Goal: Task Accomplishment & Management: Manage account settings

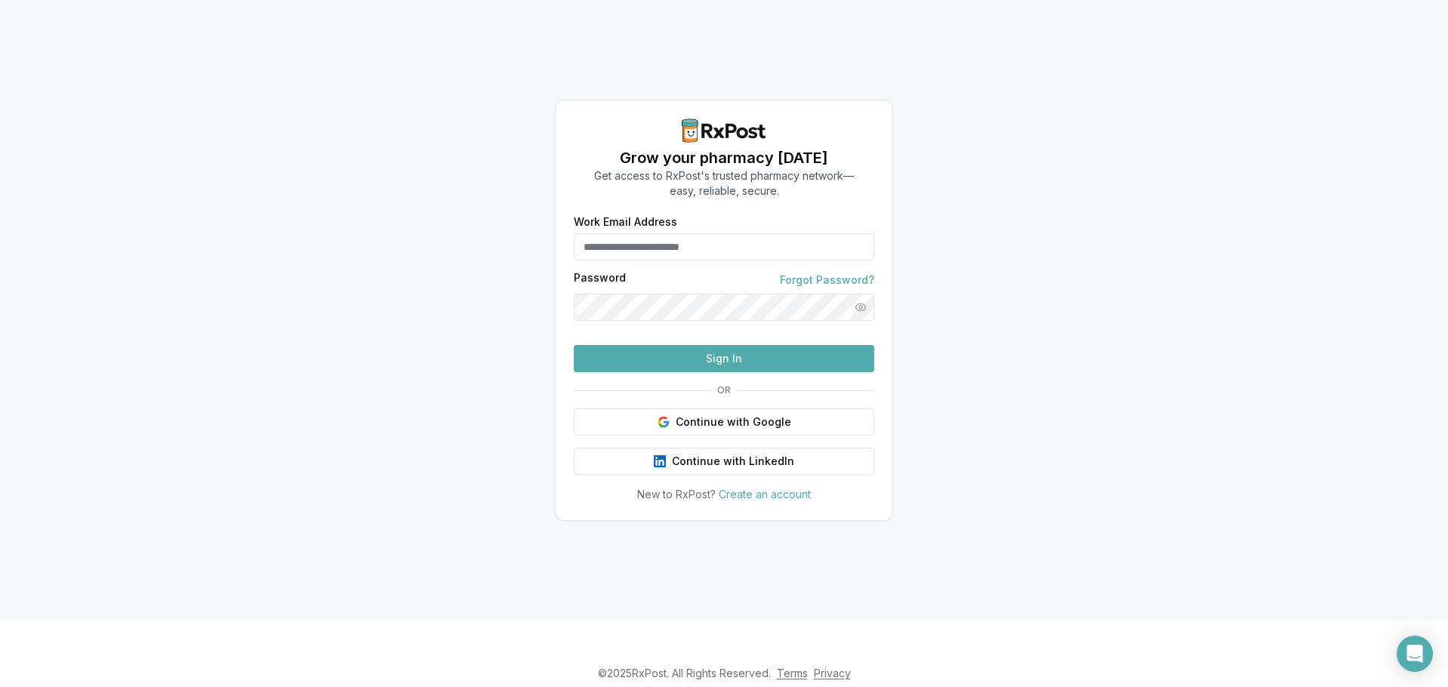
type input "**********"
click at [849, 372] on button "Sign In" at bounding box center [724, 358] width 300 height 27
click at [857, 372] on button "Sign In" at bounding box center [724, 358] width 300 height 27
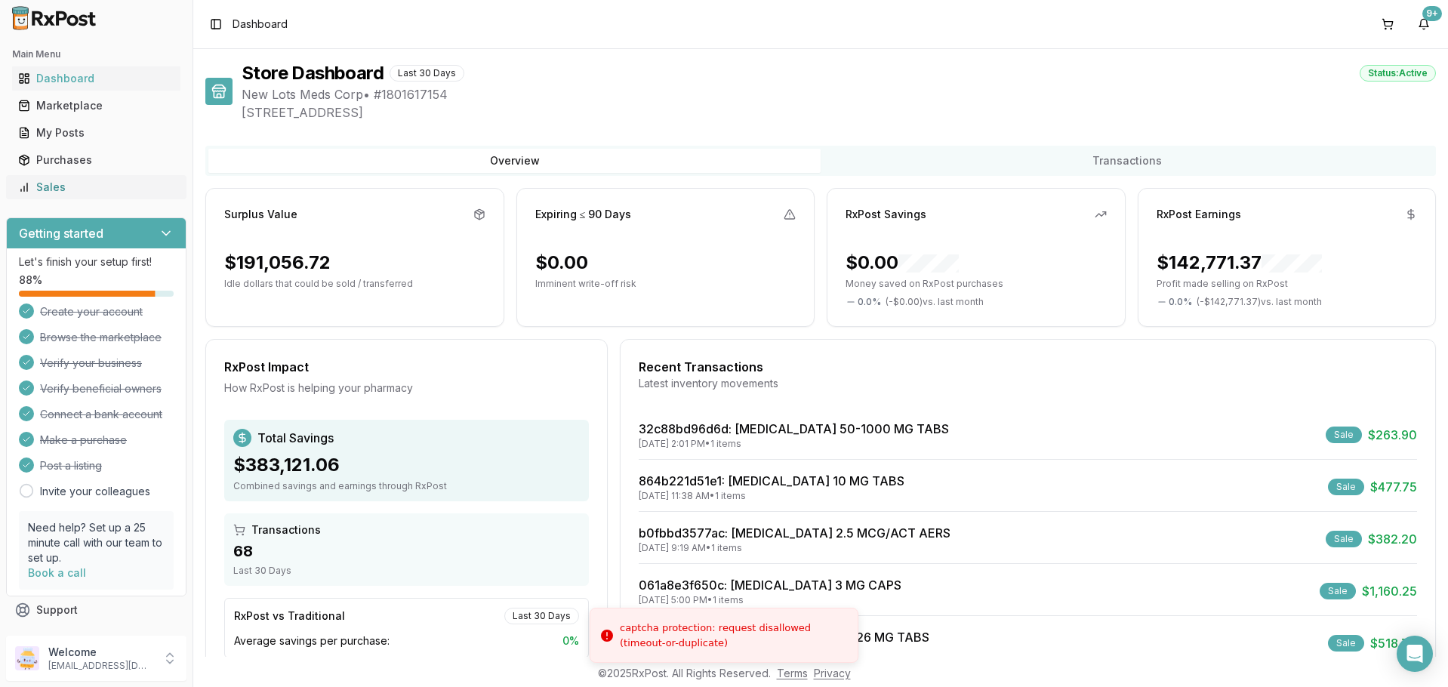
click at [85, 183] on div "Sales" at bounding box center [96, 187] width 156 height 15
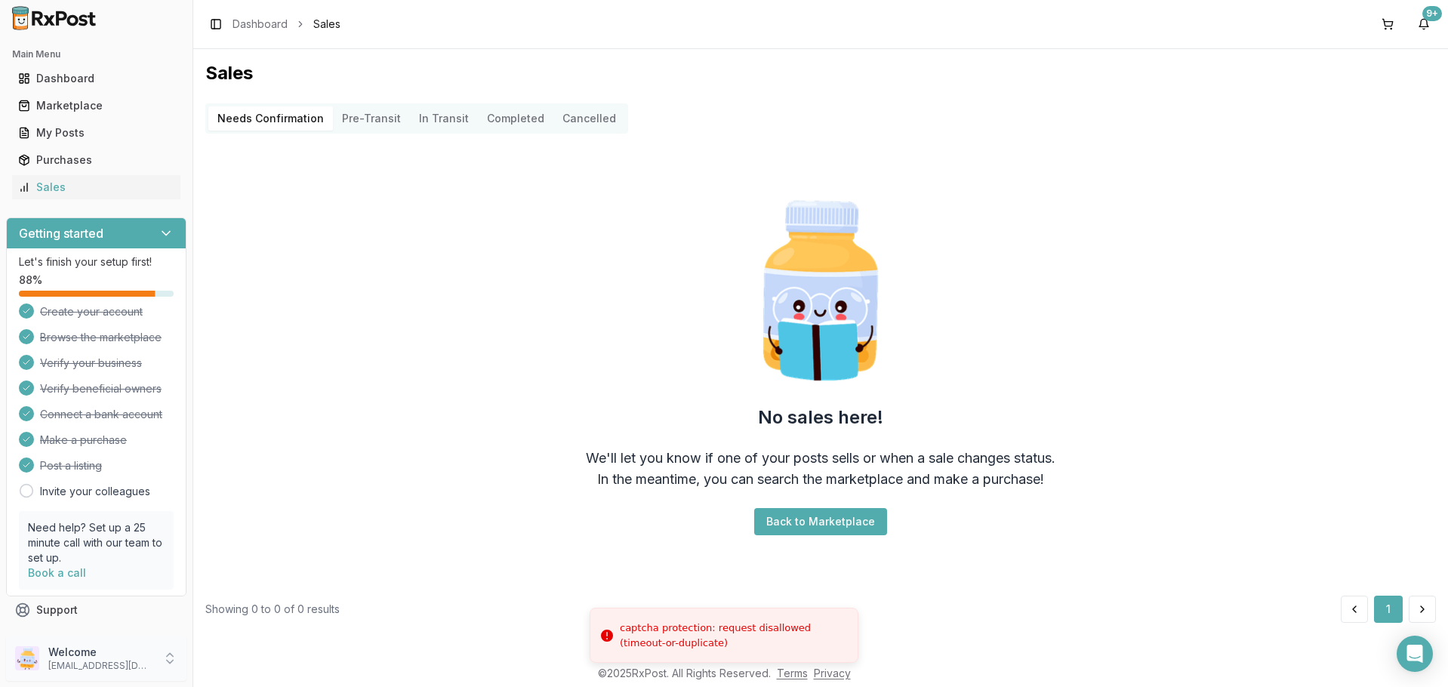
click at [132, 654] on p "Welcome" at bounding box center [100, 652] width 105 height 15
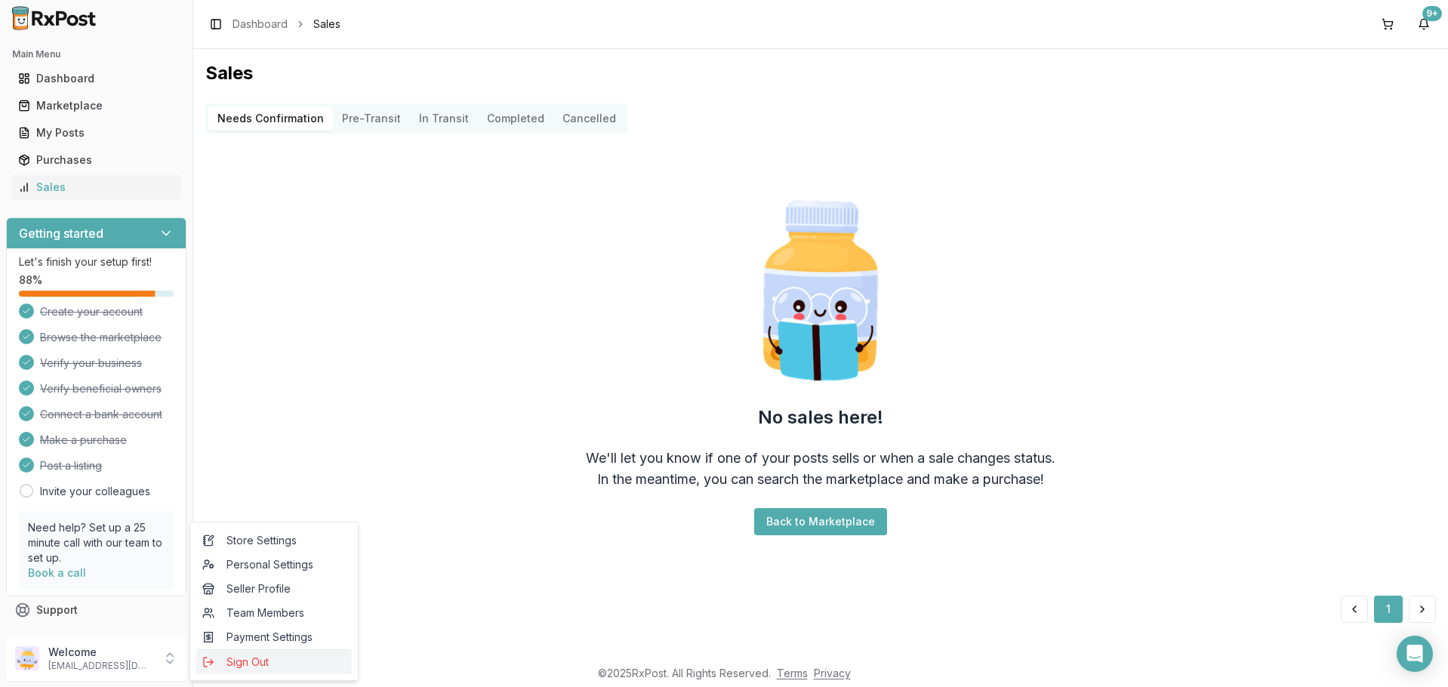
click at [223, 654] on span "Sign Out" at bounding box center [273, 661] width 143 height 15
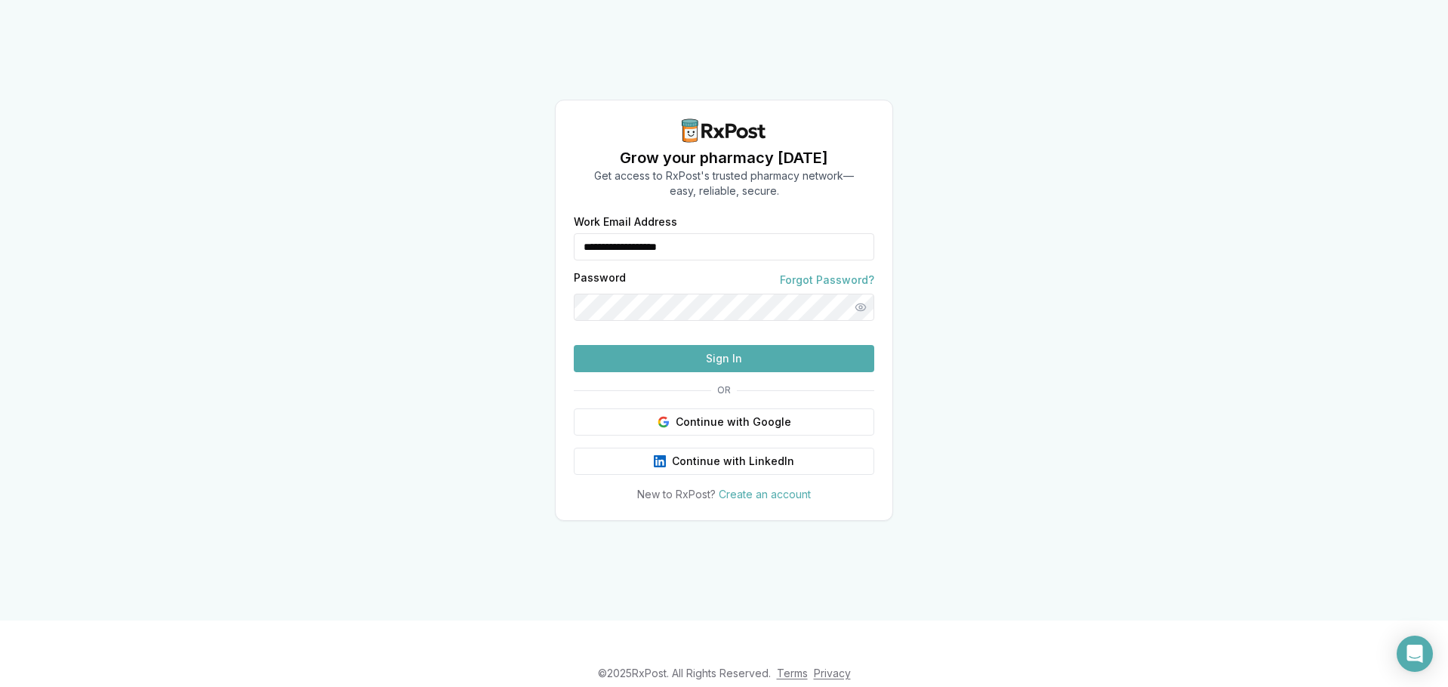
click at [768, 233] on input "**********" at bounding box center [724, 246] width 300 height 27
type input "**********"
click at [692, 372] on button "Sign In" at bounding box center [724, 358] width 300 height 27
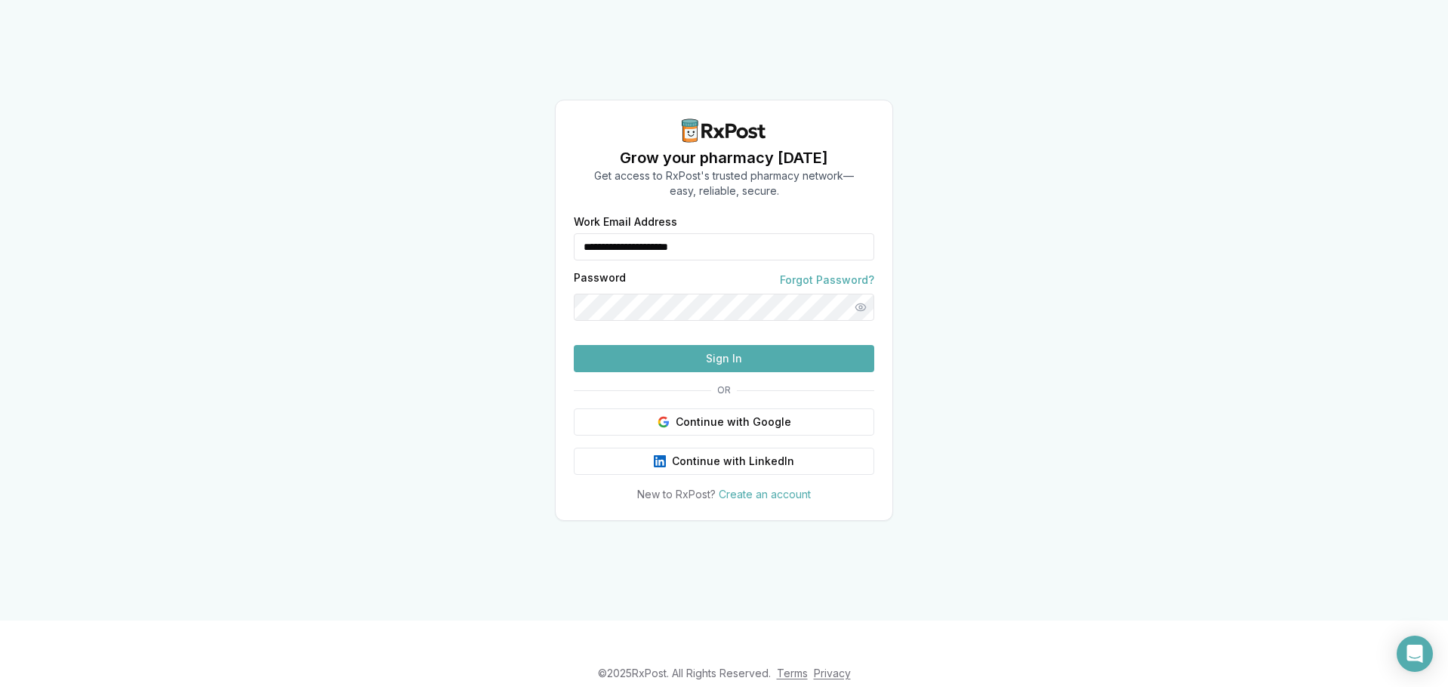
click at [692, 372] on button "Sign In" at bounding box center [724, 358] width 300 height 27
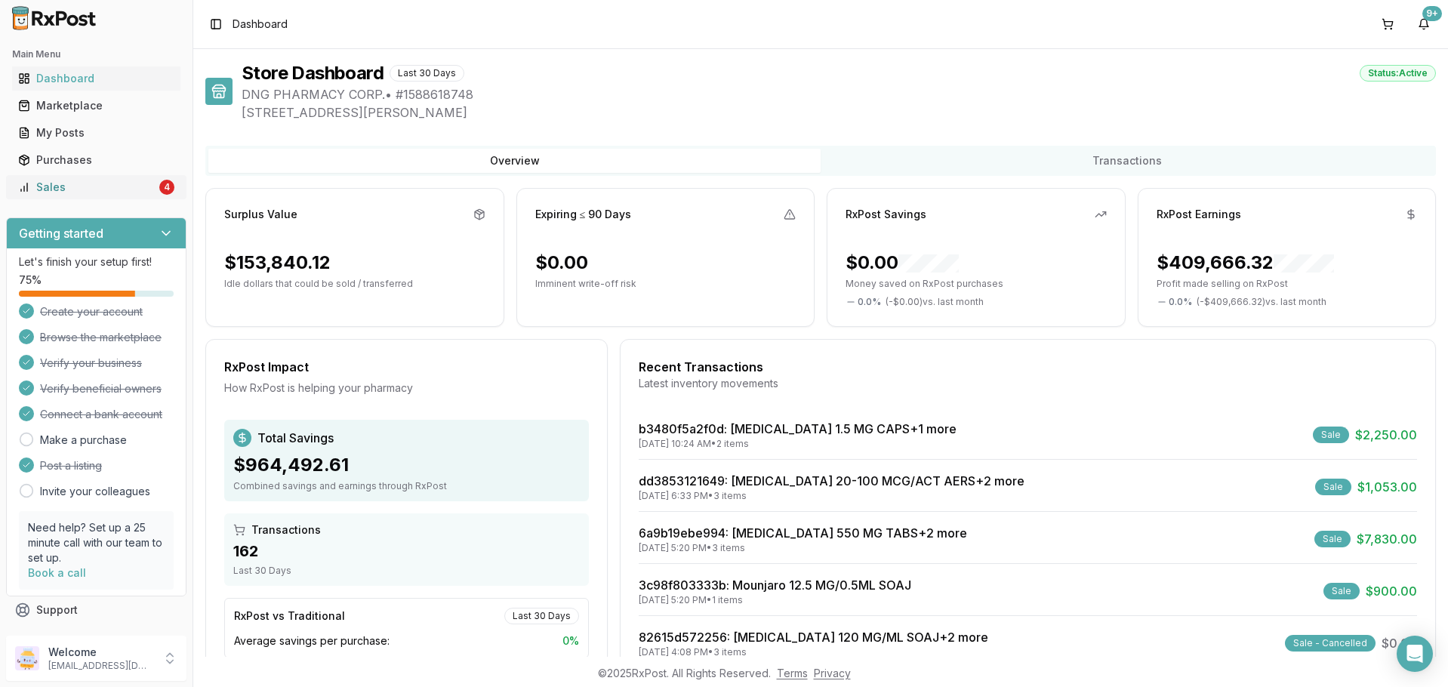
click at [125, 189] on div "Sales" at bounding box center [87, 187] width 138 height 15
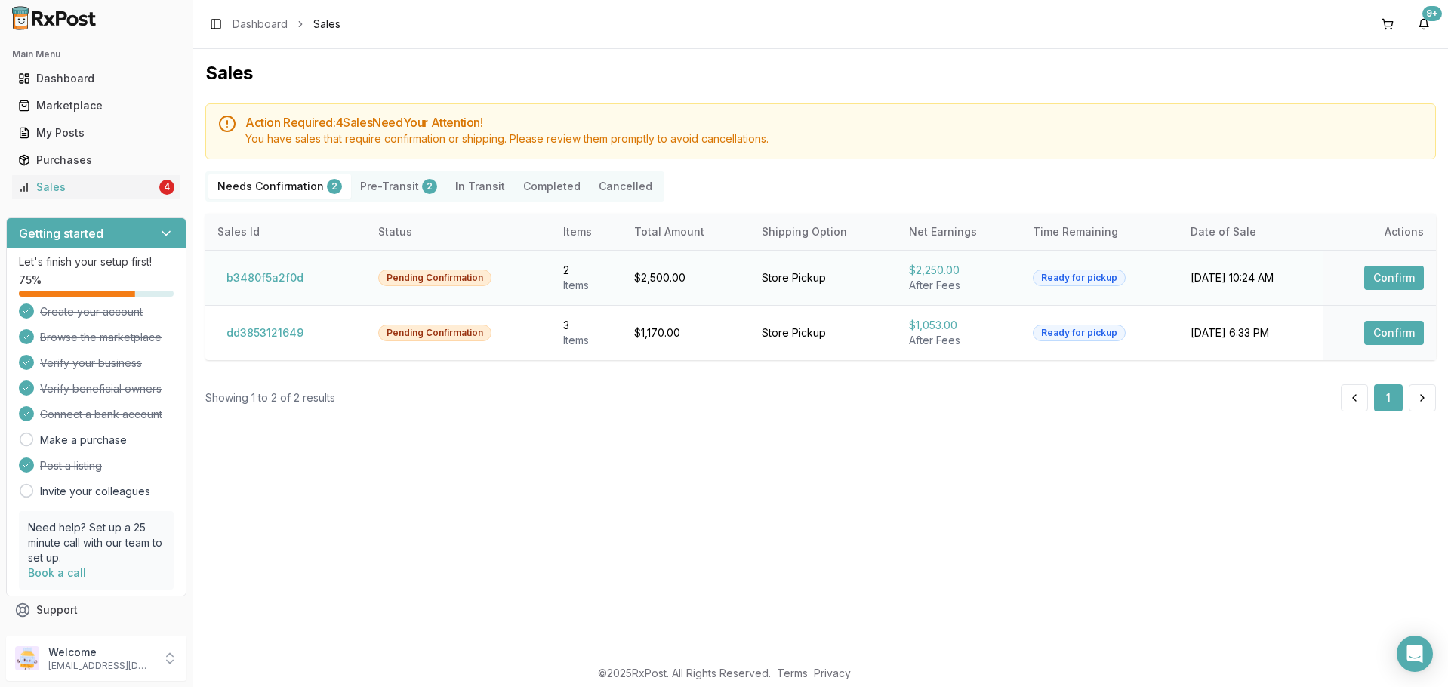
click at [288, 282] on button "b3480f5a2f0d" at bounding box center [264, 278] width 95 height 24
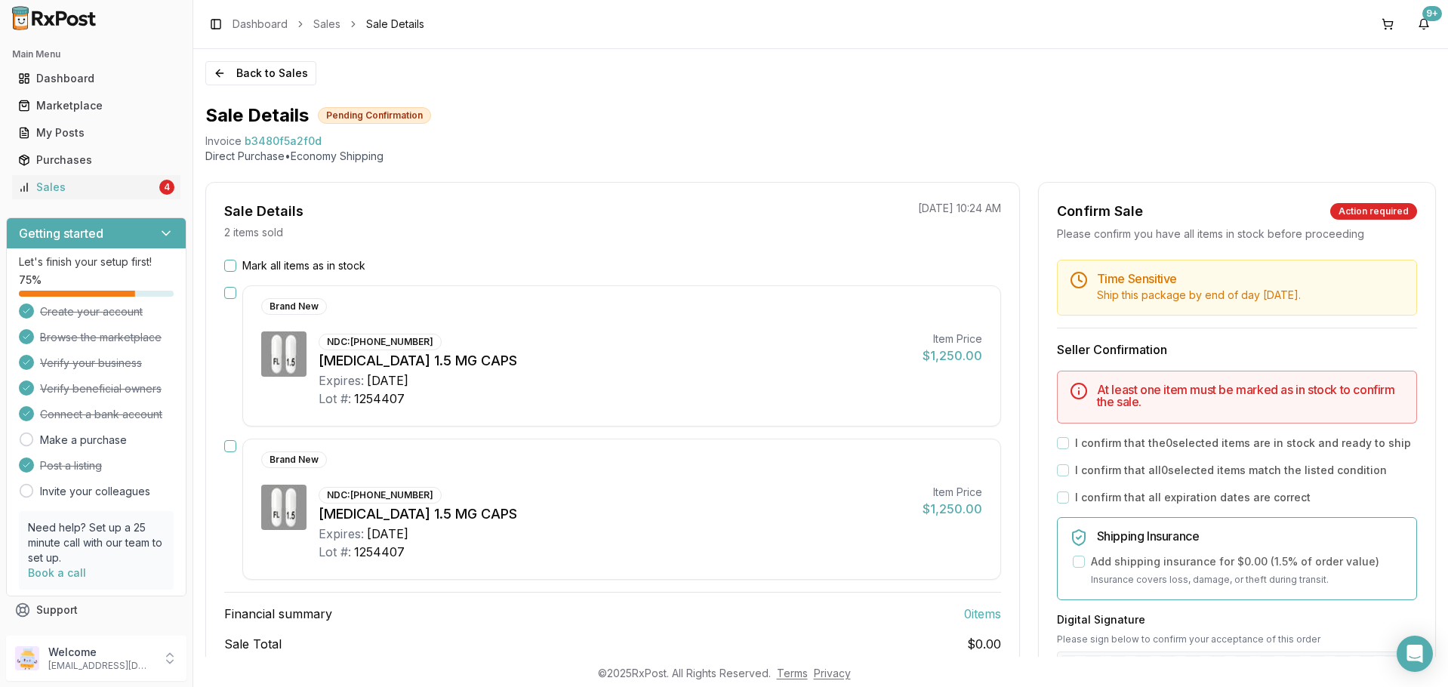
scroll to position [75, 0]
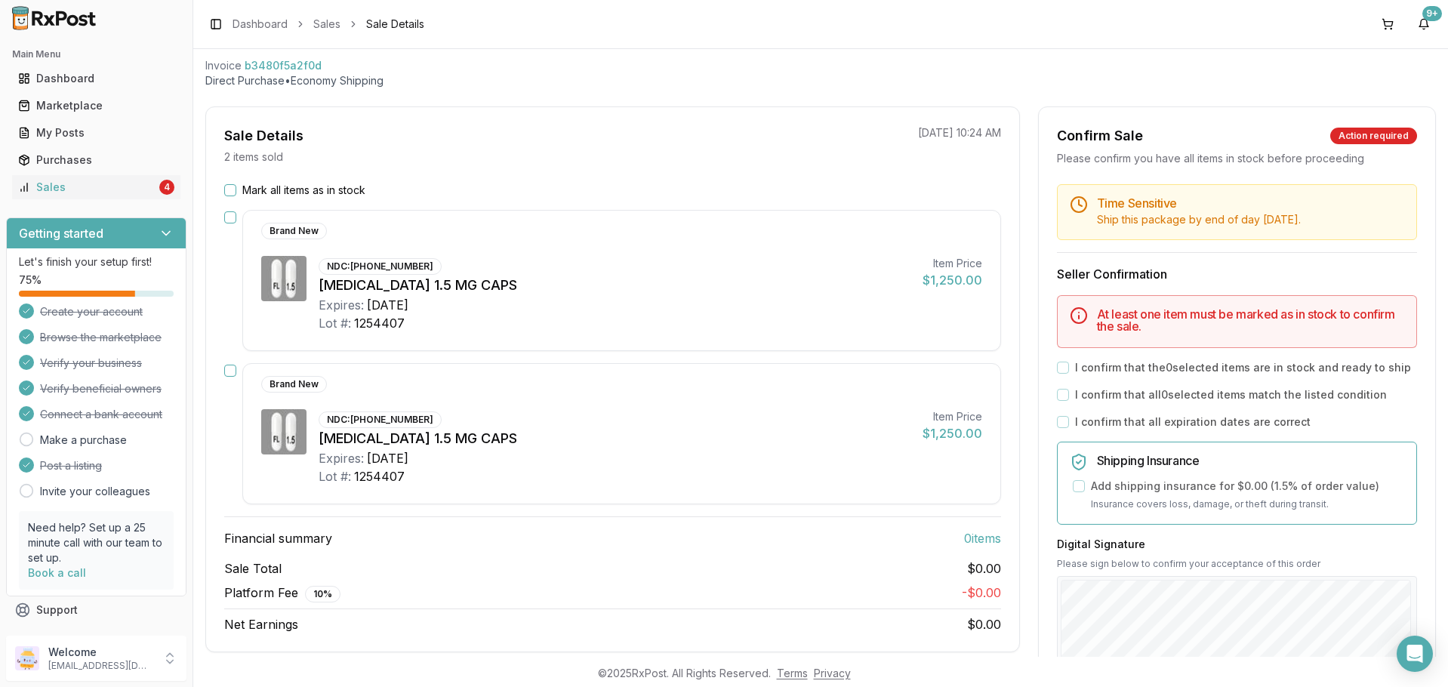
click at [389, 261] on div "NDC: 61874-0115-30" at bounding box center [379, 266] width 123 height 17
click at [354, 266] on div "NDC: 61874-0115-30" at bounding box center [379, 266] width 123 height 17
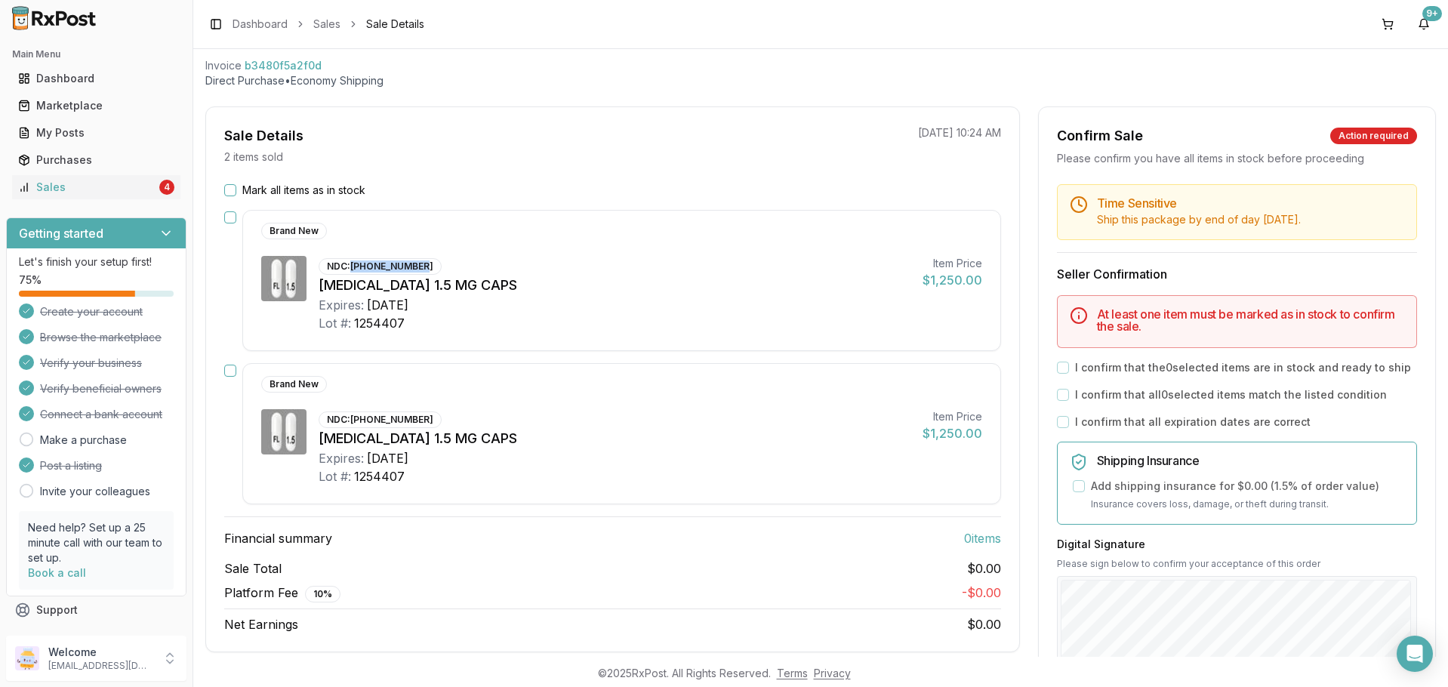
drag, startPoint x: 351, startPoint y: 266, endPoint x: 445, endPoint y: 266, distance: 94.3
click at [445, 266] on div "NDC: 61874-0115-30 Vraylar 1.5 MG CAPS Expires: 2027-04-01 Lot #: 1254407" at bounding box center [614, 294] width 592 height 76
copy div "61874-0115-30"
click at [1417, 649] on icon "Open Intercom Messenger" at bounding box center [1413, 654] width 17 height 20
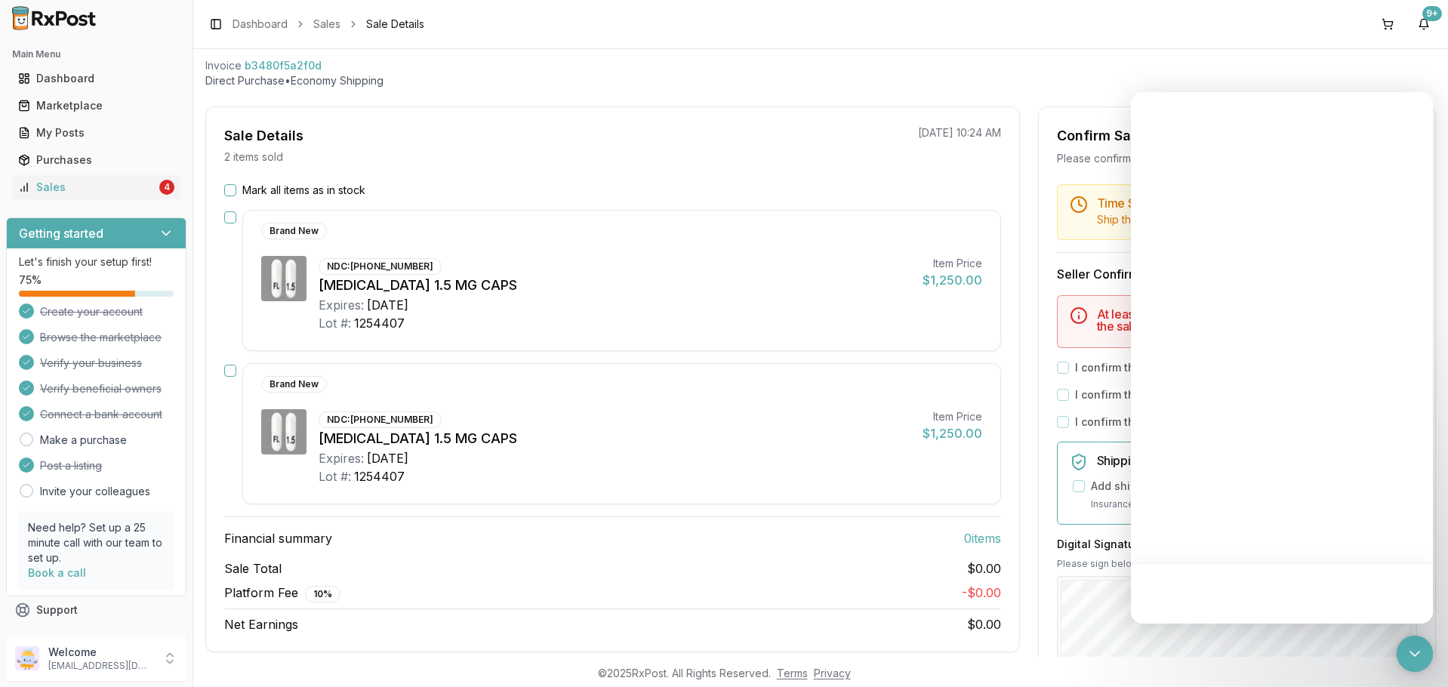
scroll to position [0, 0]
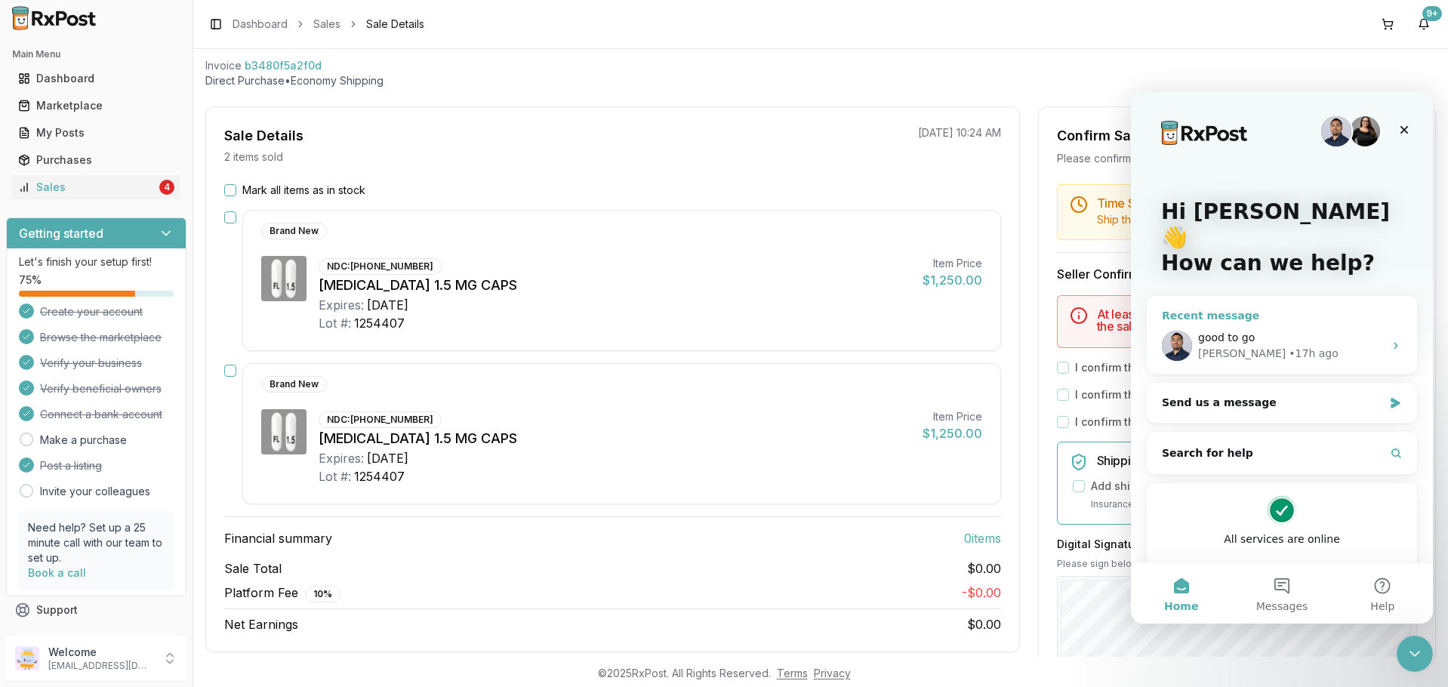
click at [1282, 330] on div "good to go" at bounding box center [1291, 338] width 186 height 16
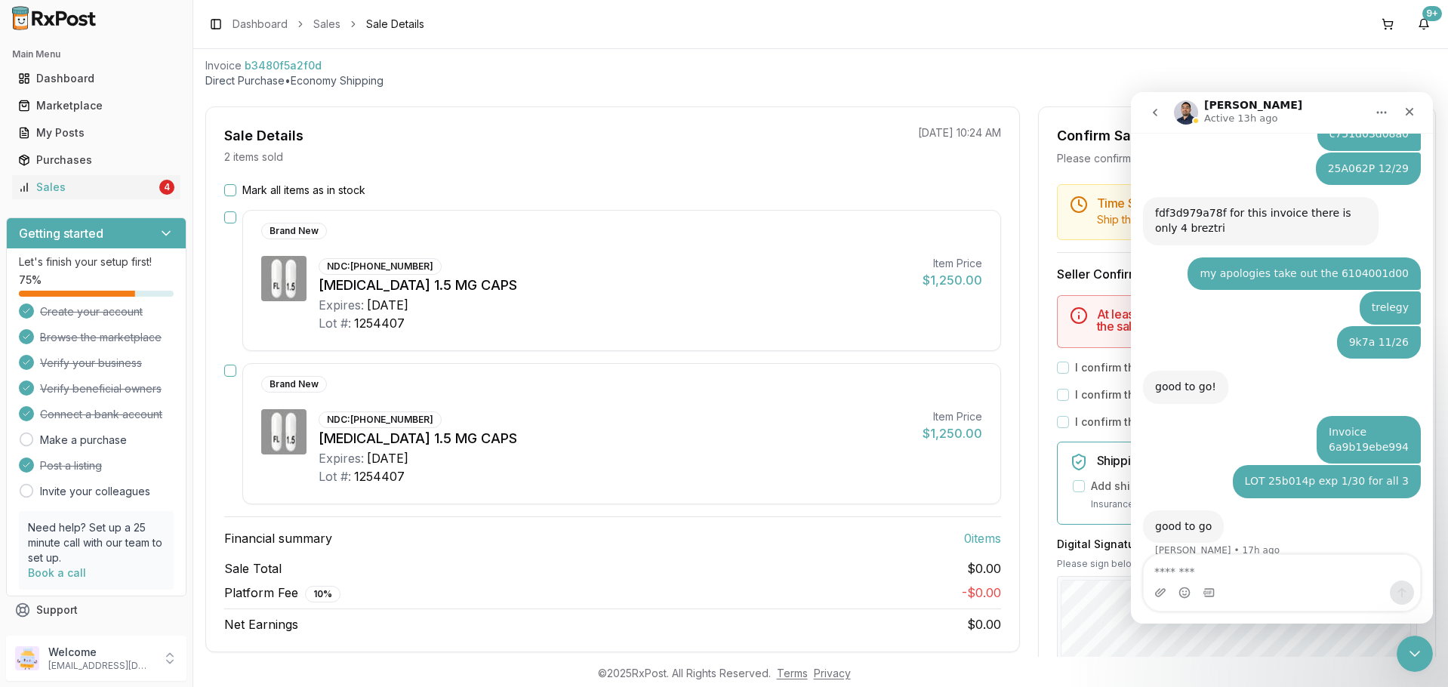
scroll to position [1268, 0]
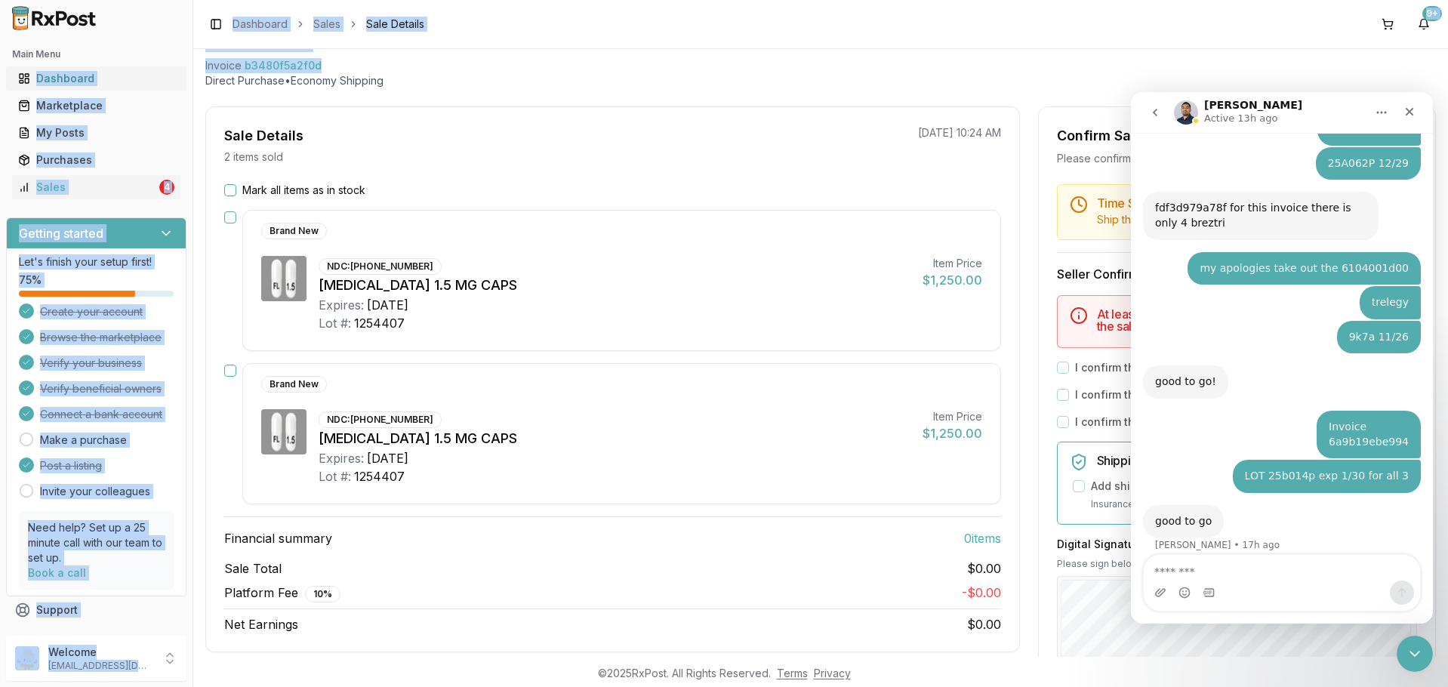
drag, startPoint x: 318, startPoint y: 67, endPoint x: 172, endPoint y: 69, distance: 145.7
click at [172, 69] on div "Main Menu Dashboard Marketplace My Posts Purchases Sales 4 Getting started Let'…" at bounding box center [724, 343] width 1448 height 687
click at [172, 69] on link "Dashboard" at bounding box center [96, 78] width 168 height 27
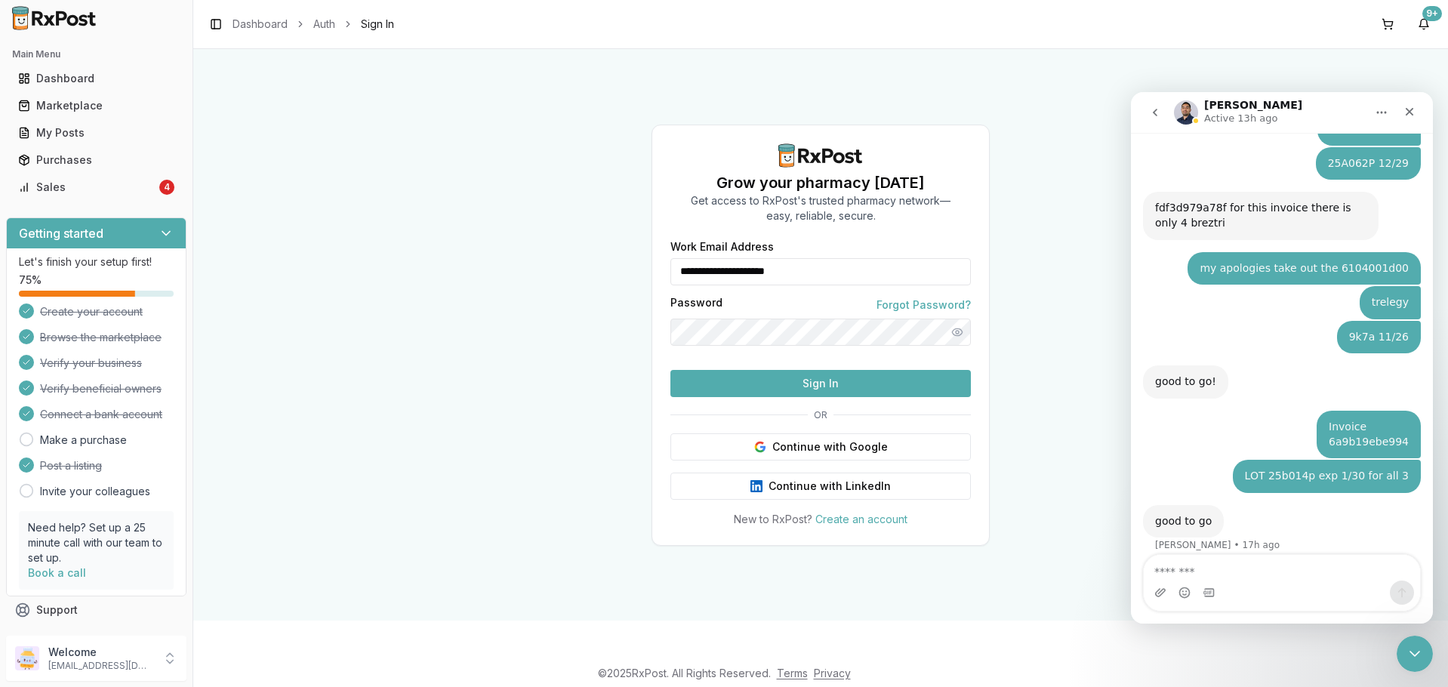
click at [439, 464] on div "**********" at bounding box center [820, 334] width 1254 height 571
click at [69, 186] on div "Sales" at bounding box center [87, 187] width 138 height 15
type input "**********"
click at [75, 177] on link "Sales 4" at bounding box center [96, 187] width 168 height 27
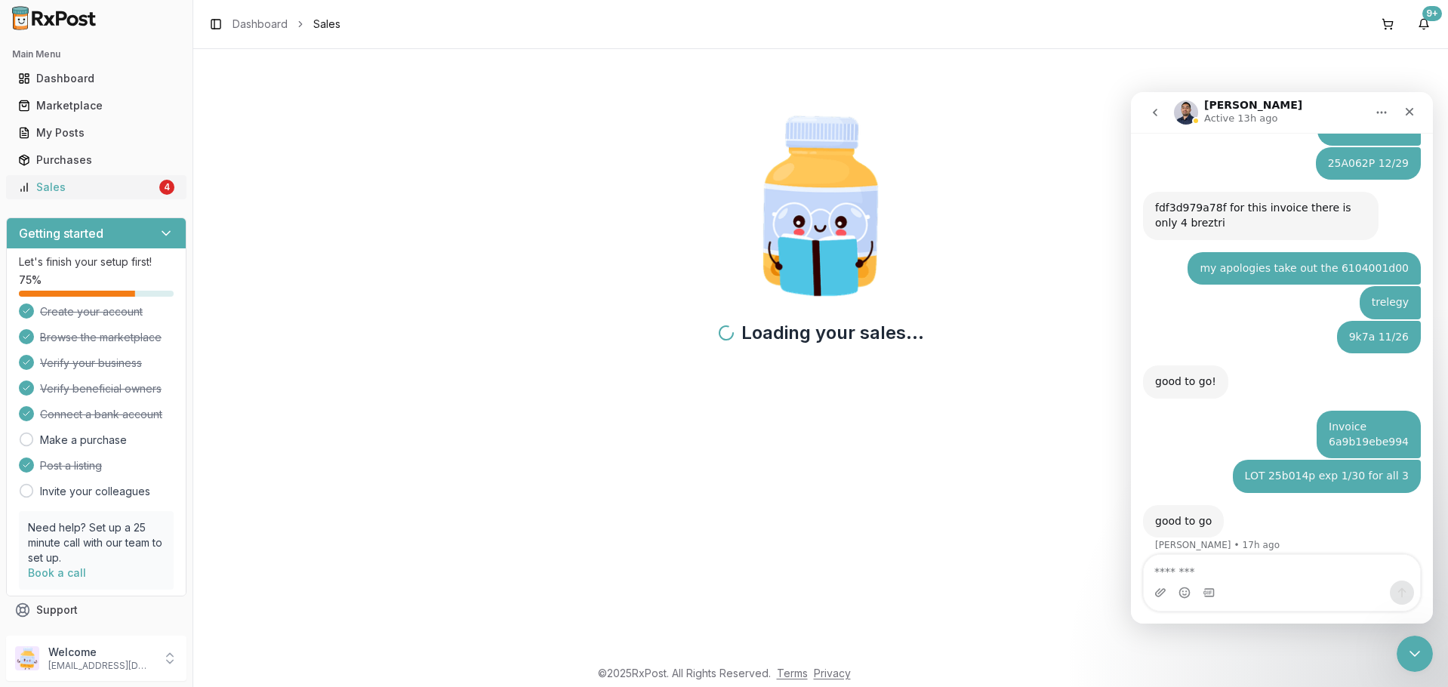
click at [130, 186] on div "Sales" at bounding box center [87, 187] width 138 height 15
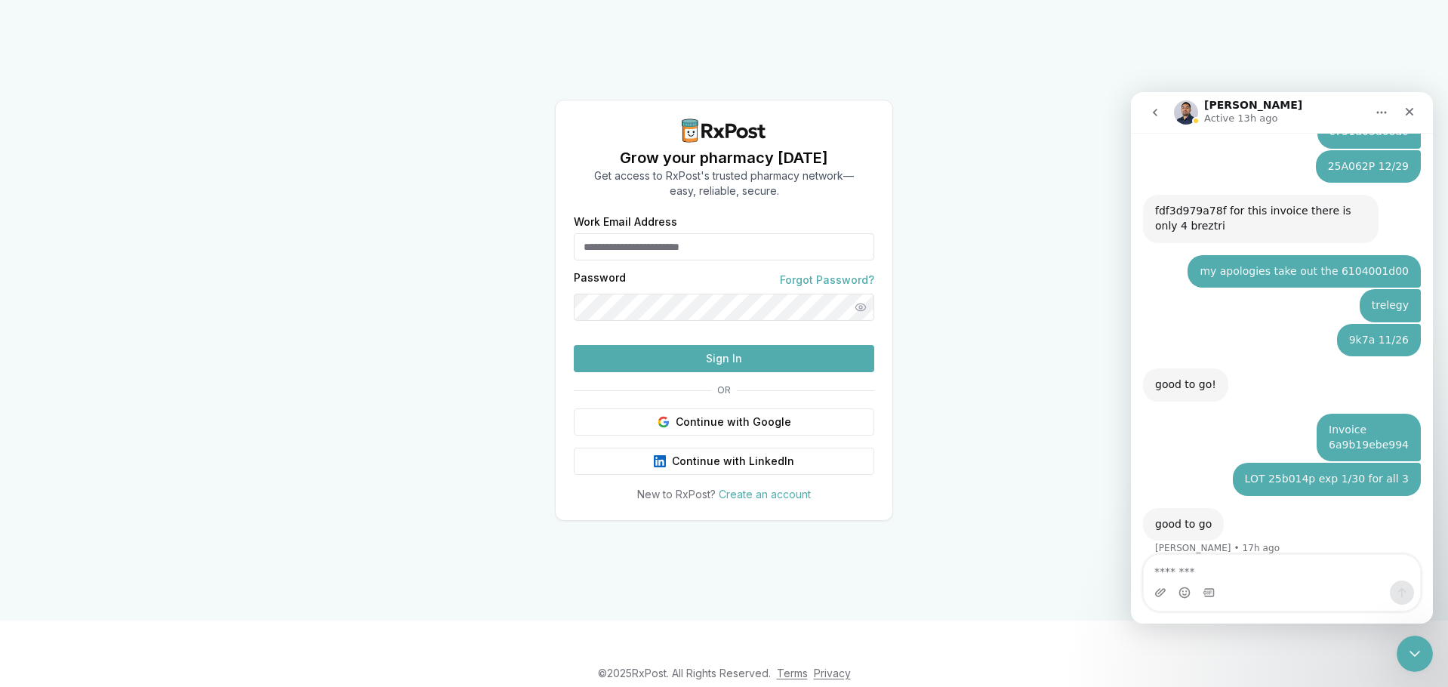
scroll to position [1268, 0]
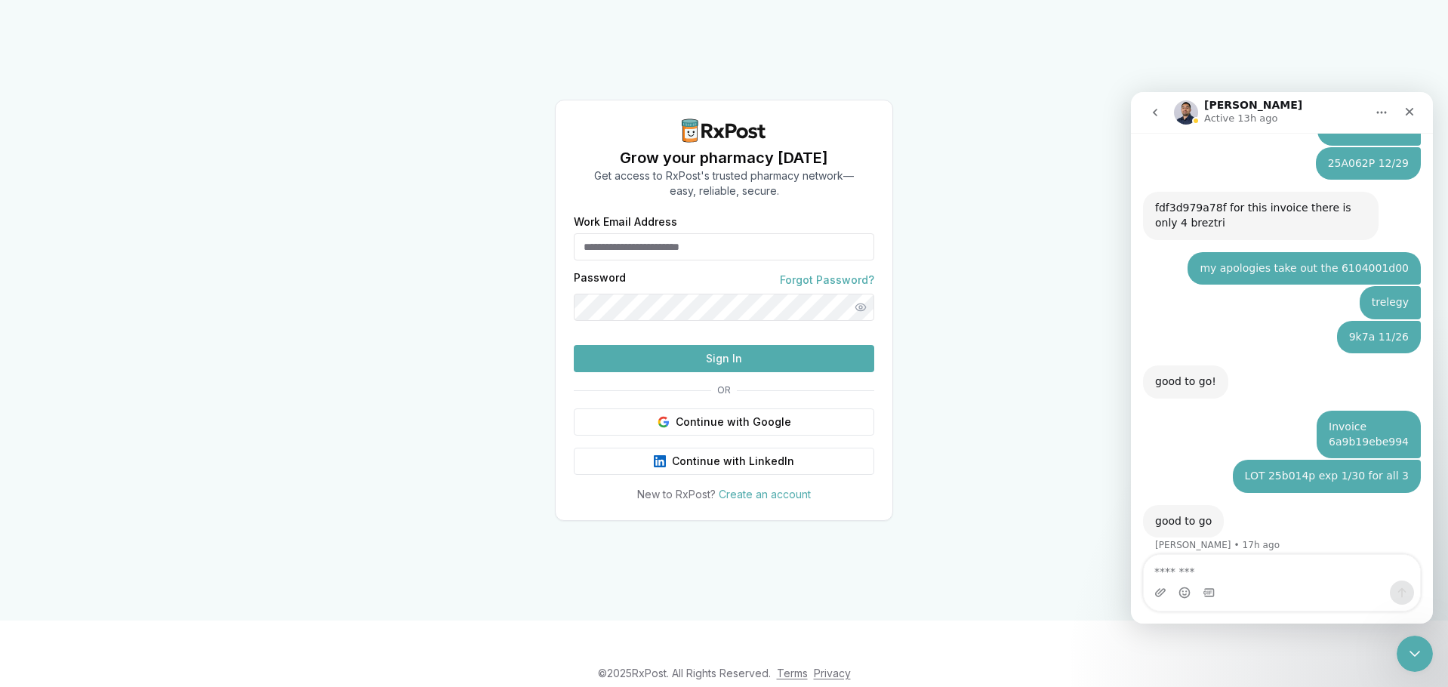
type input "**********"
click at [654, 372] on button "Sign In" at bounding box center [724, 358] width 300 height 27
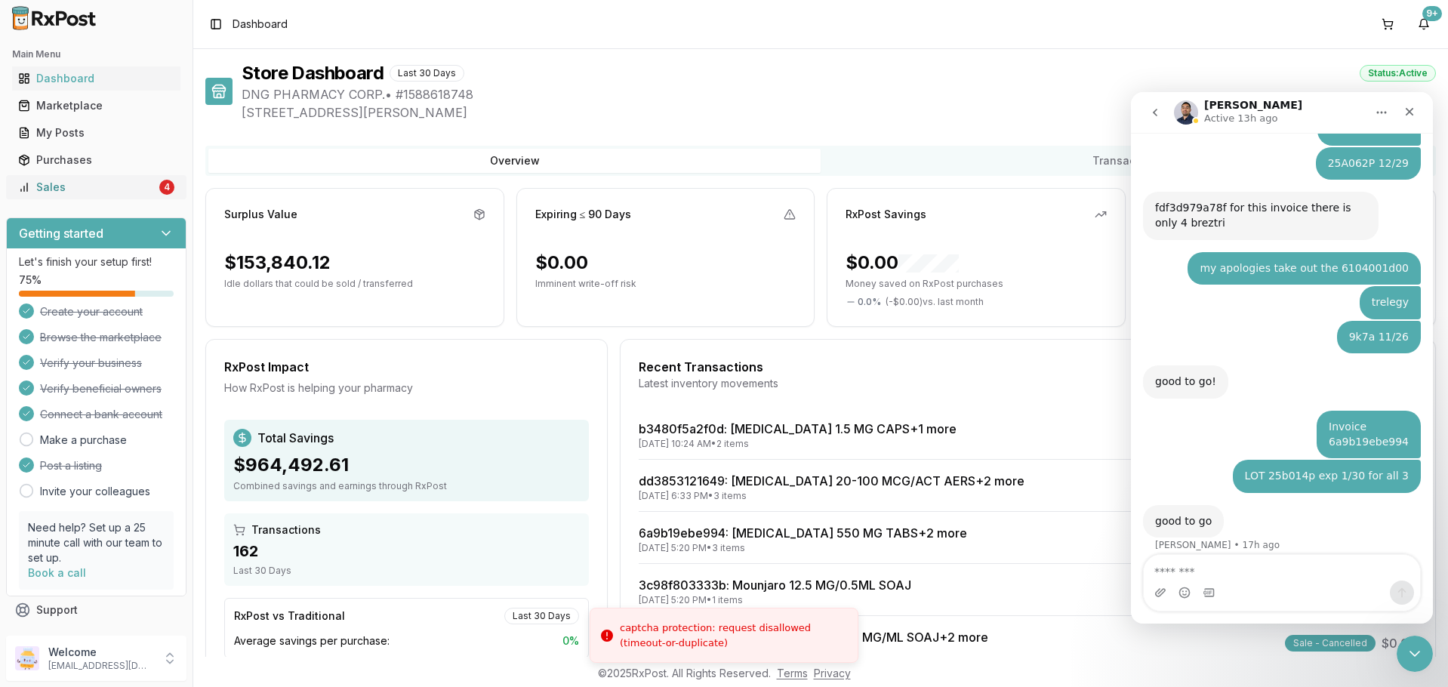
click at [96, 189] on div "Sales" at bounding box center [87, 187] width 138 height 15
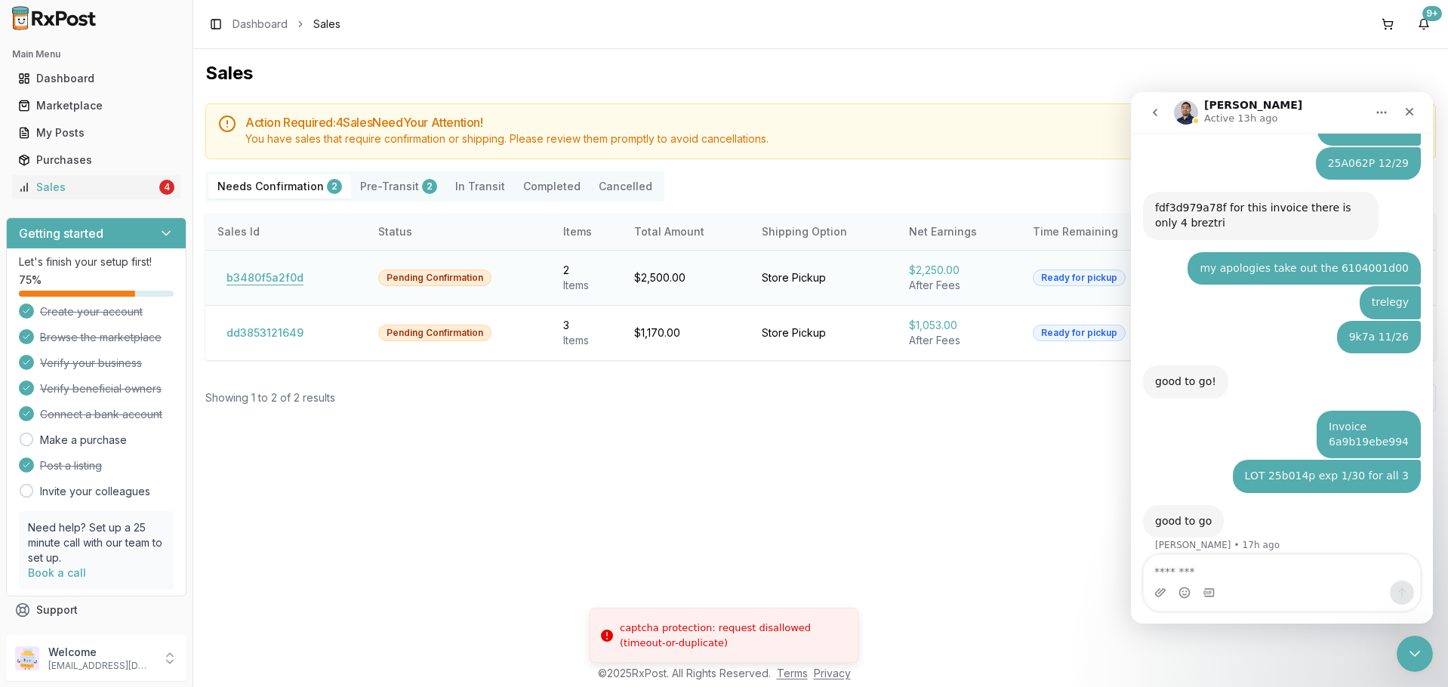
click at [268, 281] on button "b3480f5a2f0d" at bounding box center [264, 278] width 95 height 24
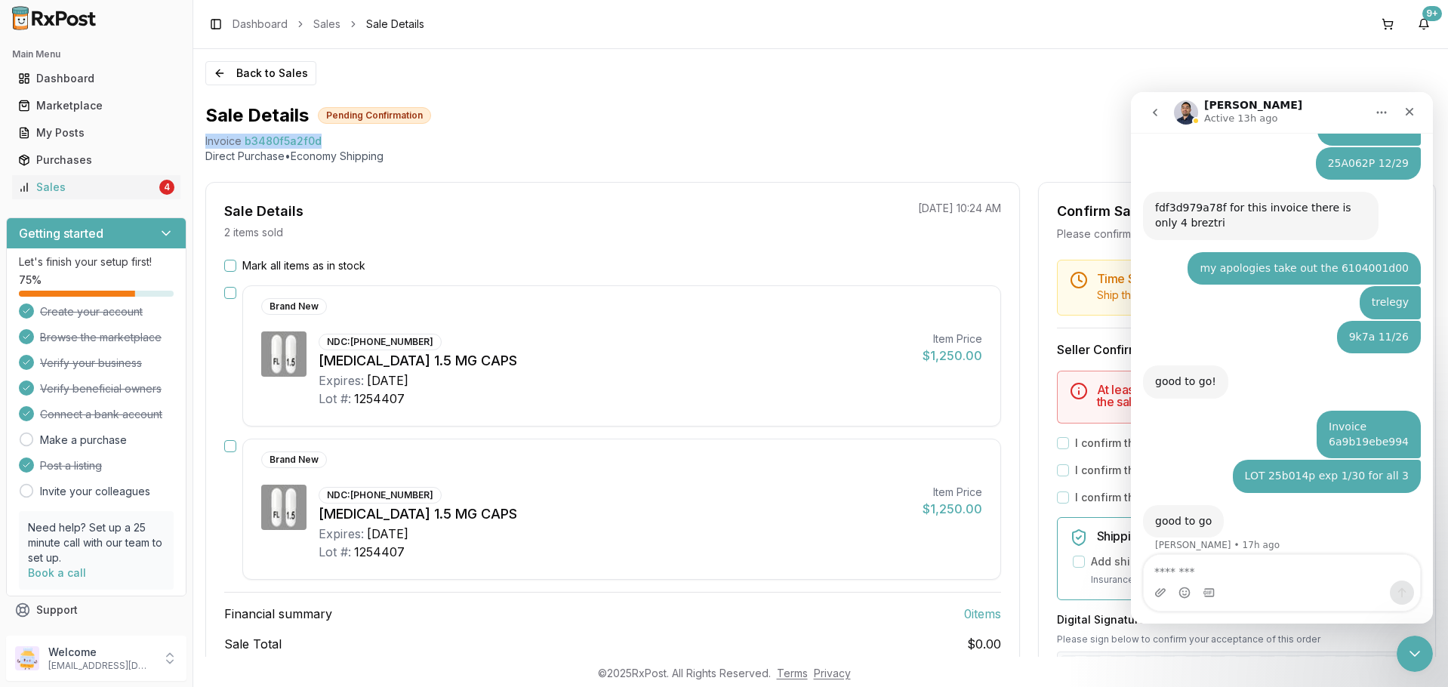
drag, startPoint x: 318, startPoint y: 140, endPoint x: 201, endPoint y: 144, distance: 117.1
click at [201, 144] on div "Back to Sales Sale Details Pending Confirmation Invoice b3480f5a2f0d Direct Pur…" at bounding box center [820, 353] width 1254 height 608
copy div "Invoice b3480f5a2f0d"
click at [1205, 572] on textarea "Message…" at bounding box center [1281, 568] width 276 height 26
paste textarea "**********"
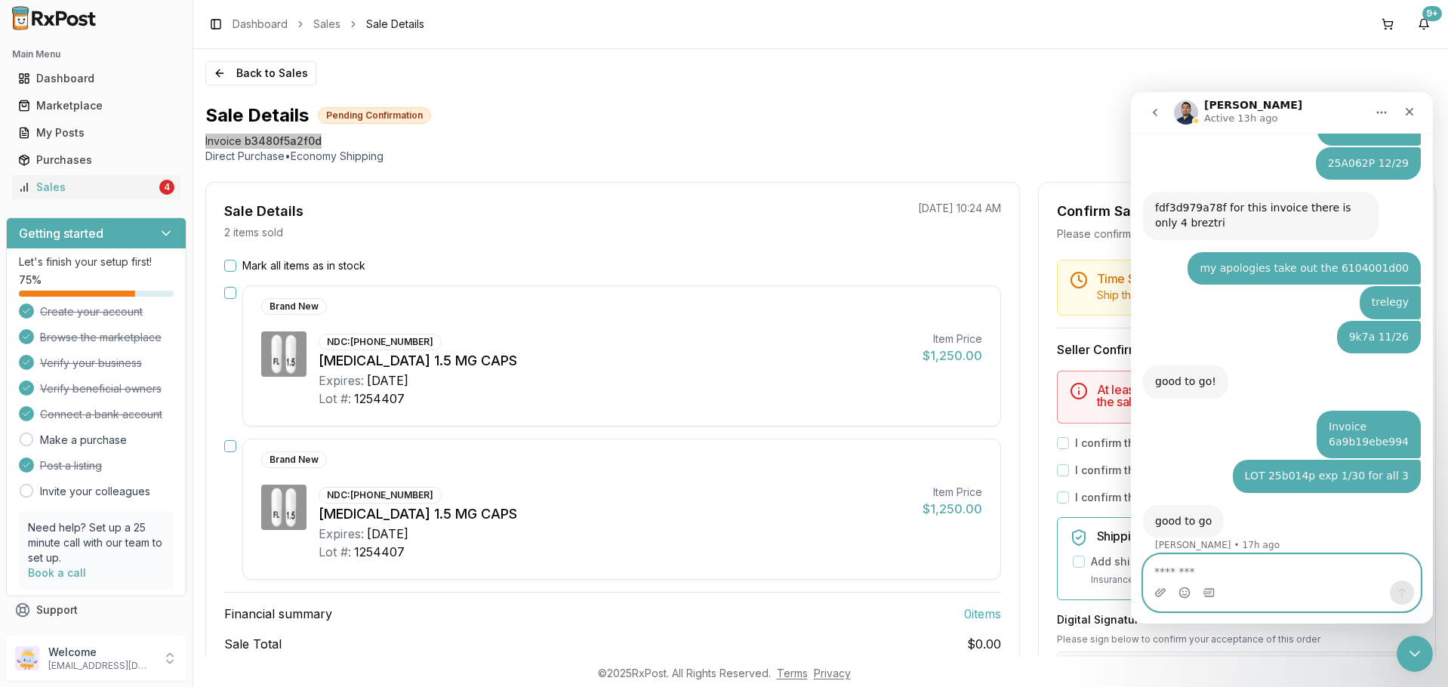
type textarea "**********"
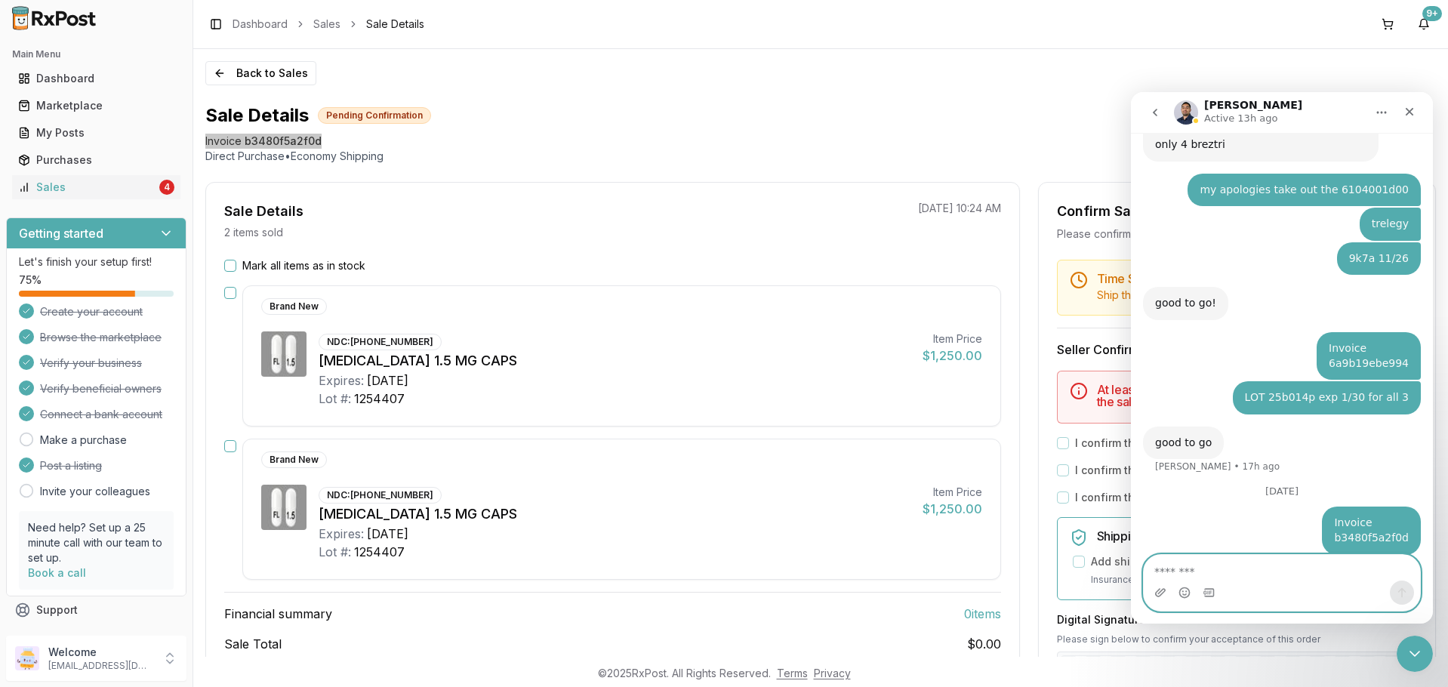
scroll to position [1348, 0]
click at [1271, 564] on textarea "Message…" at bounding box center [1281, 568] width 276 height 26
type textarea "*"
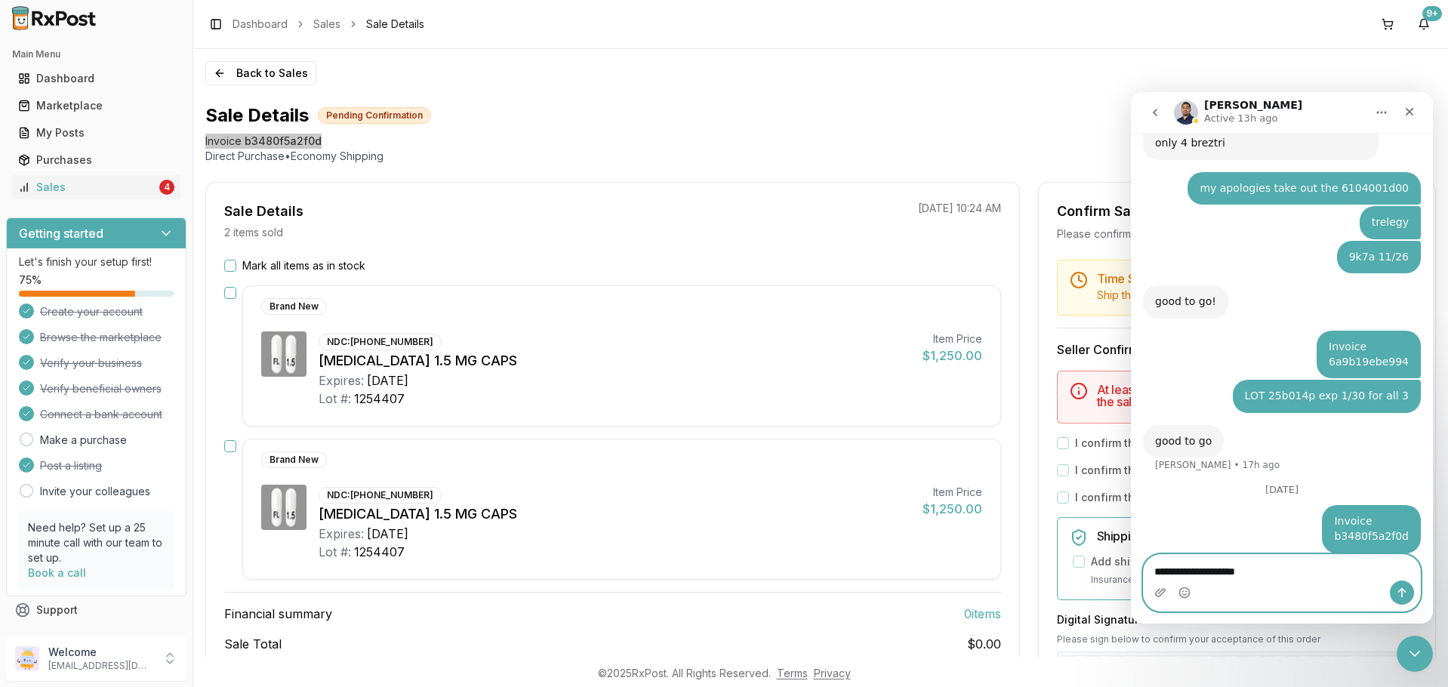
type textarea "**********"
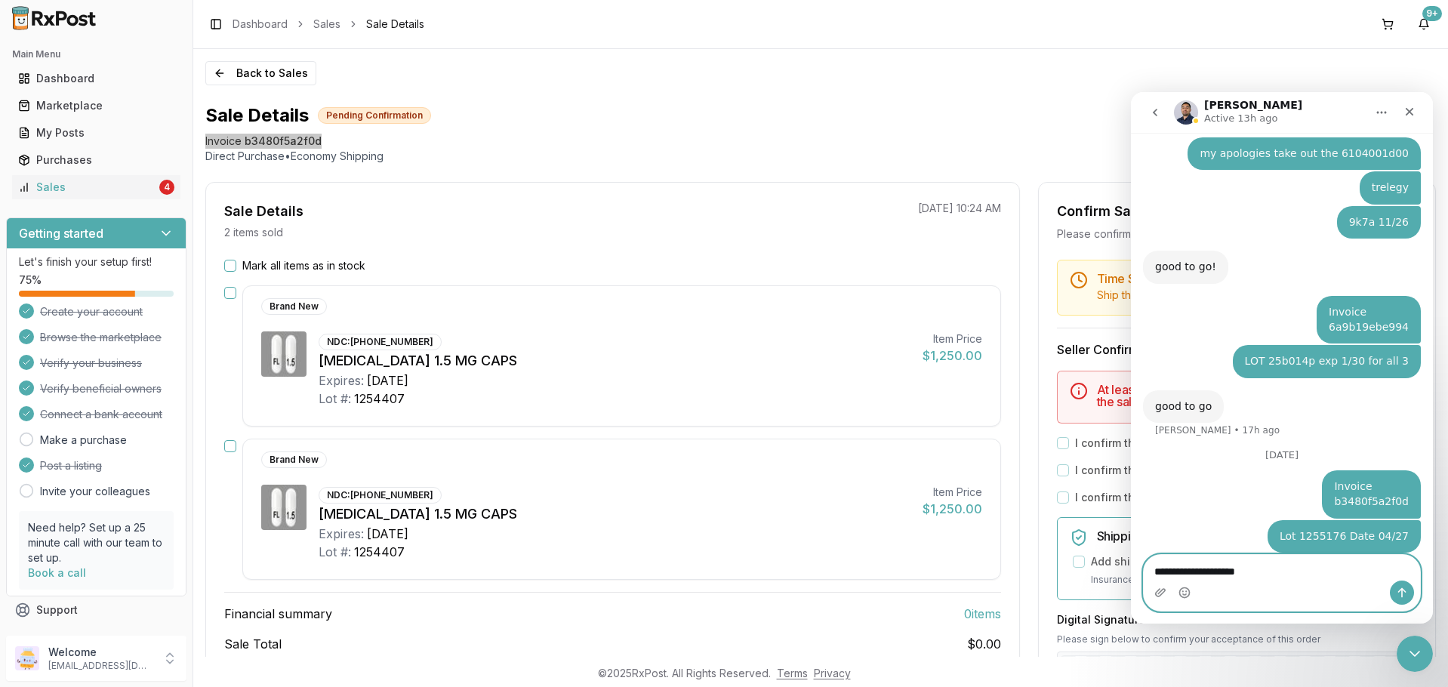
type textarea "**********"
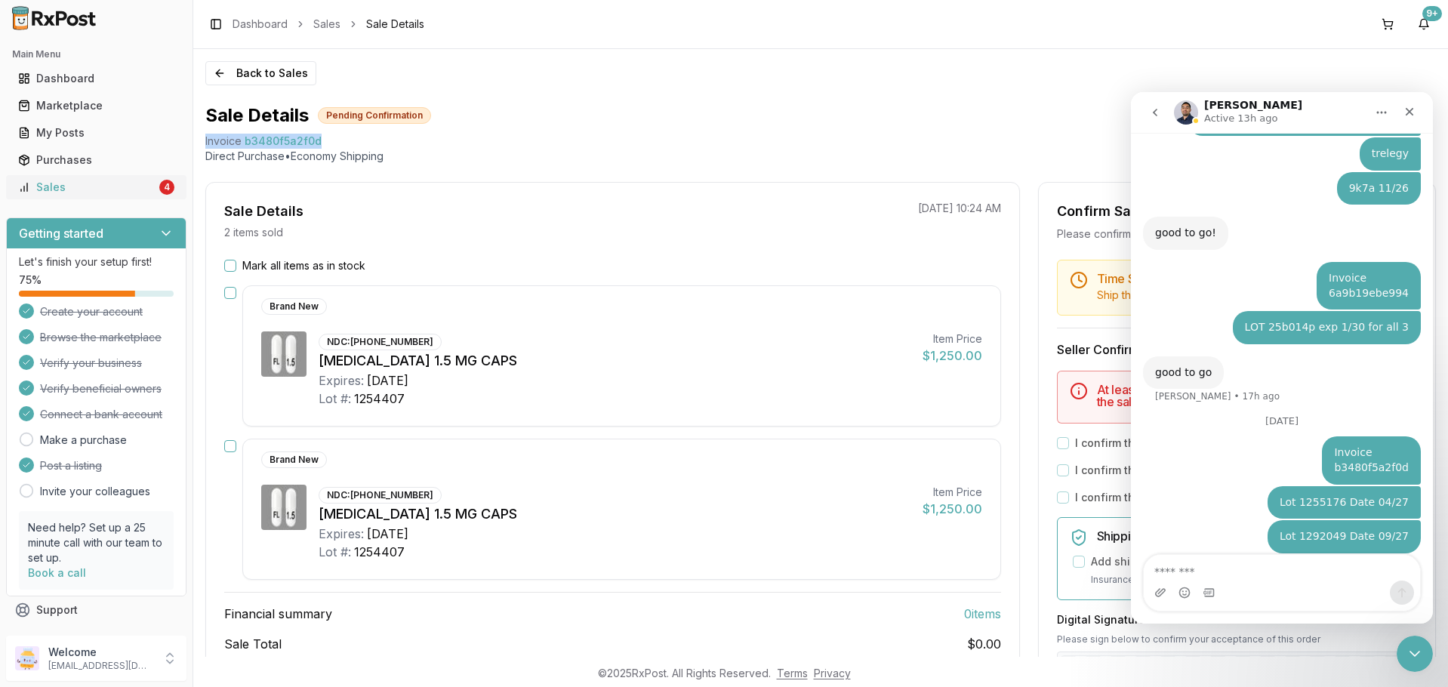
click at [71, 188] on div "Sales" at bounding box center [87, 187] width 138 height 15
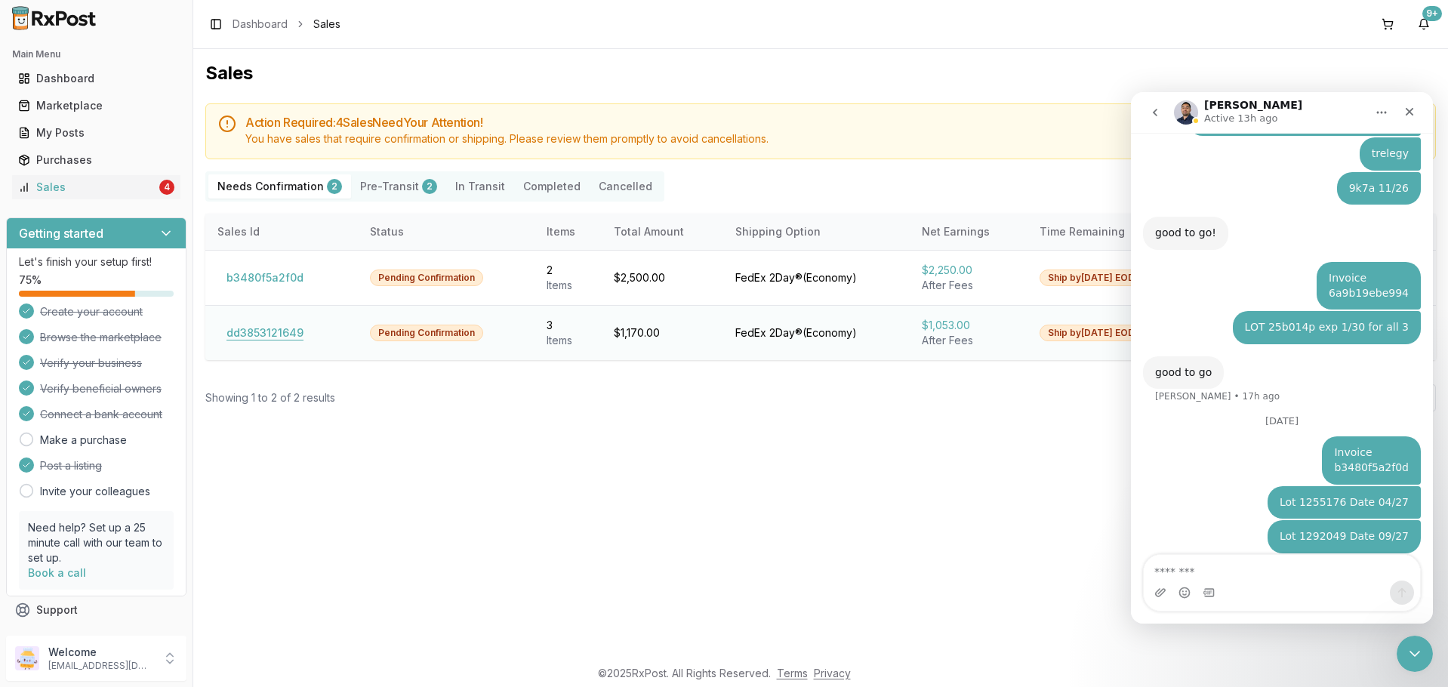
click at [268, 331] on button "dd3853121649" at bounding box center [264, 333] width 95 height 24
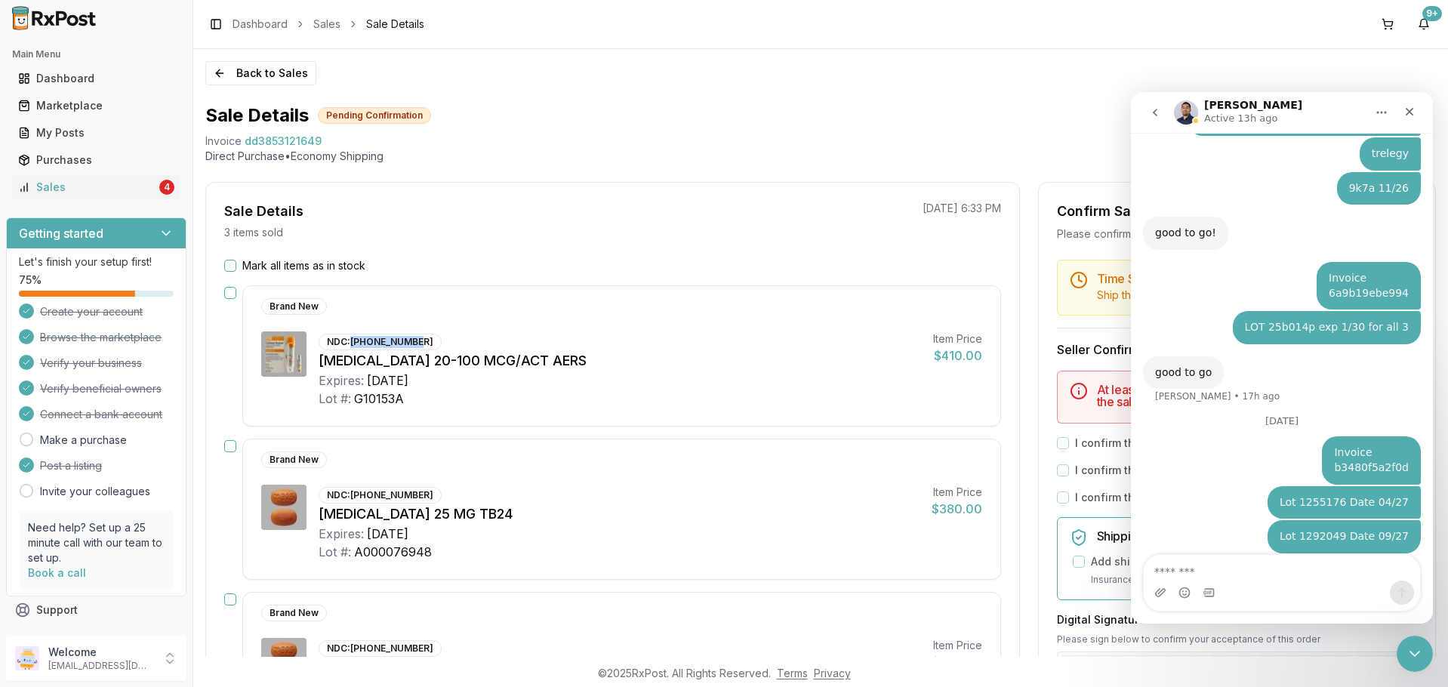
drag, startPoint x: 350, startPoint y: 343, endPoint x: 420, endPoint y: 337, distance: 69.6
click at [420, 337] on div "NDC: 00597-0024-02" at bounding box center [379, 342] width 123 height 17
click at [365, 341] on div "NDC: 00597-0024-02" at bounding box center [379, 342] width 123 height 17
drag, startPoint x: 352, startPoint y: 341, endPoint x: 423, endPoint y: 339, distance: 71.0
click at [423, 339] on div "NDC: 00597-0024-02" at bounding box center [379, 342] width 123 height 17
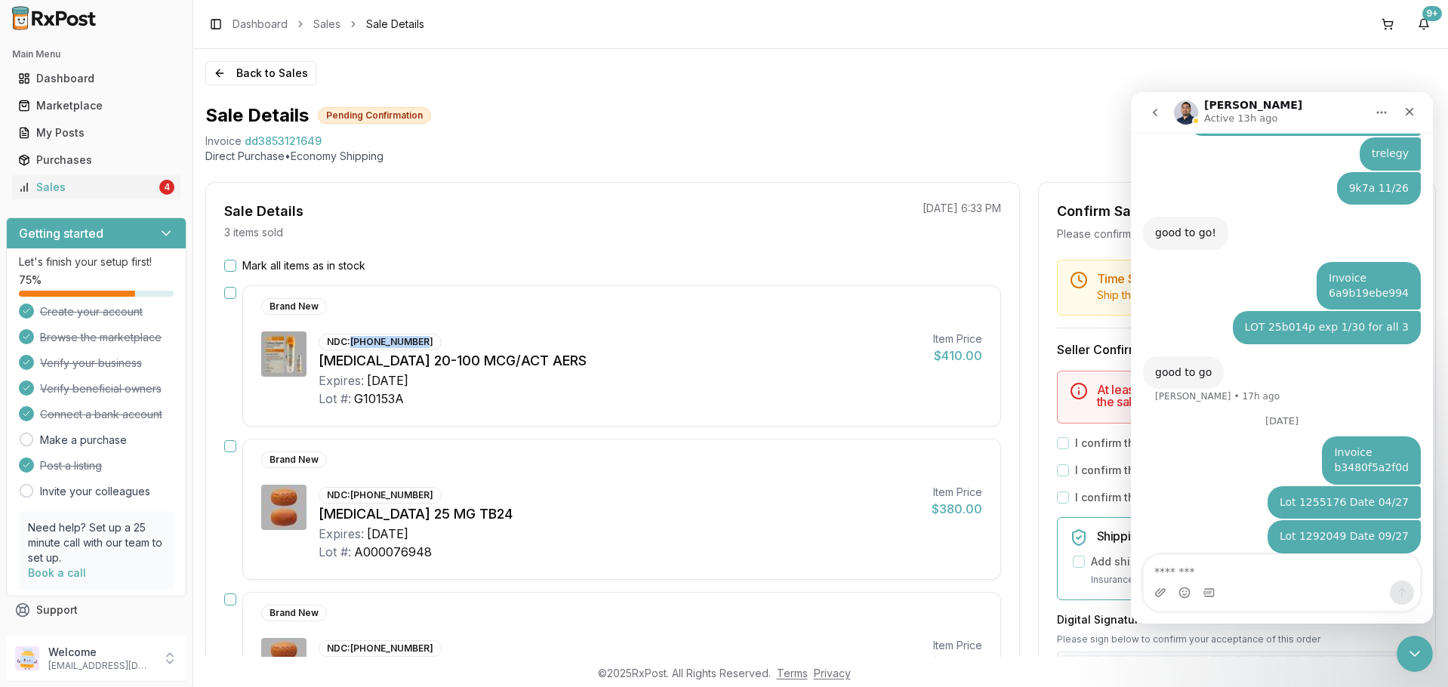
copy div "00597-0024-02"
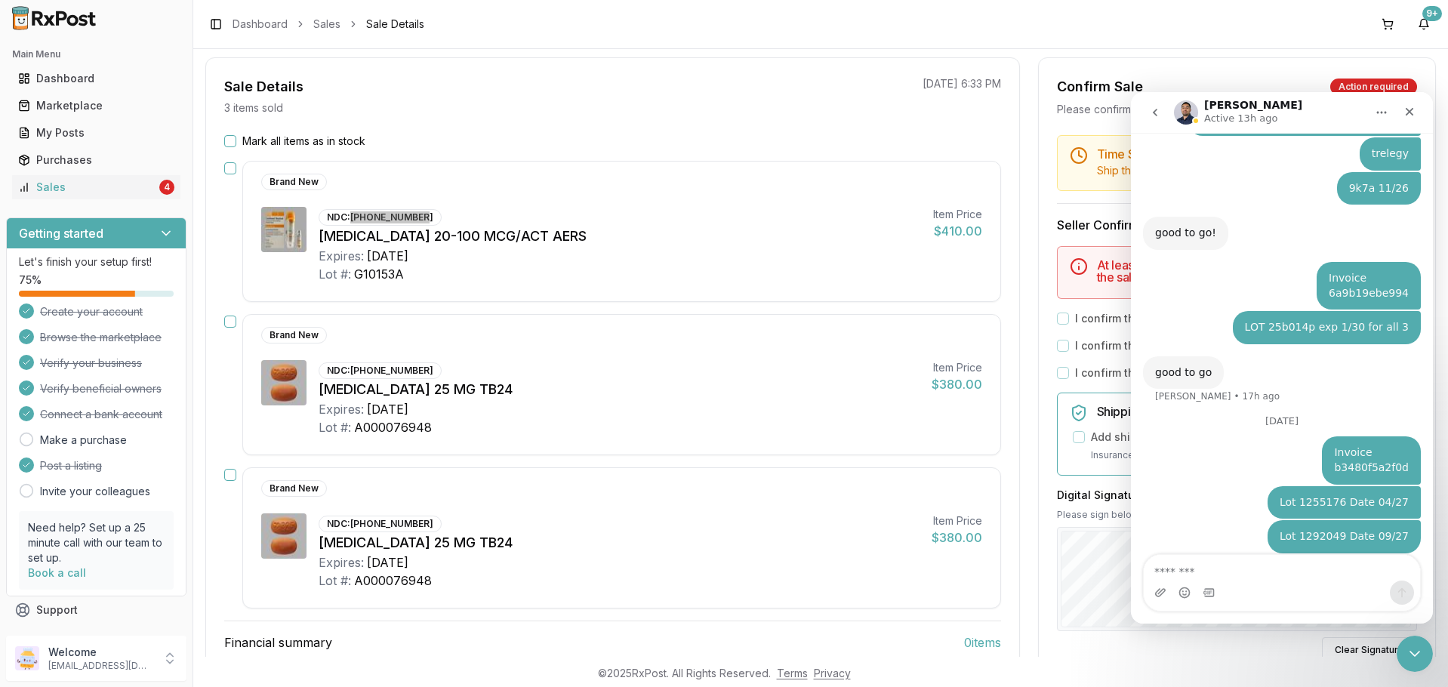
scroll to position [226, 0]
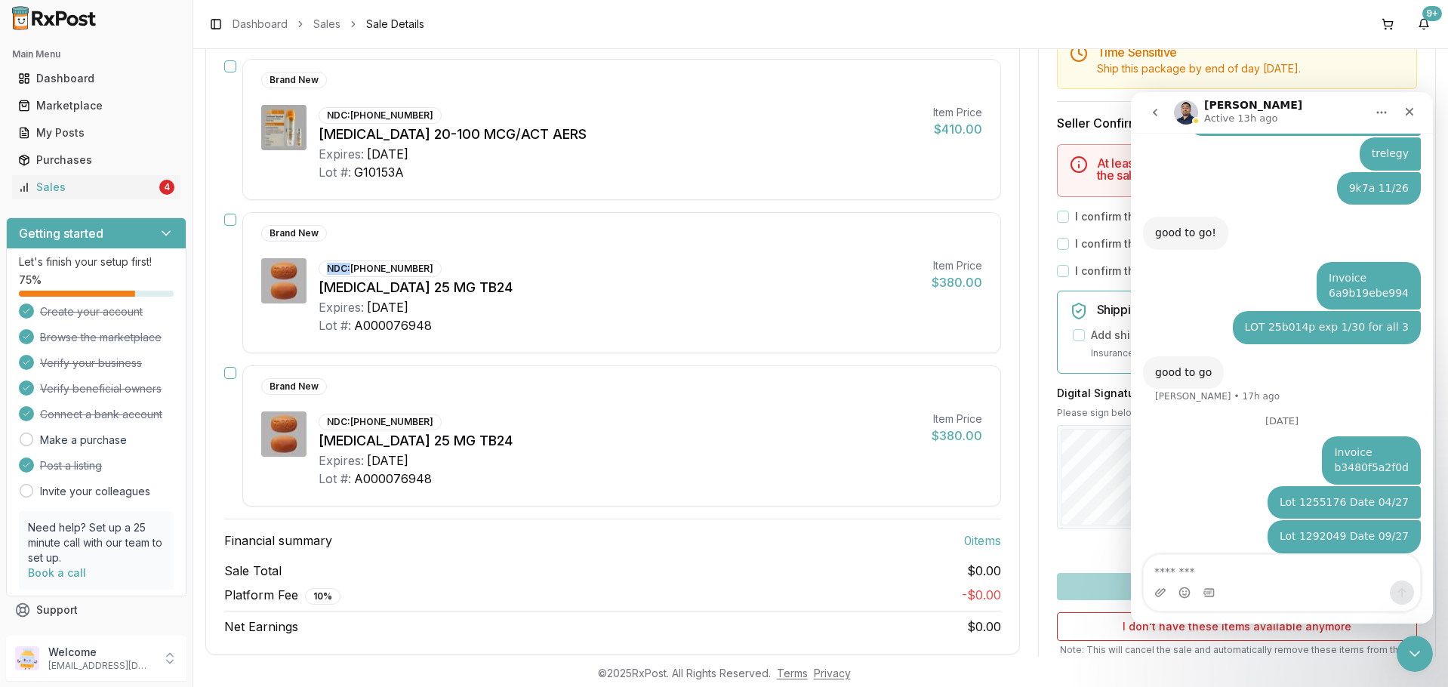
drag, startPoint x: 349, startPoint y: 269, endPoint x: 429, endPoint y: 260, distance: 79.8
click at [429, 260] on div "NDC: 00469-2601-30 Myrbetriq 25 MG TB24 Expires: 2028-02-29 Lot #: A000076948" at bounding box center [618, 296] width 601 height 76
click at [416, 272] on div "NDC: 00469-2601-30" at bounding box center [379, 268] width 123 height 17
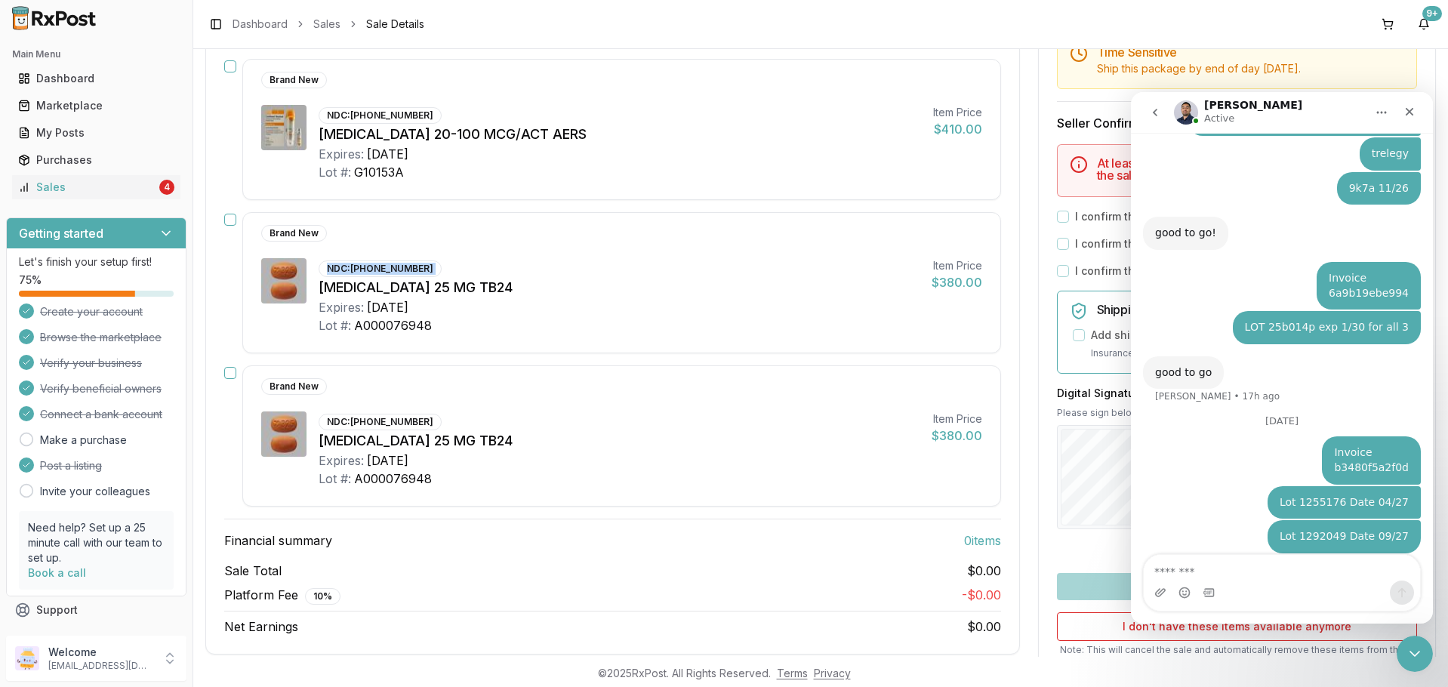
click at [386, 275] on div "NDC: 00469-2601-30" at bounding box center [379, 268] width 123 height 17
click at [362, 269] on div "NDC: 00469-2601-30" at bounding box center [379, 268] width 123 height 17
click at [352, 267] on div "NDC: 00469-2601-30" at bounding box center [379, 268] width 123 height 17
drag, startPoint x: 352, startPoint y: 267, endPoint x: 421, endPoint y: 266, distance: 69.4
click at [421, 266] on div "NDC: 00469-2601-30" at bounding box center [379, 268] width 123 height 17
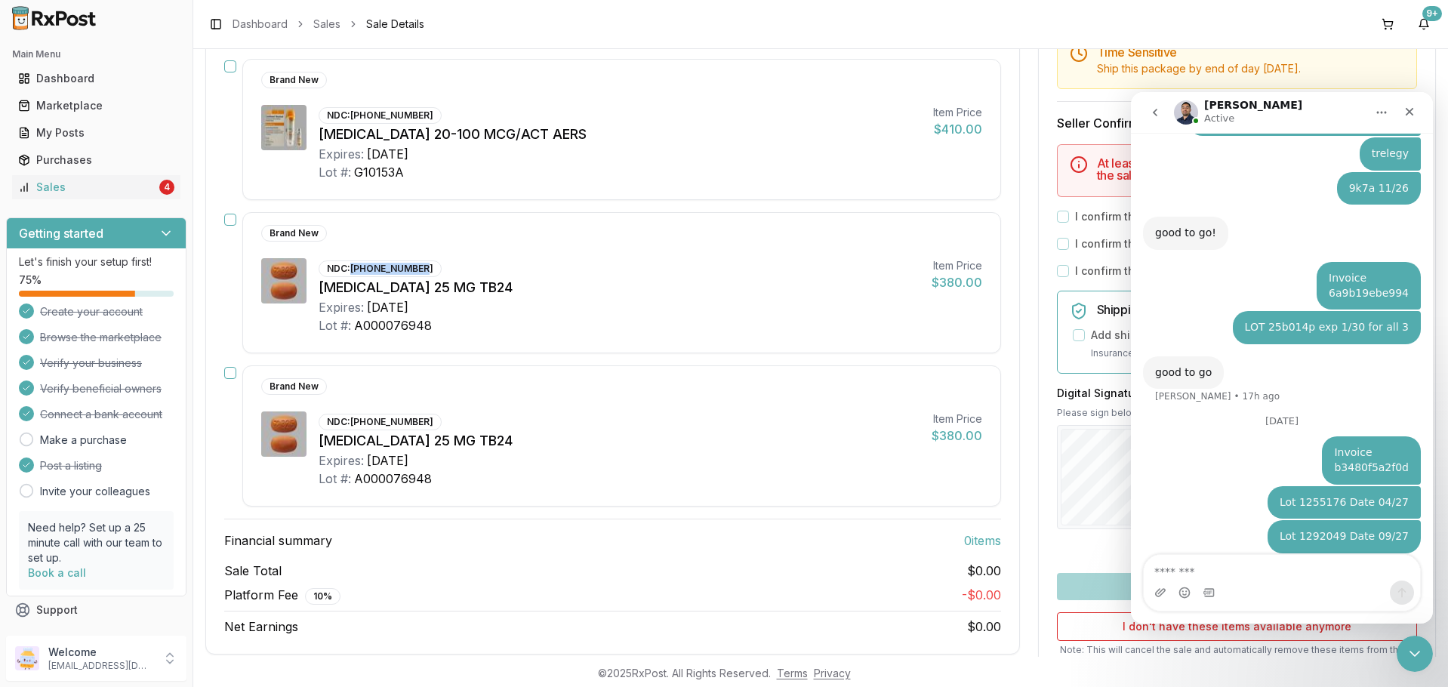
copy div "00469-2601-30"
click at [471, 334] on div "Lot #: A000076948" at bounding box center [618, 325] width 601 height 18
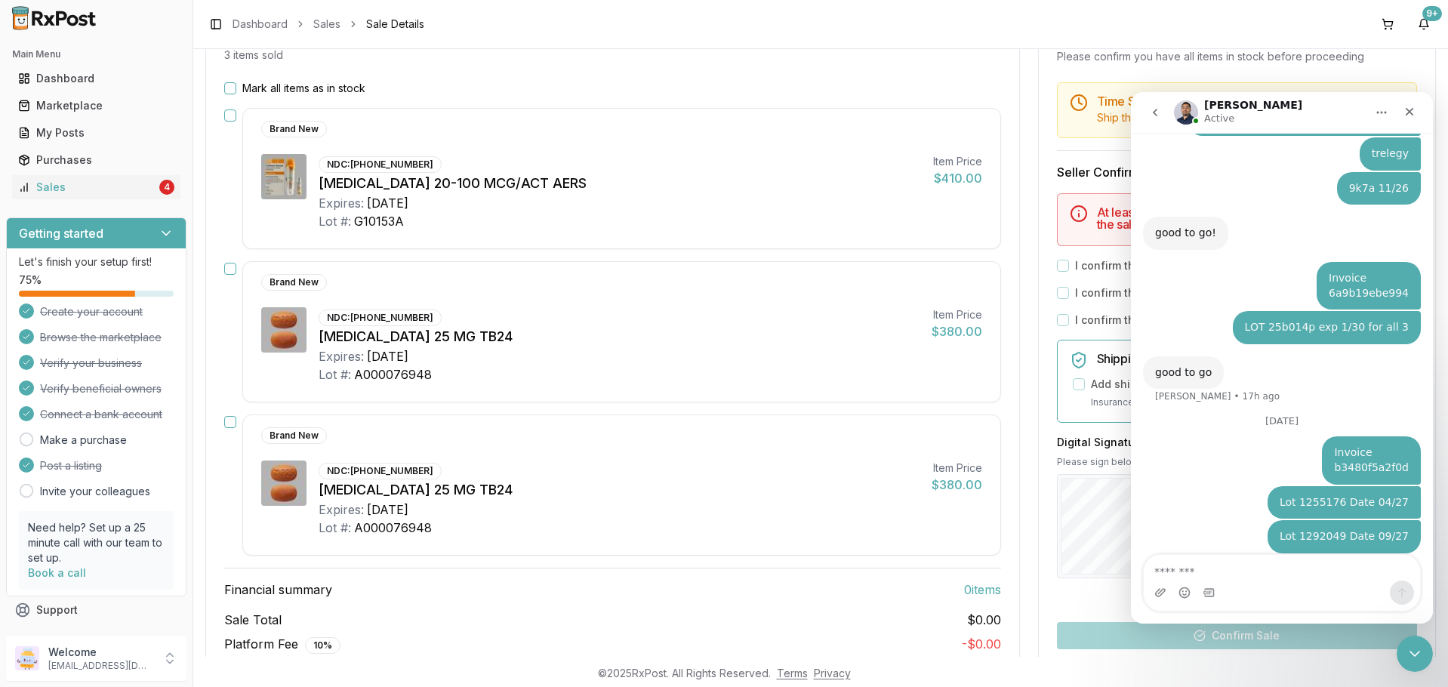
scroll to position [151, 0]
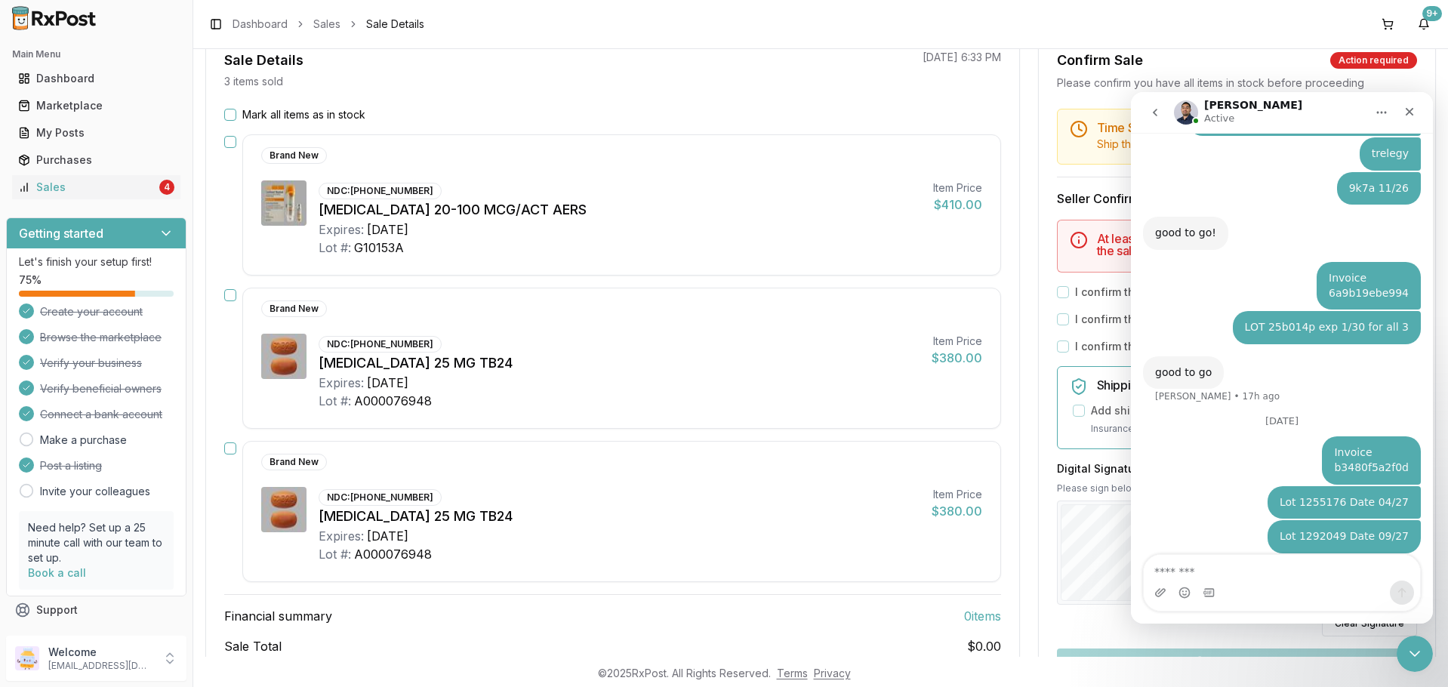
click at [228, 115] on button "Mark all items as in stock" at bounding box center [230, 115] width 12 height 12
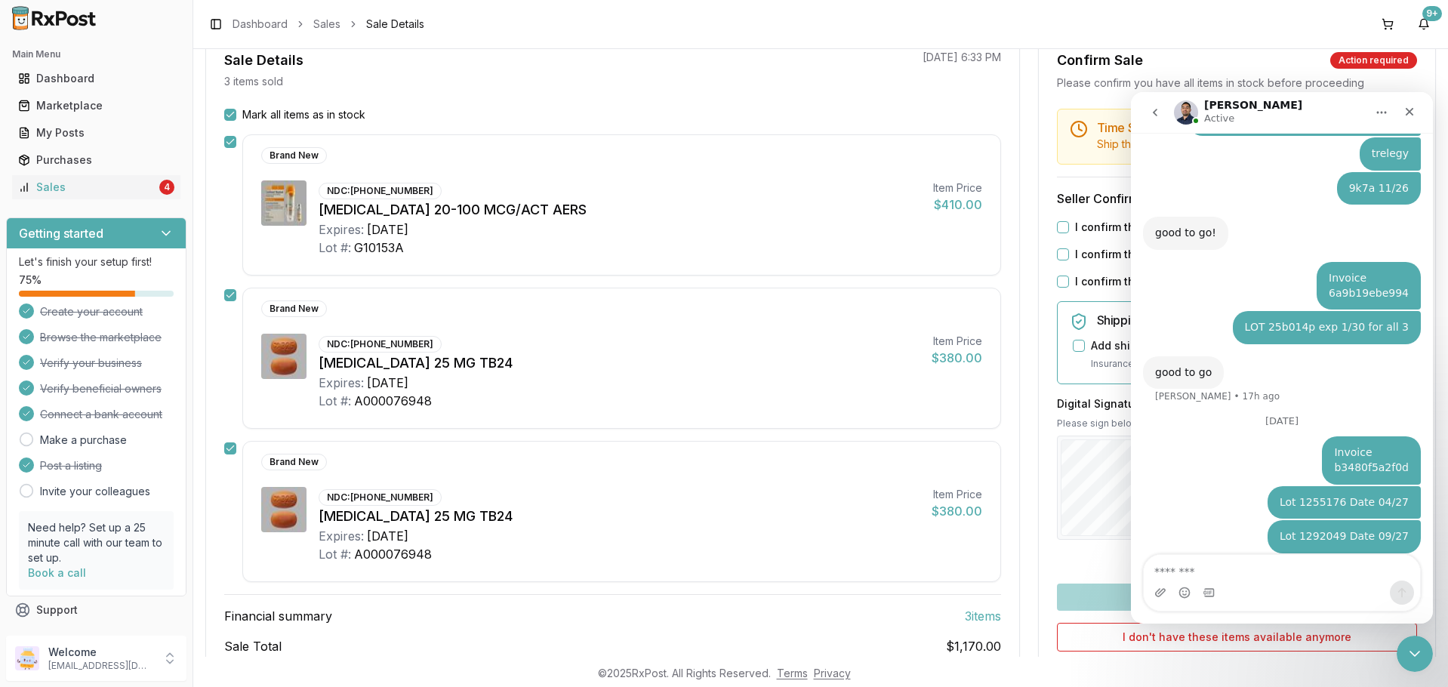
scroll to position [226, 0]
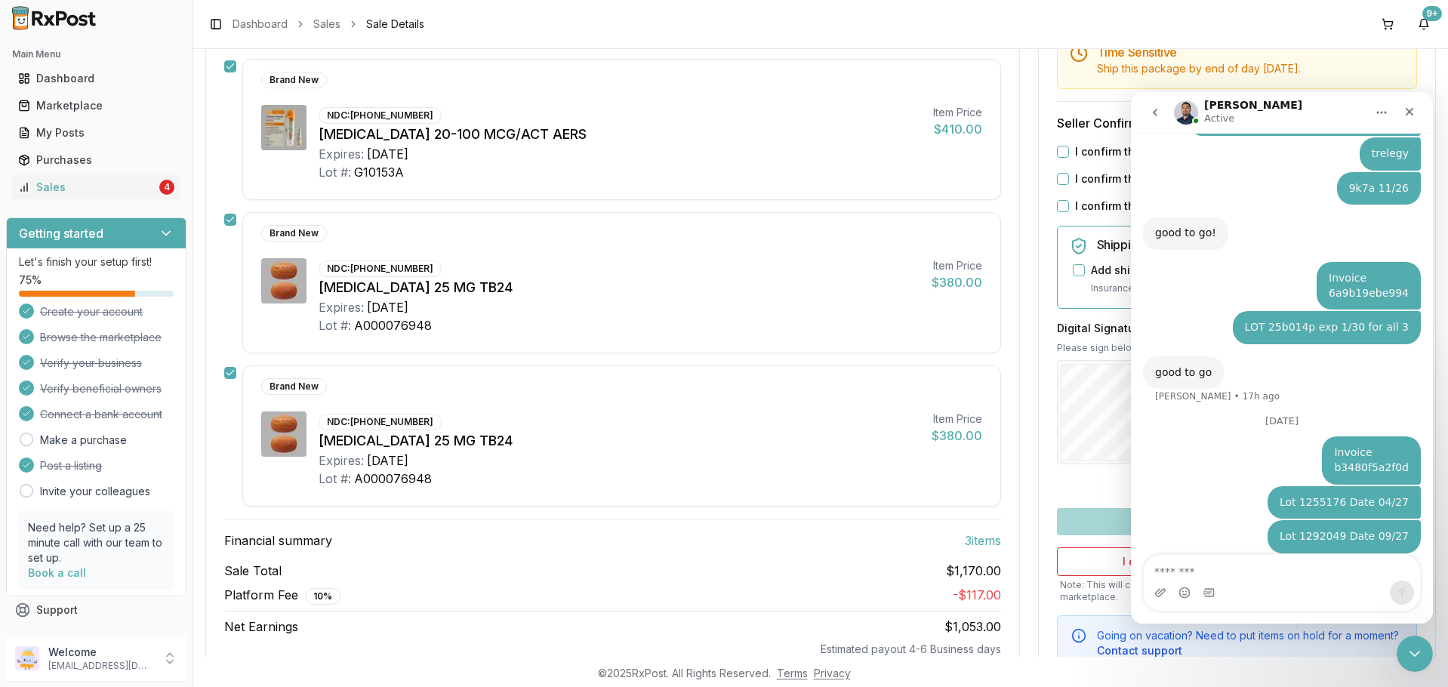
drag, startPoint x: 1083, startPoint y: 151, endPoint x: 1086, endPoint y: 169, distance: 18.4
click at [1084, 151] on label "I confirm that the 3 selected items are in stock and ready to ship" at bounding box center [1243, 151] width 336 height 15
click at [1069, 151] on button "I confirm that the 3 selected items are in stock and ready to ship" at bounding box center [1063, 152] width 12 height 12
click at [1091, 182] on label "I confirm that all 3 selected items match the listed condition" at bounding box center [1231, 178] width 312 height 15
click at [1069, 182] on button "I confirm that all 3 selected items match the listed condition" at bounding box center [1063, 179] width 12 height 12
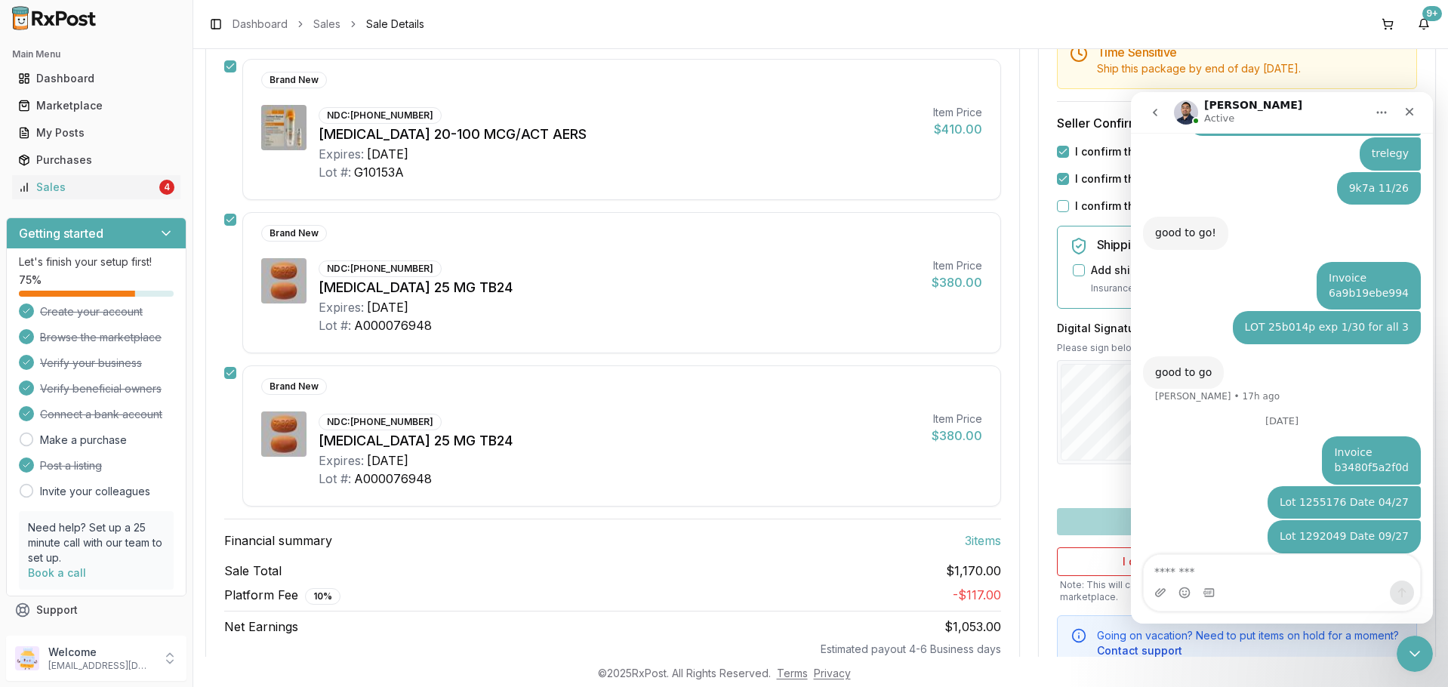
click at [1083, 210] on label "I confirm that all expiration dates are correct" at bounding box center [1192, 205] width 235 height 15
click at [1069, 210] on button "I confirm that all expiration dates are correct" at bounding box center [1063, 206] width 12 height 12
click at [1400, 115] on div "Close" at bounding box center [1408, 111] width 27 height 27
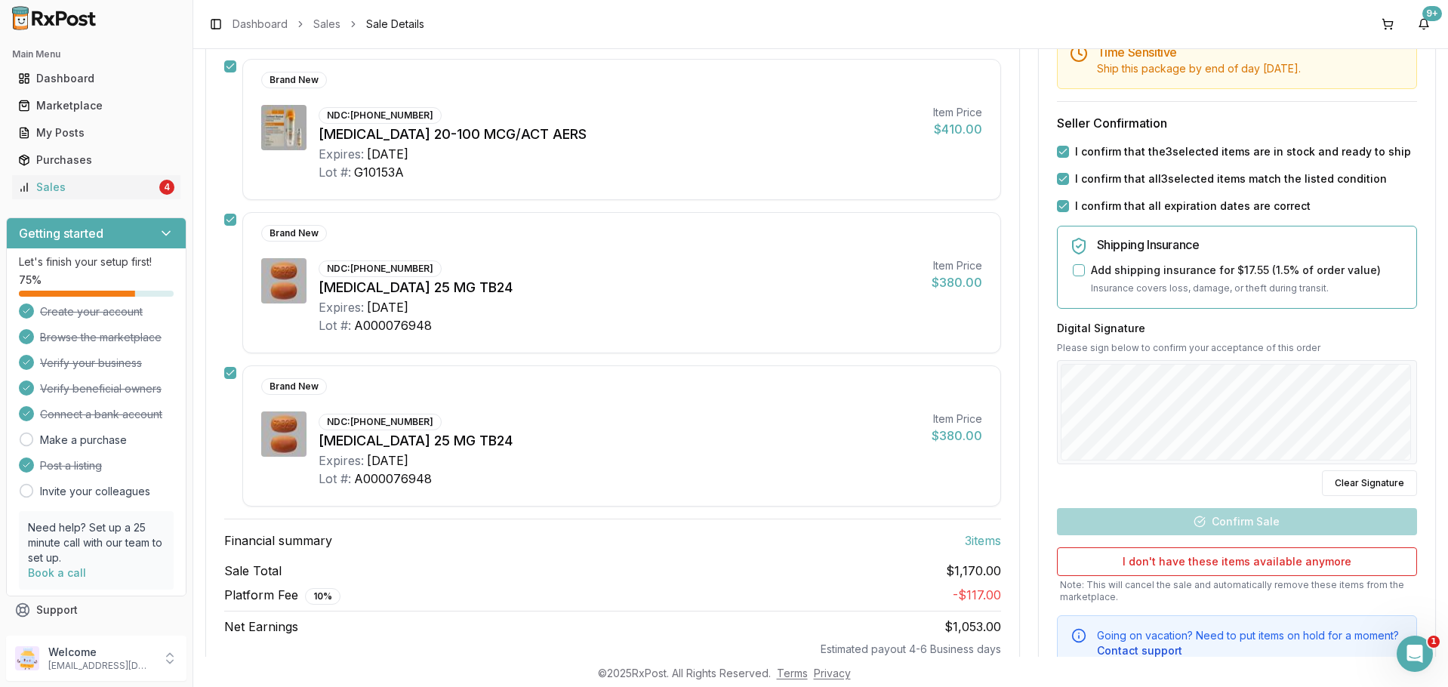
scroll to position [1417, 0]
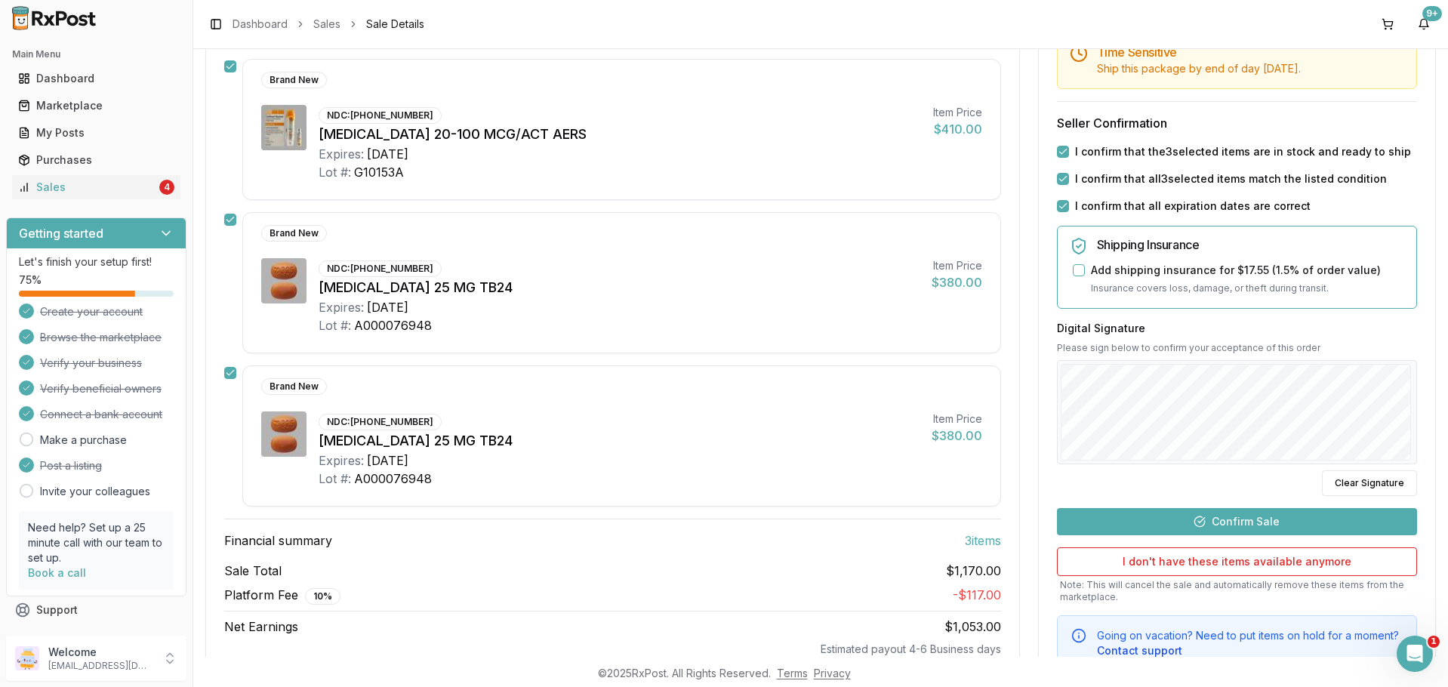
click at [1282, 500] on div "Time Sensitive Ship this package by end of day Thursday, October 2nd . Seller C…" at bounding box center [1236, 352] width 396 height 638
click at [1282, 509] on button "Confirm Sale" at bounding box center [1237, 521] width 360 height 27
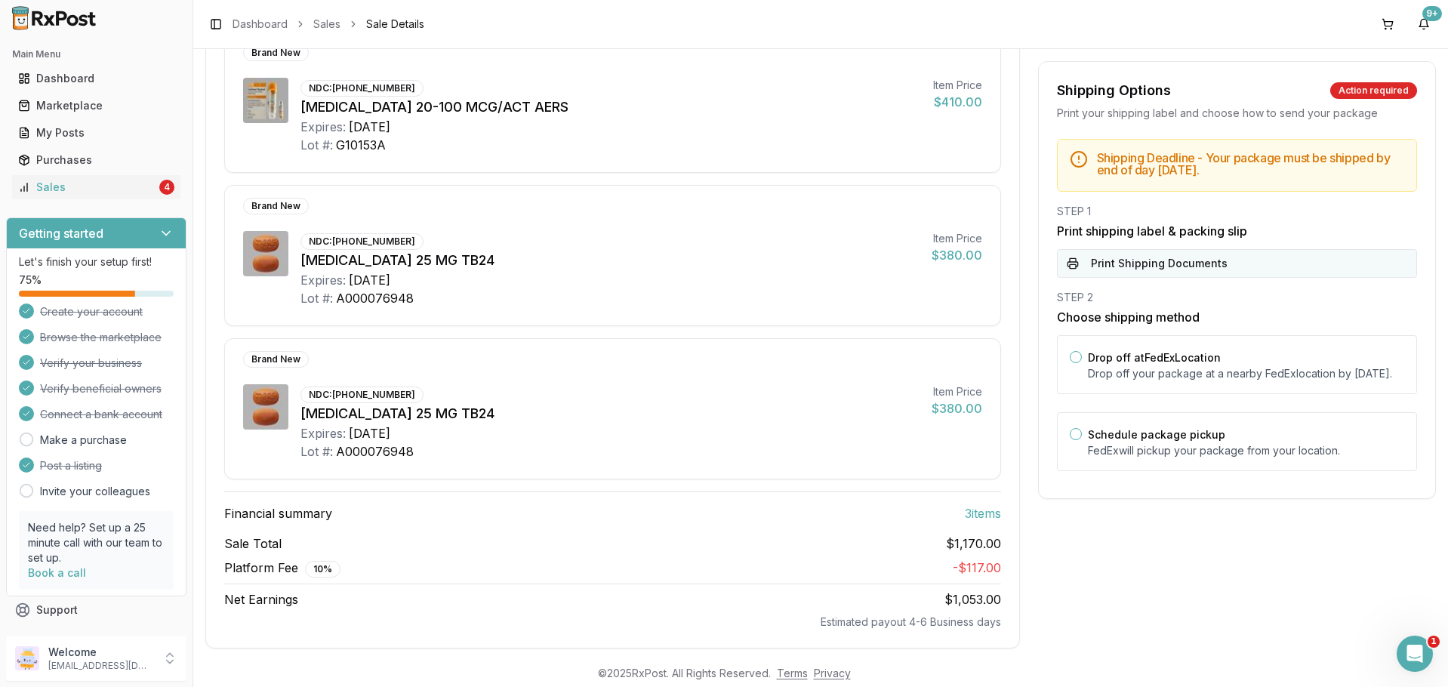
click at [1189, 269] on button "Print Shipping Documents" at bounding box center [1237, 263] width 360 height 29
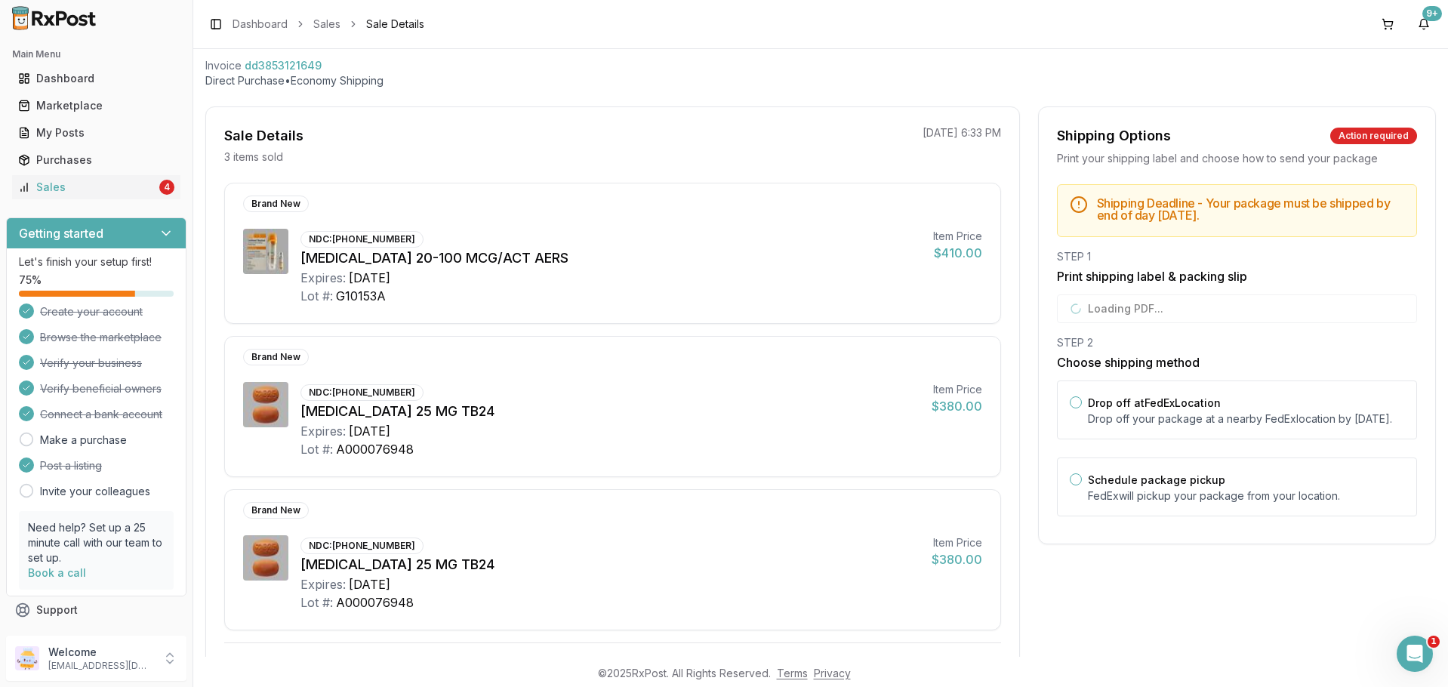
scroll to position [151, 0]
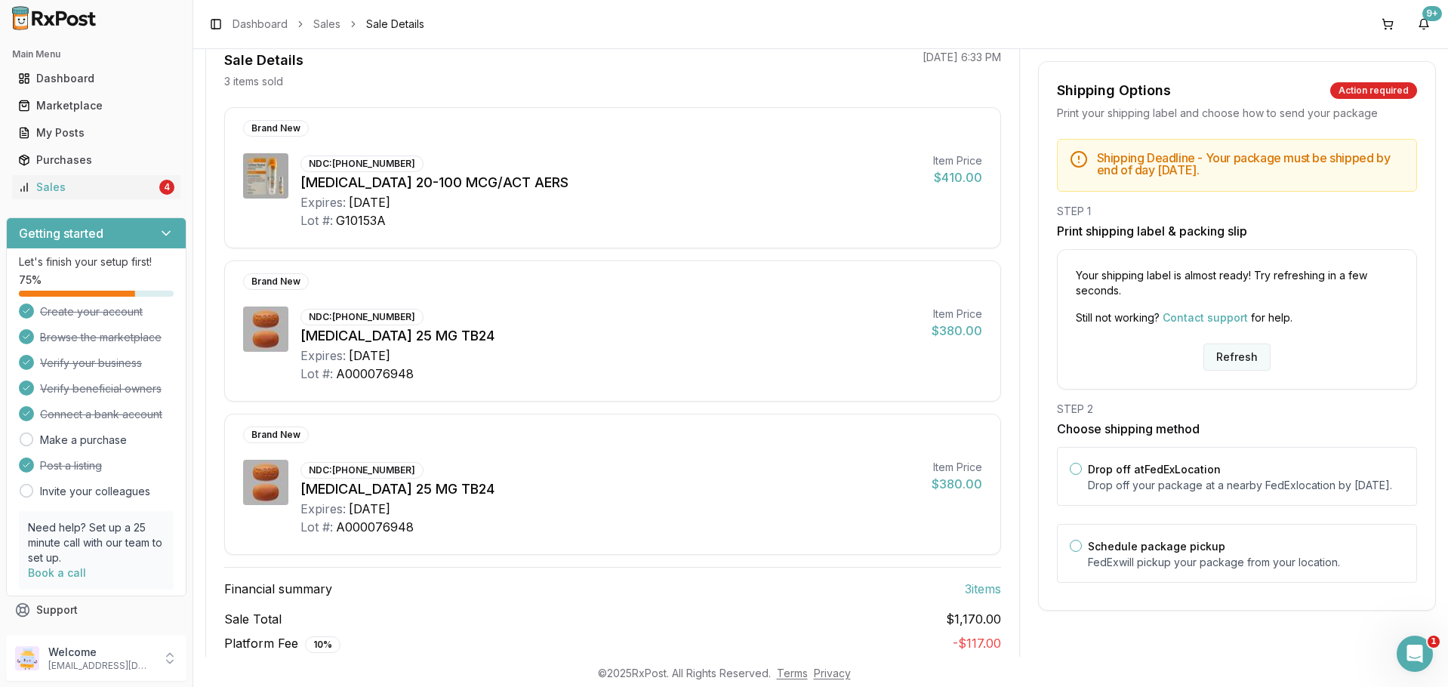
click at [1224, 352] on button "Refresh" at bounding box center [1236, 356] width 67 height 27
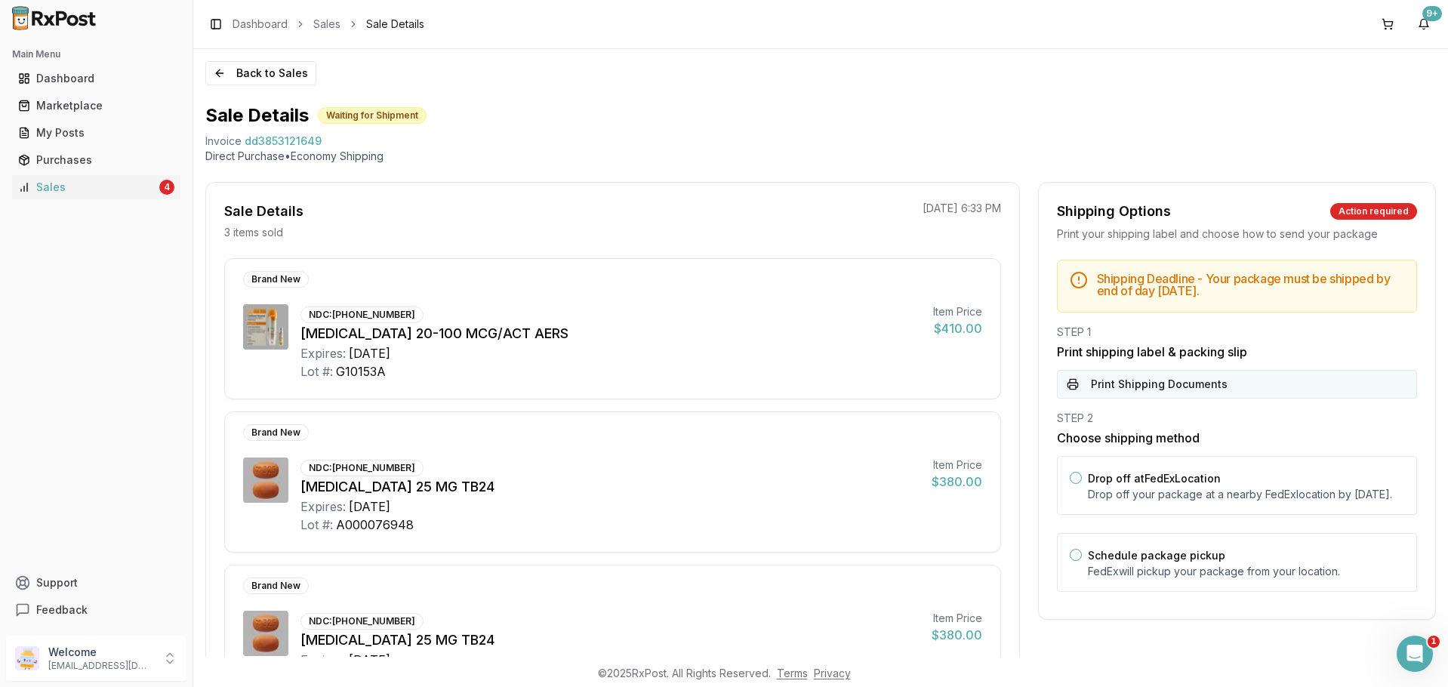
click at [1203, 375] on button "Print Shipping Documents" at bounding box center [1237, 384] width 360 height 29
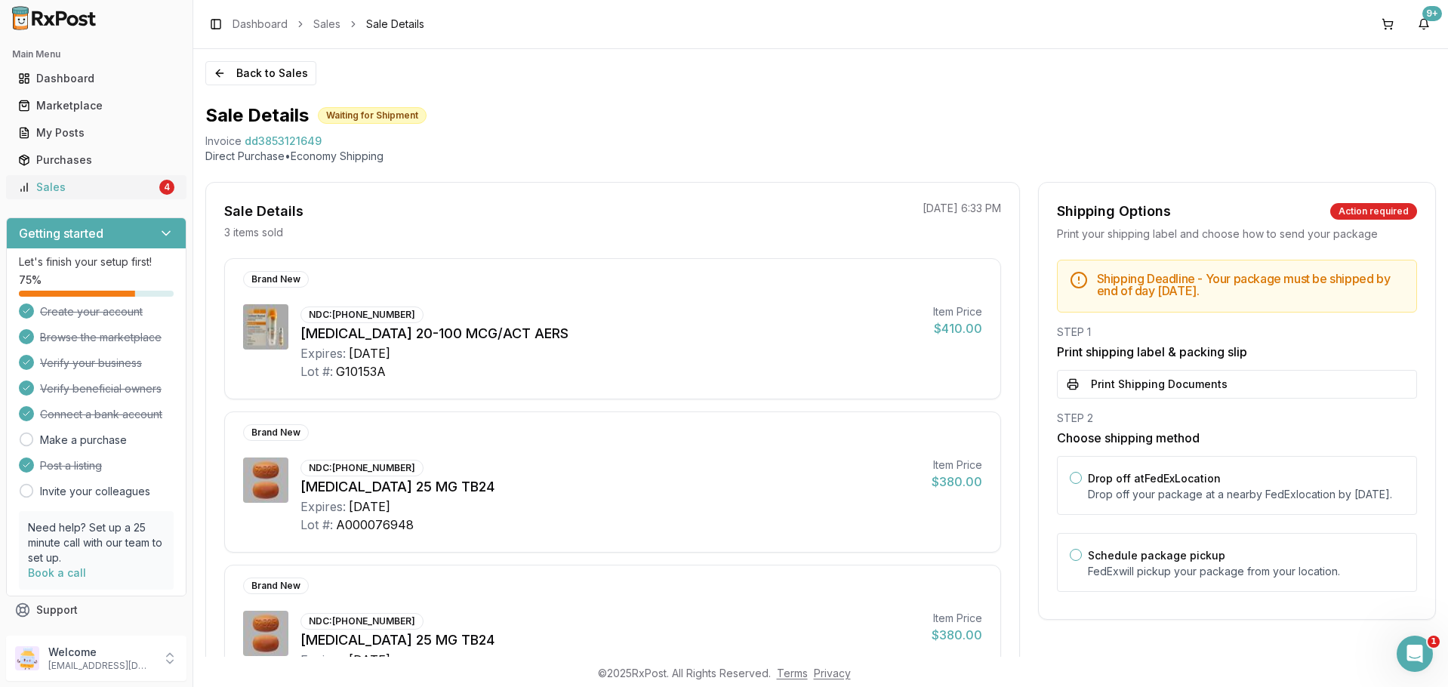
click at [75, 183] on div "Sales" at bounding box center [87, 187] width 138 height 15
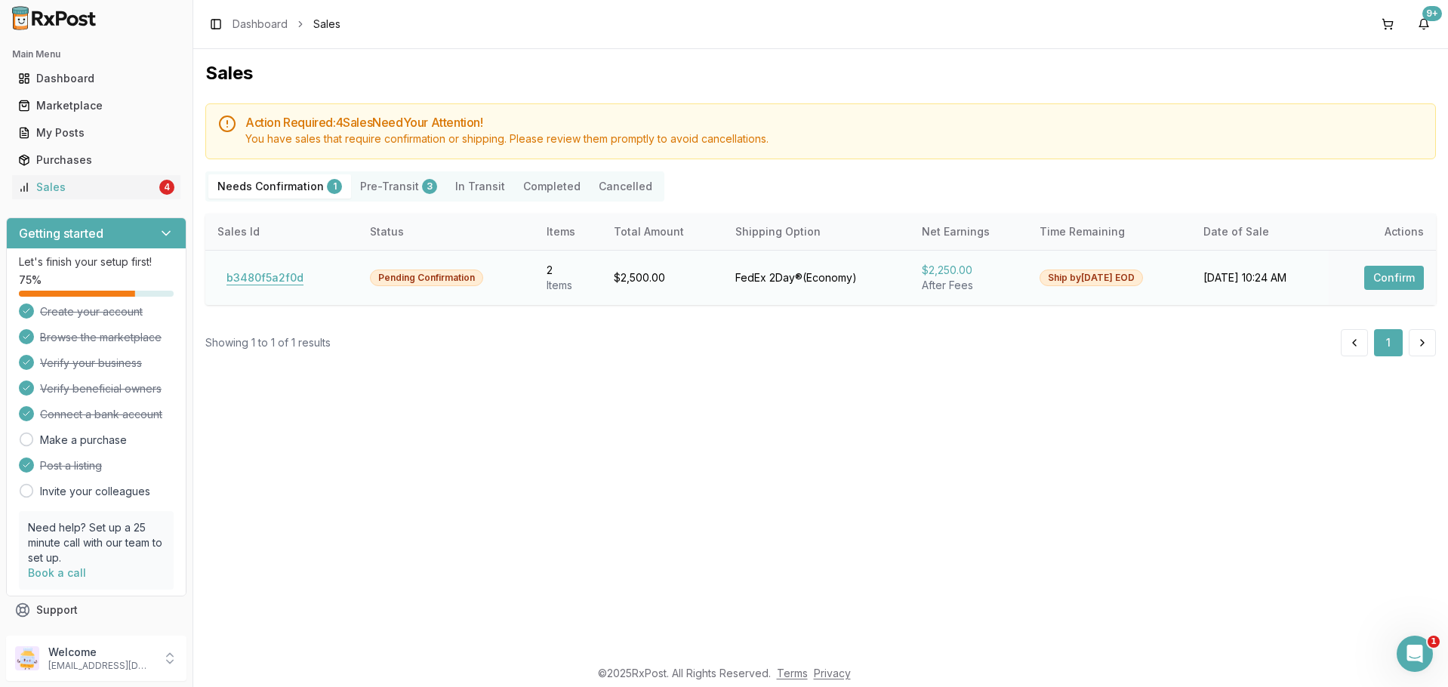
click at [294, 275] on button "b3480f5a2f0d" at bounding box center [264, 278] width 95 height 24
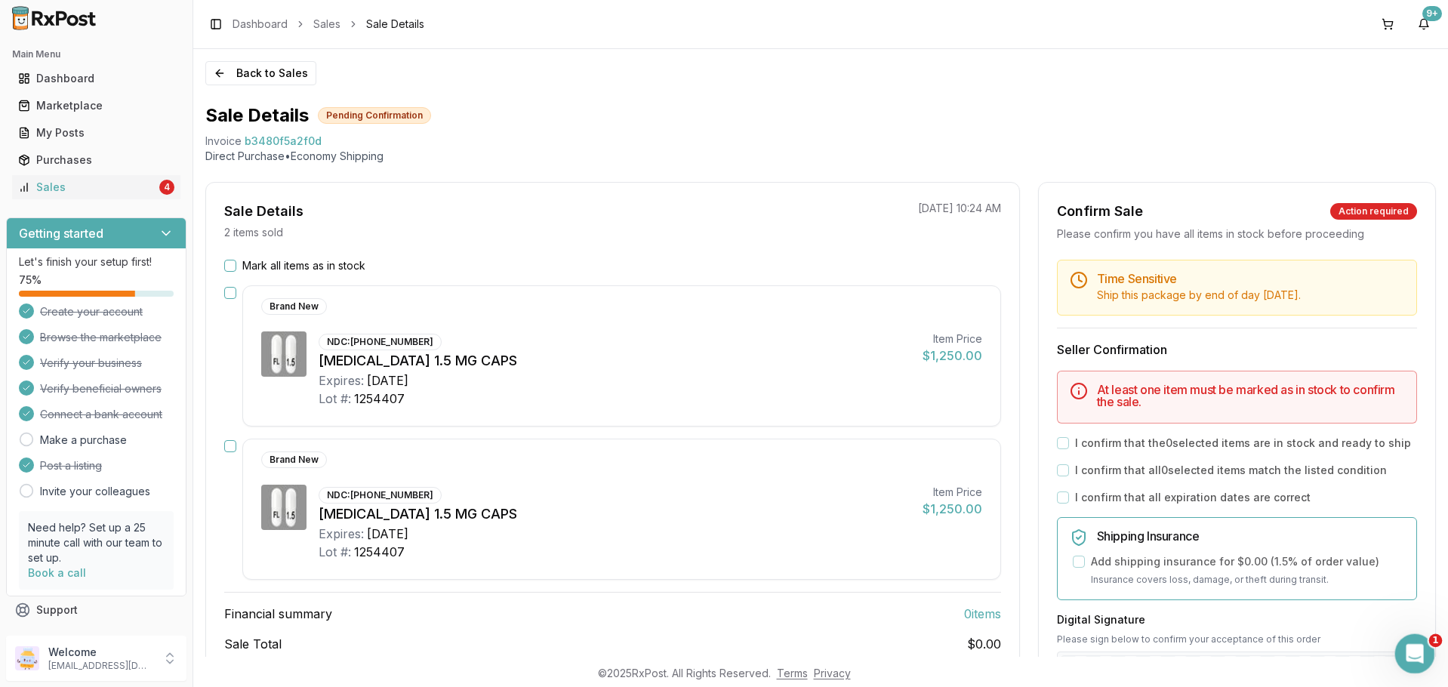
click at [1423, 638] on div "Open Intercom Messenger" at bounding box center [1412, 651] width 50 height 50
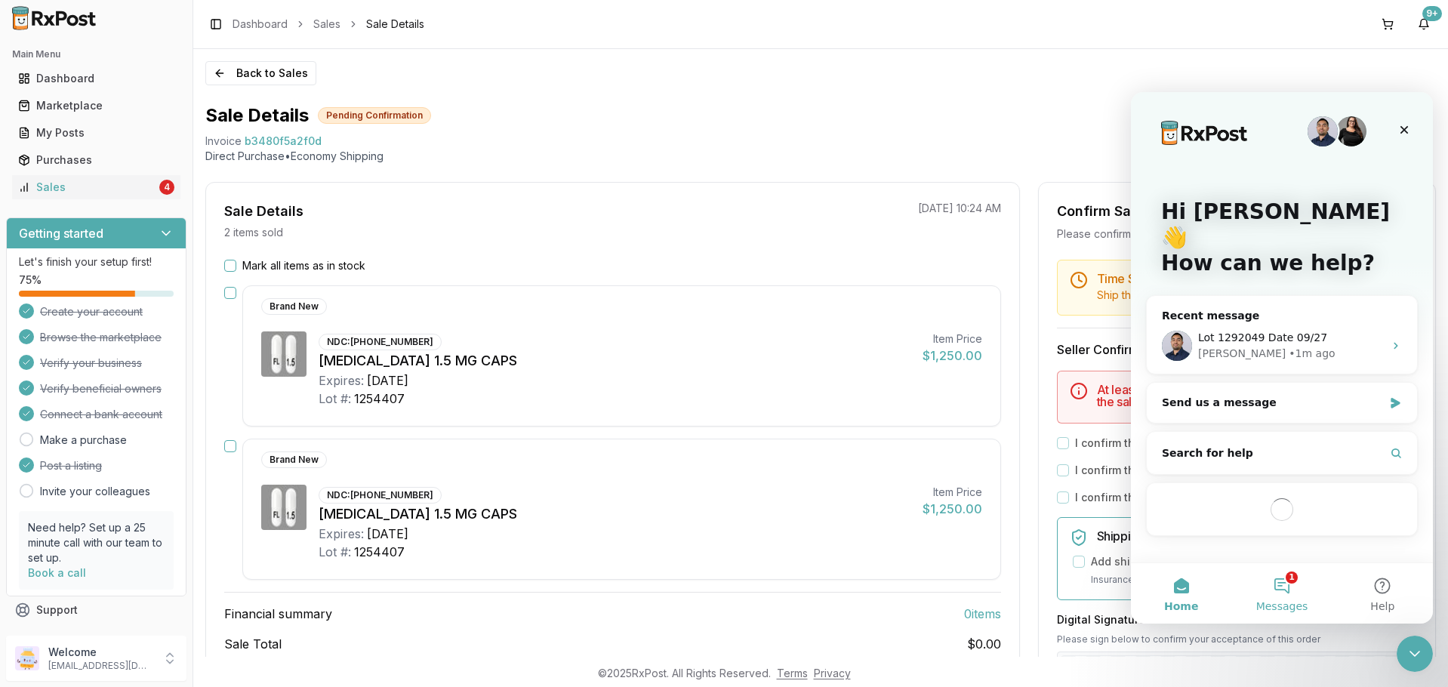
click at [1275, 589] on button "1 Messages" at bounding box center [1281, 593] width 100 height 60
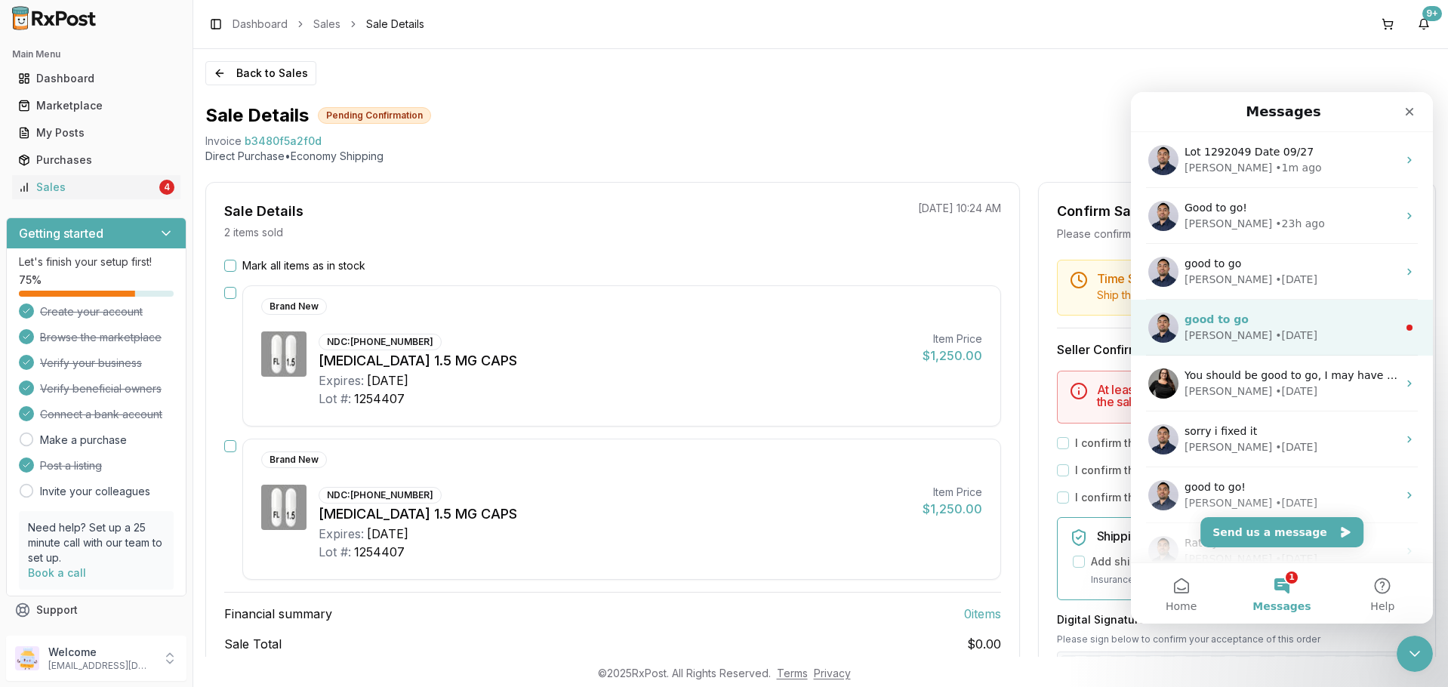
click at [1292, 328] on div "Manuel • 1w ago" at bounding box center [1290, 336] width 213 height 16
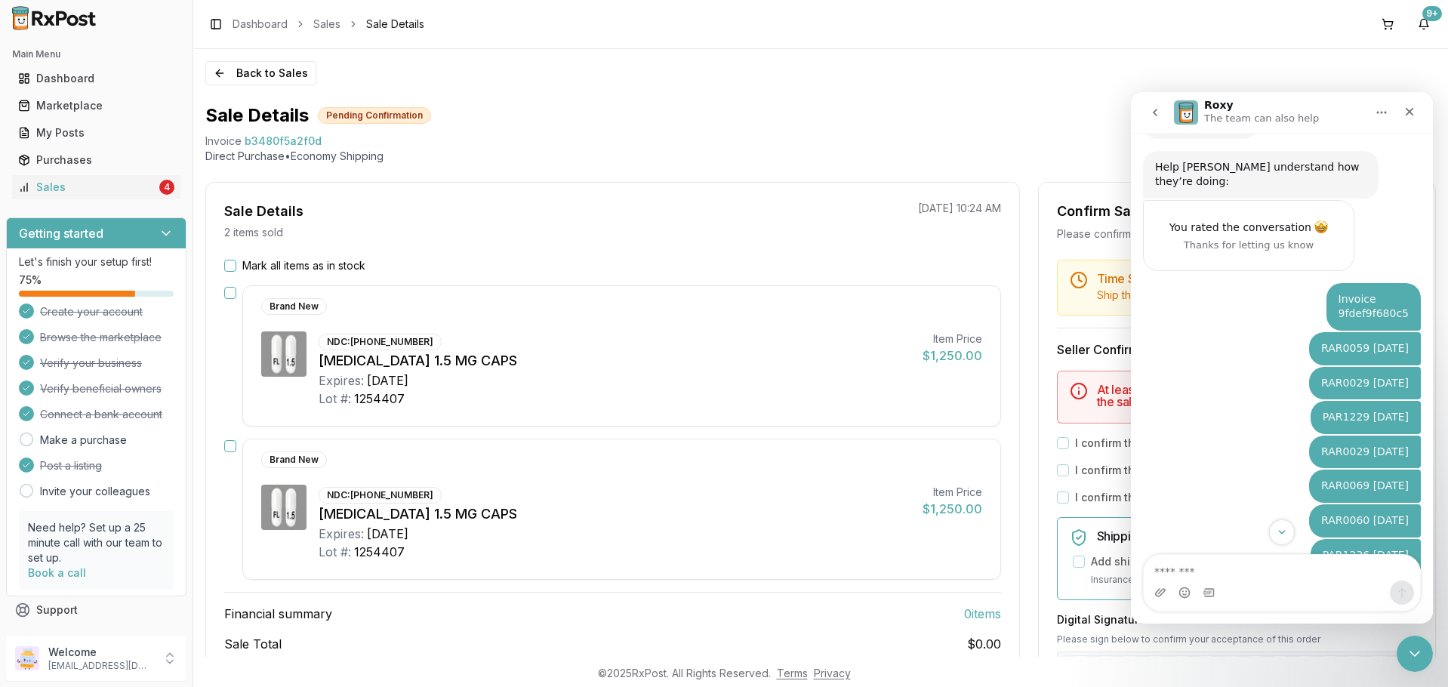
scroll to position [2254, 0]
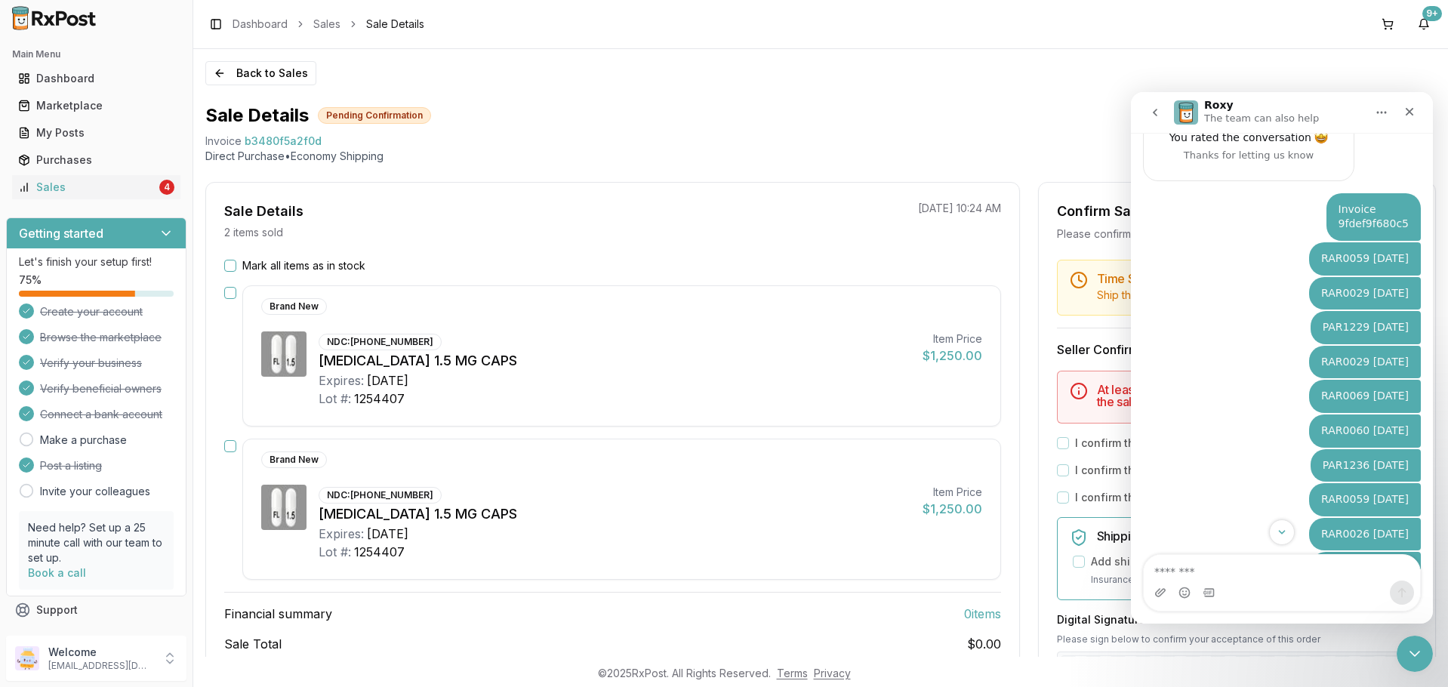
click at [1158, 114] on icon "go back" at bounding box center [1155, 112] width 12 height 12
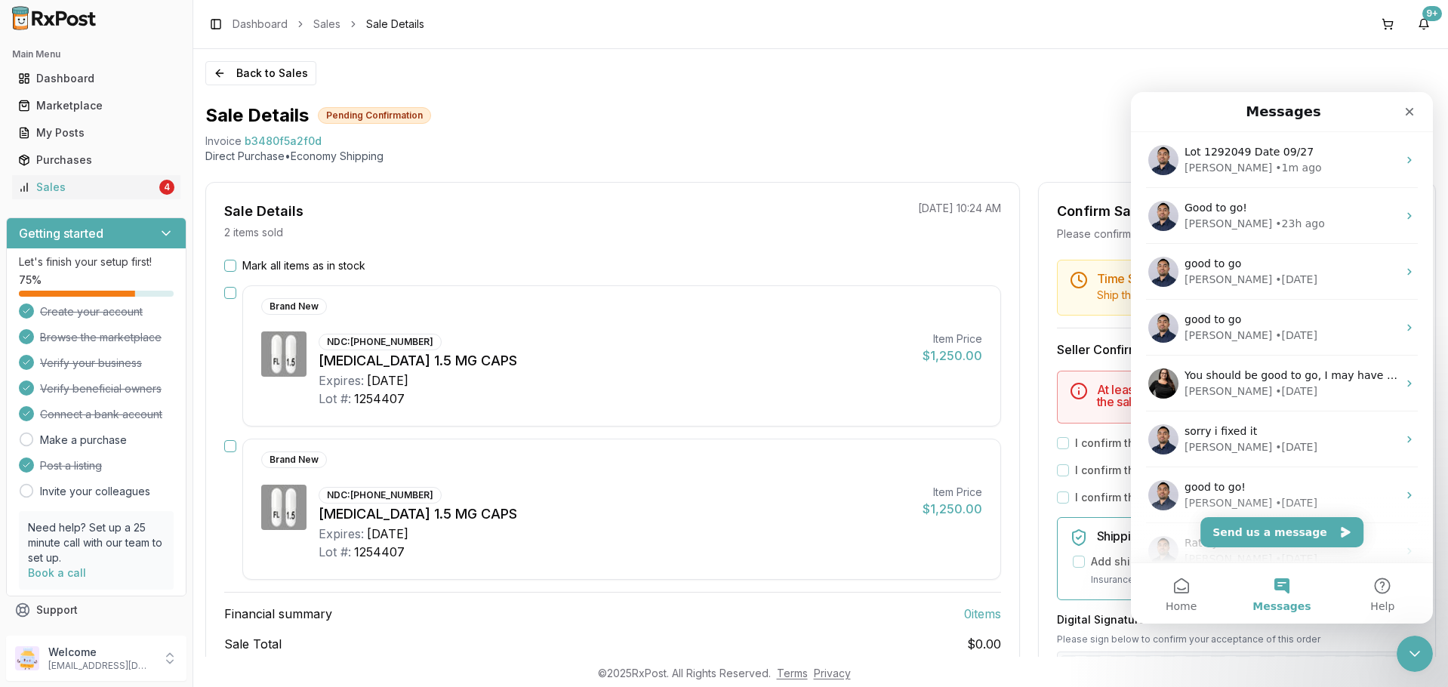
scroll to position [0, 0]
click at [1191, 598] on button "Home" at bounding box center [1181, 593] width 100 height 60
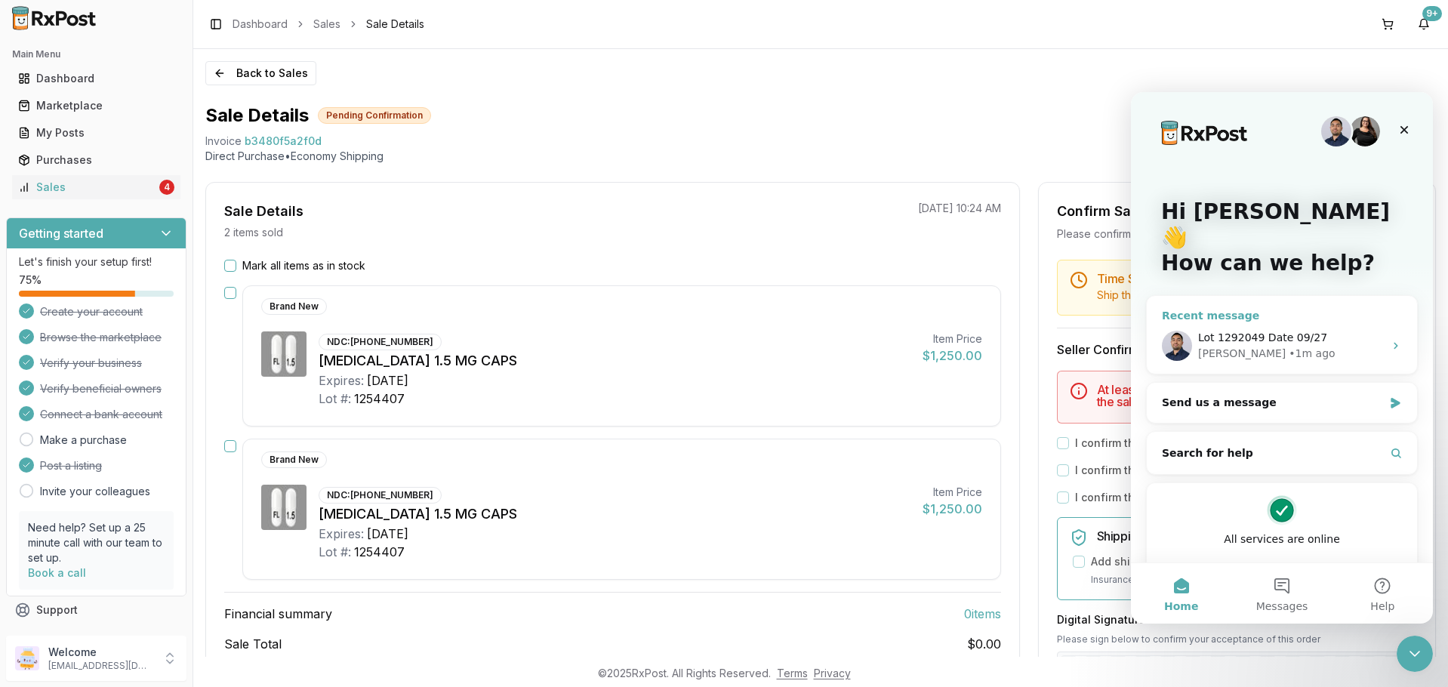
click at [1324, 346] on div "Manuel • 1m ago" at bounding box center [1291, 354] width 186 height 16
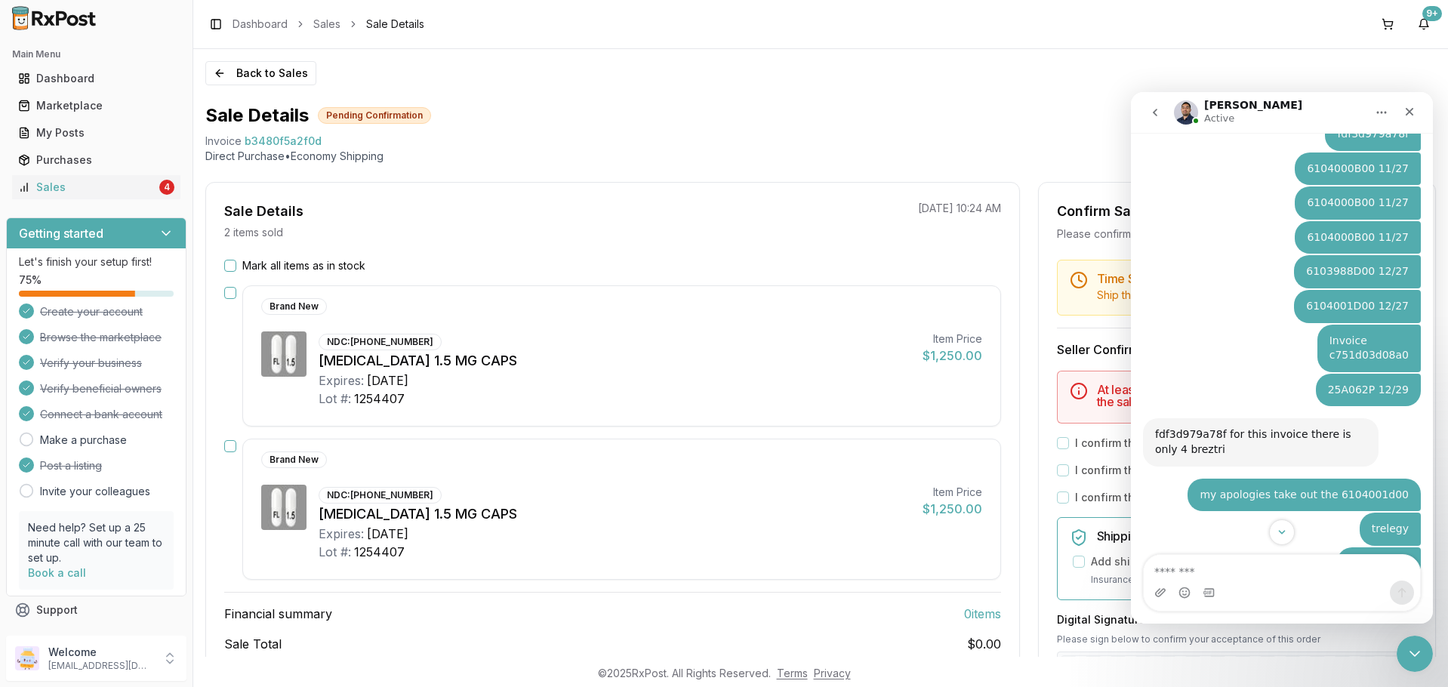
scroll to position [1417, 0]
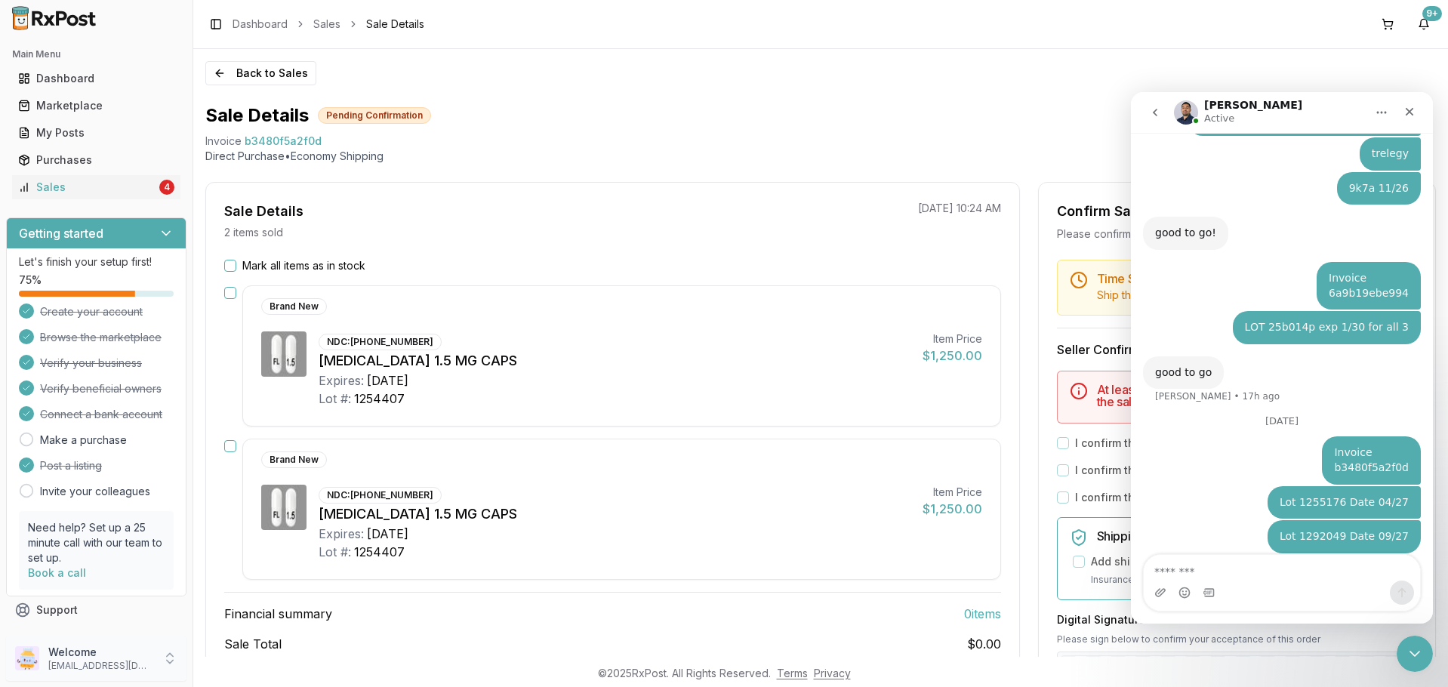
click at [149, 654] on p "Welcome" at bounding box center [100, 652] width 105 height 15
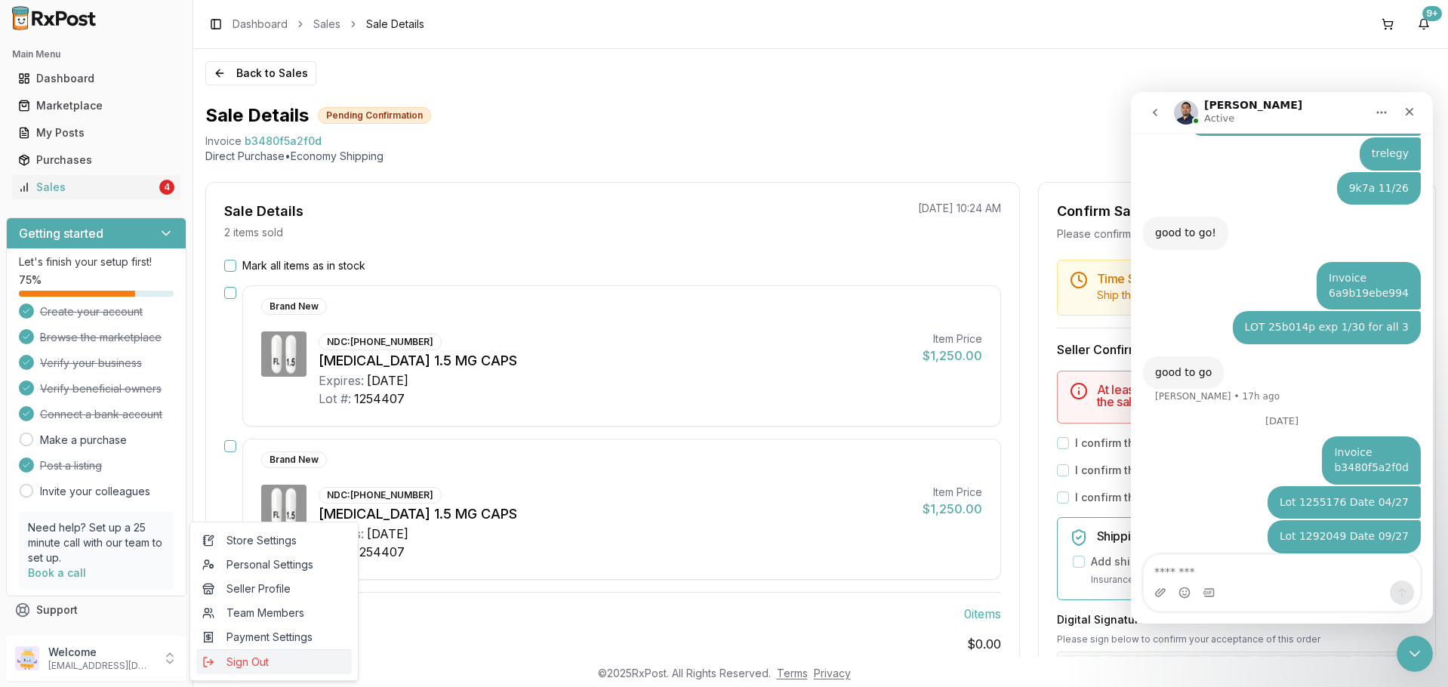
click at [227, 660] on span "Sign Out" at bounding box center [273, 661] width 143 height 15
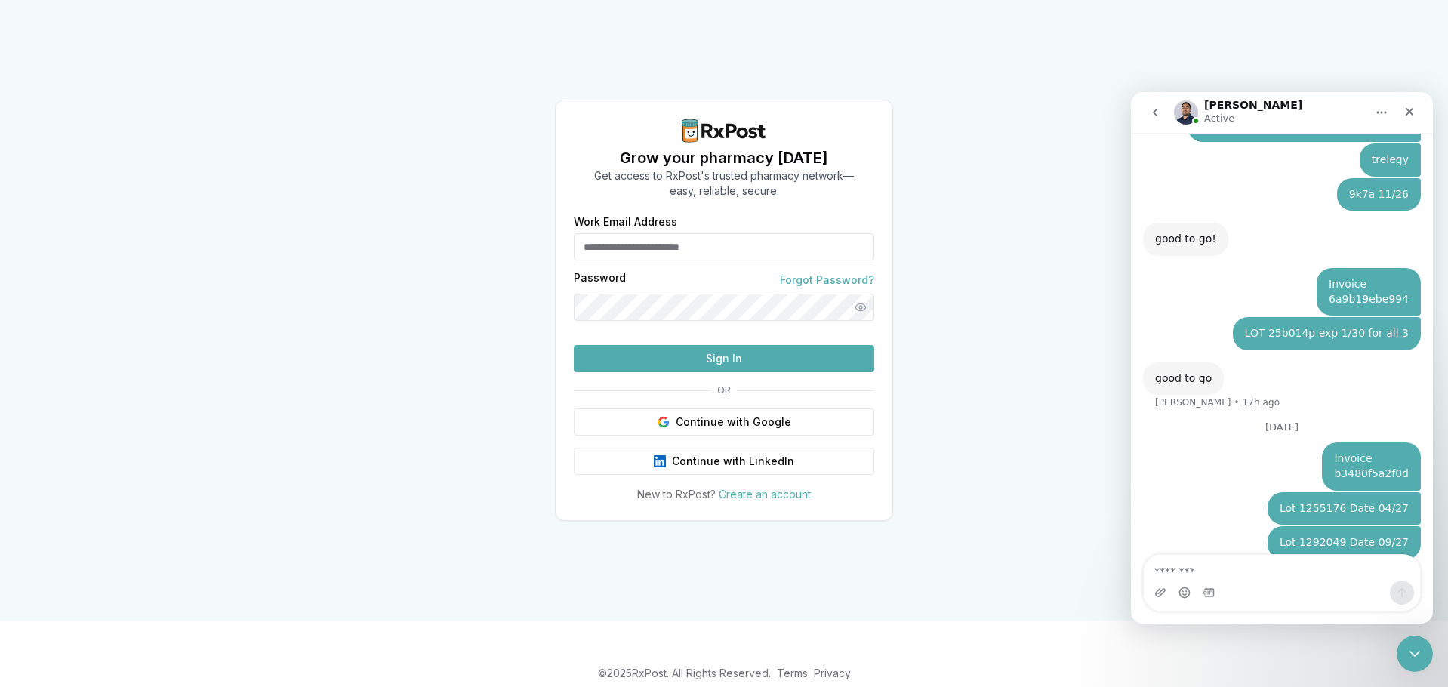
scroll to position [1417, 0]
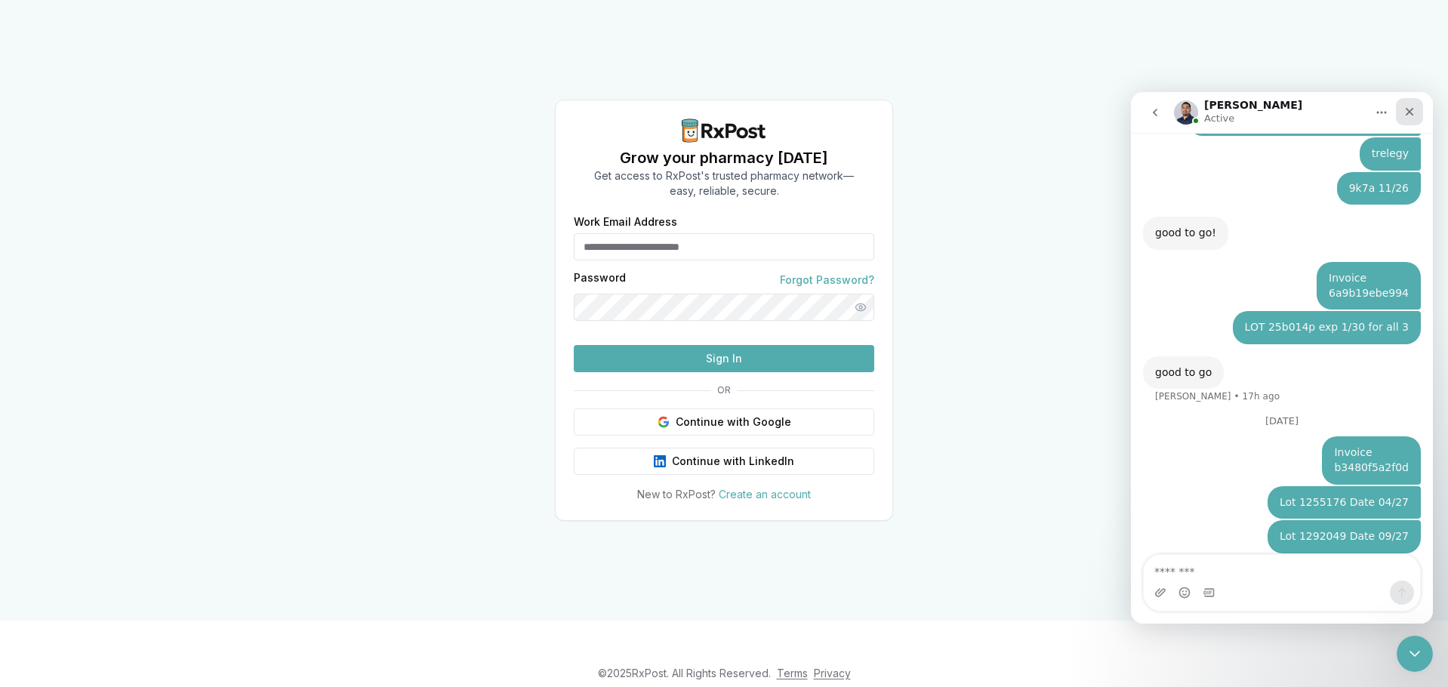
click at [1411, 107] on icon "Close" at bounding box center [1409, 112] width 12 height 12
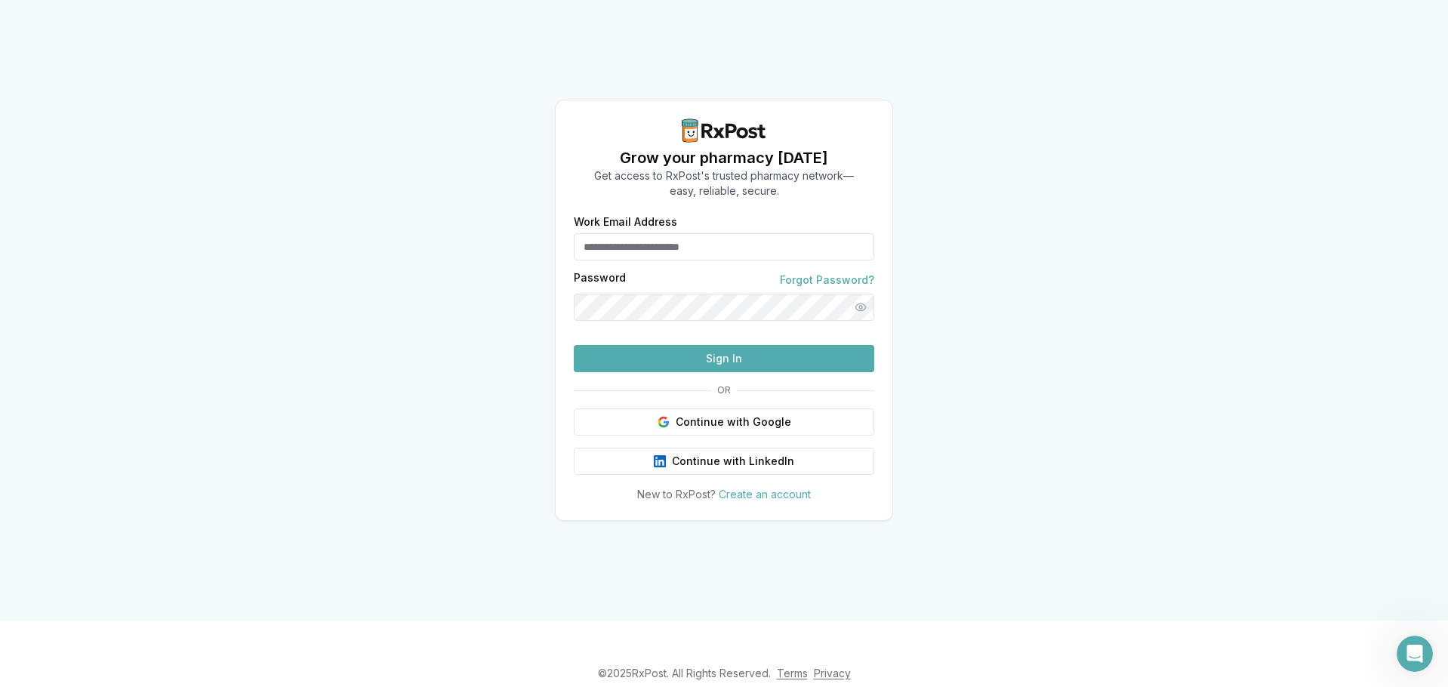
scroll to position [1456, 0]
click at [734, 233] on input "**********" at bounding box center [724, 246] width 300 height 27
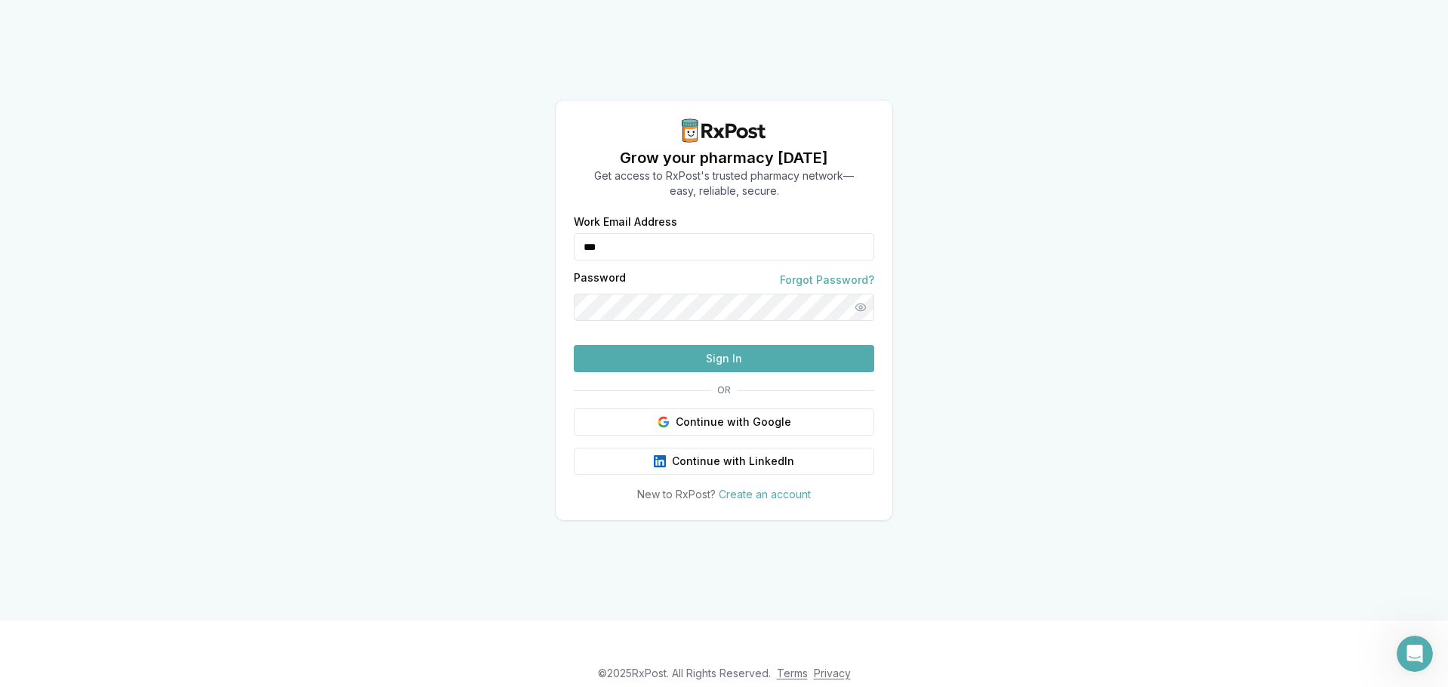
type input "**********"
click at [973, 240] on div "**********" at bounding box center [724, 310] width 1448 height 620
click at [814, 367] on form "**********" at bounding box center [724, 294] width 300 height 155
click at [819, 372] on button "Sign In" at bounding box center [724, 358] width 300 height 27
click at [865, 372] on button "Sign In" at bounding box center [724, 358] width 300 height 27
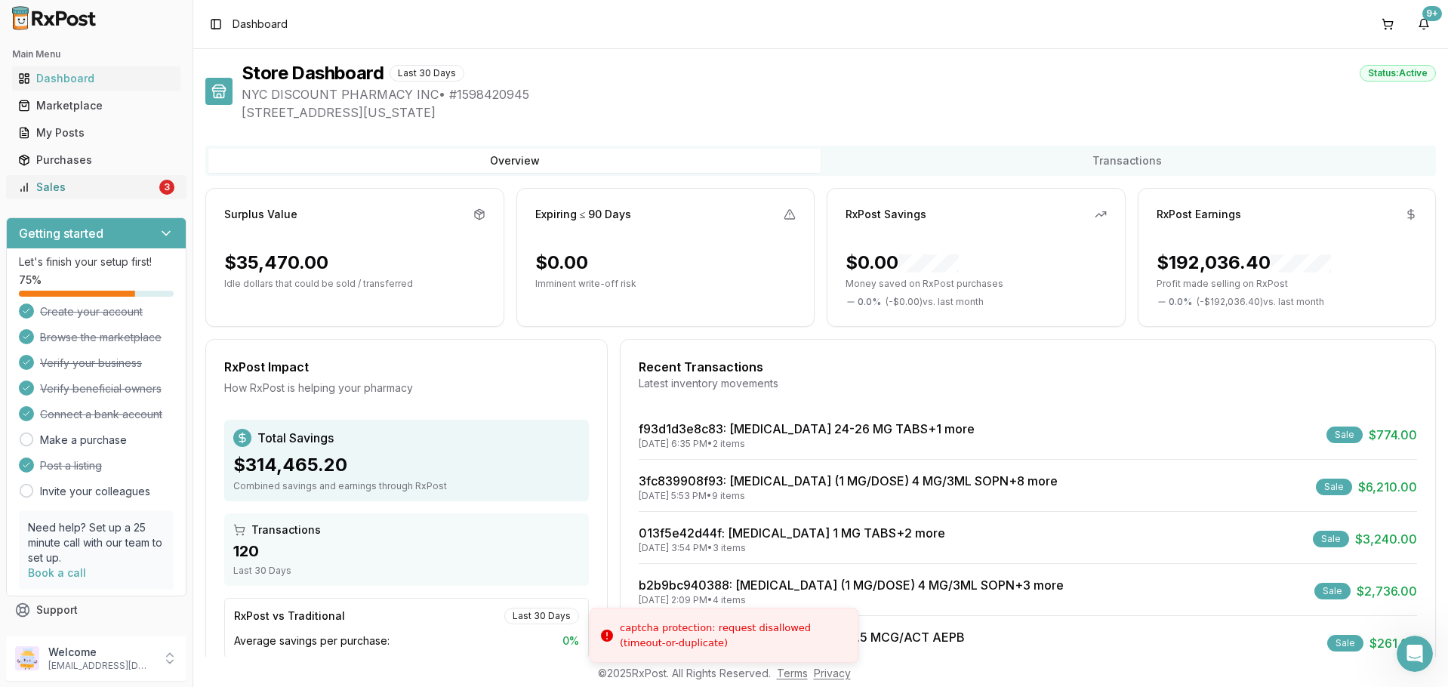
click at [149, 192] on div "Sales" at bounding box center [87, 187] width 138 height 15
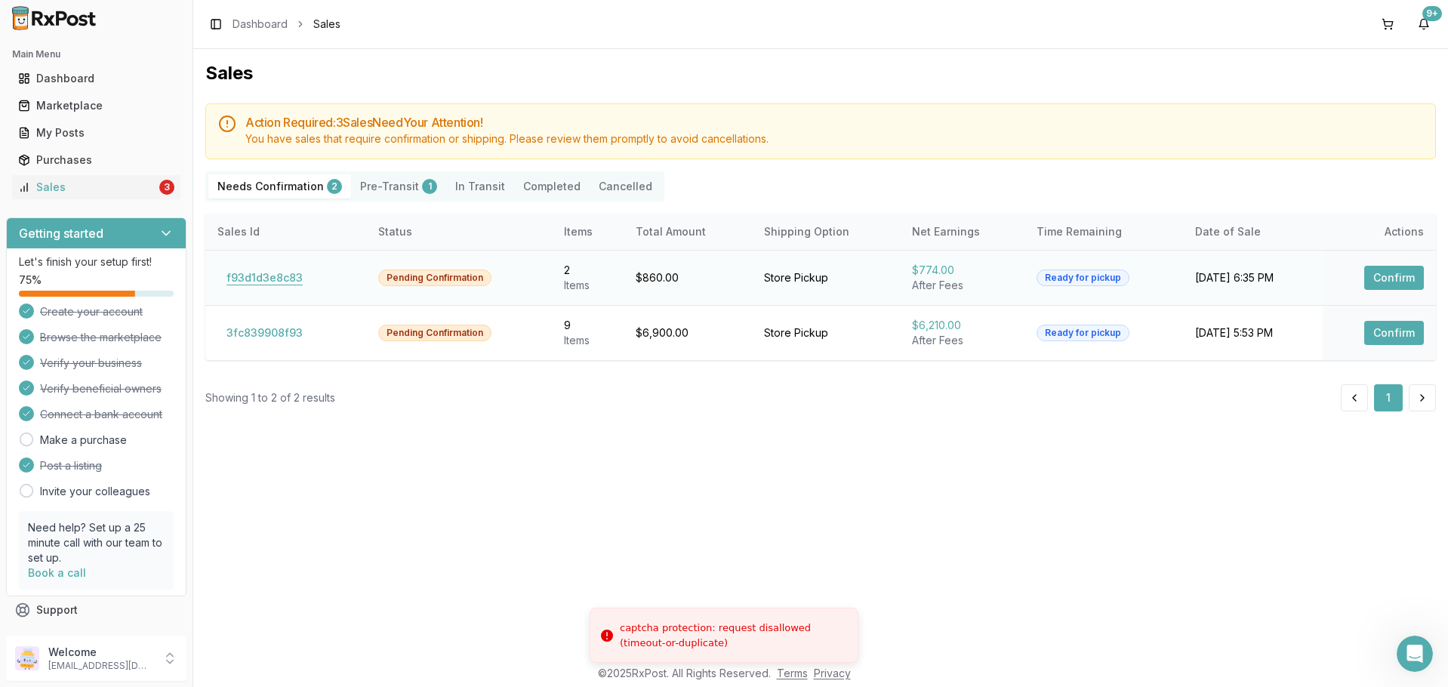
click at [294, 276] on button "f93d1d3e8c83" at bounding box center [264, 278] width 94 height 24
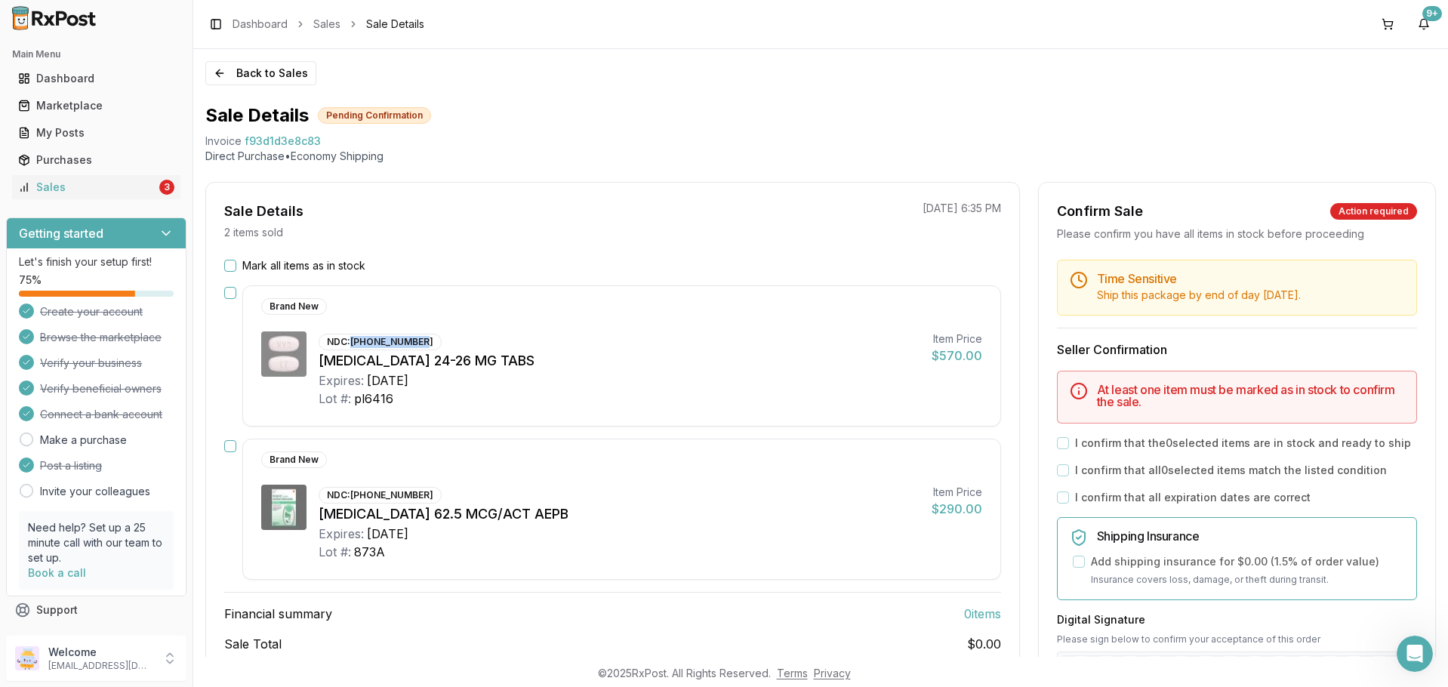
drag, startPoint x: 352, startPoint y: 339, endPoint x: 426, endPoint y: 342, distance: 74.0
click at [426, 342] on div "NDC: 00078-0659-20" at bounding box center [379, 342] width 123 height 17
copy div "[PHONE_NUMBER]"
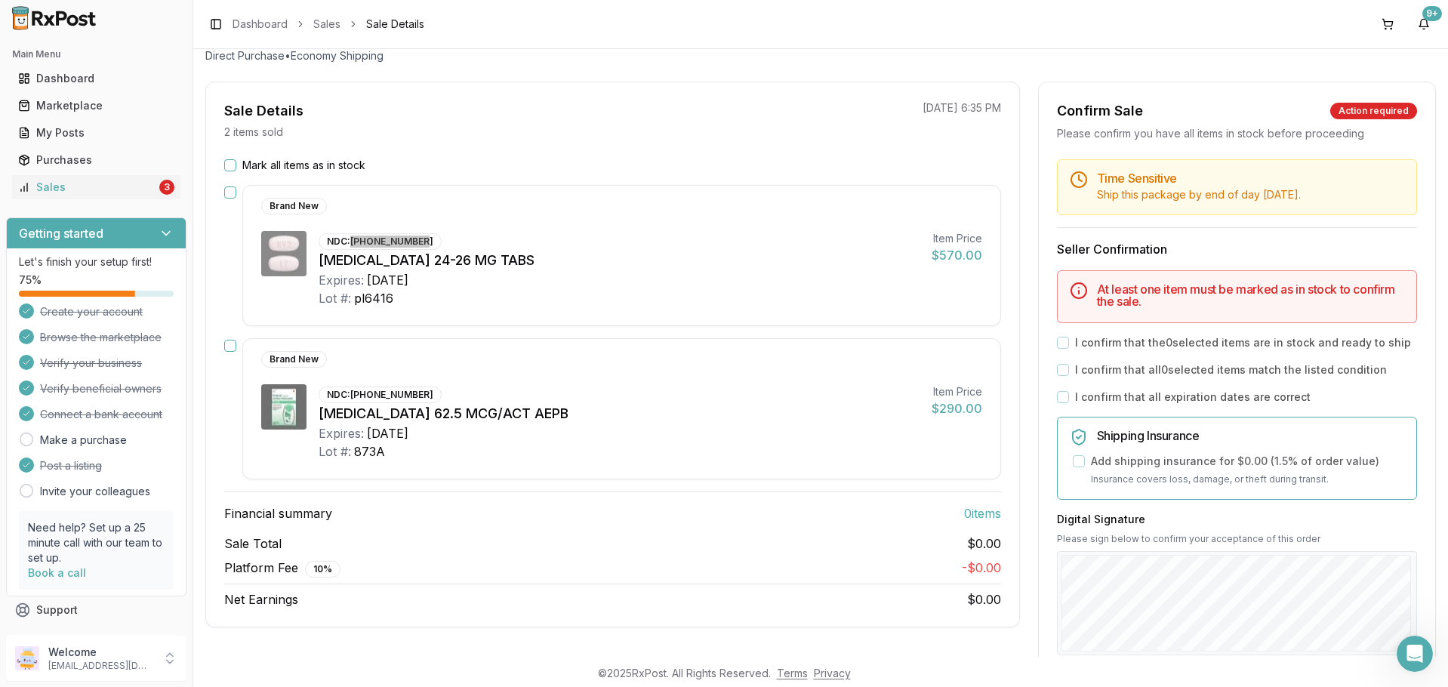
scroll to position [75, 0]
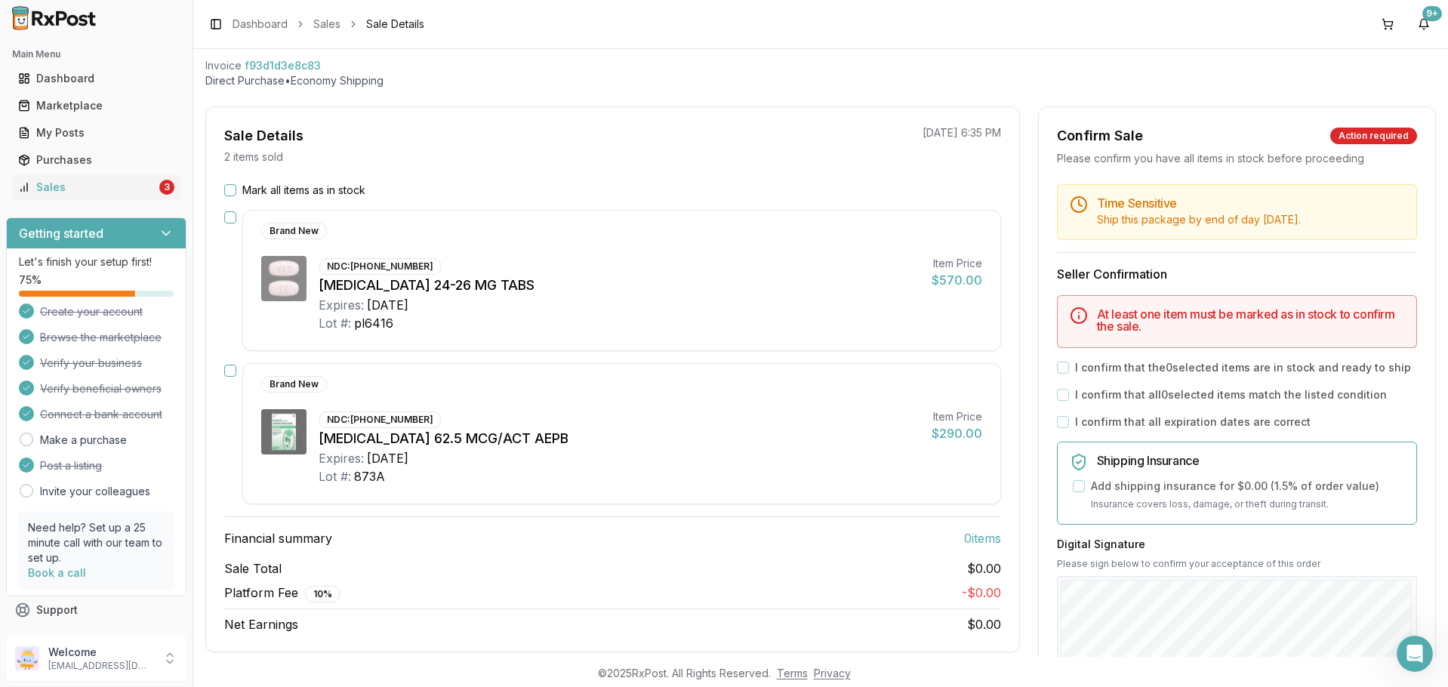
click at [749, 255] on div "Brand New NDC: 00078-0659-20 Entresto 24-26 MG TABS Expires: 2027-01-01 Lot #: …" at bounding box center [621, 280] width 758 height 141
click at [1424, 633] on div "Open Intercom Messenger" at bounding box center [1412, 651] width 36 height 36
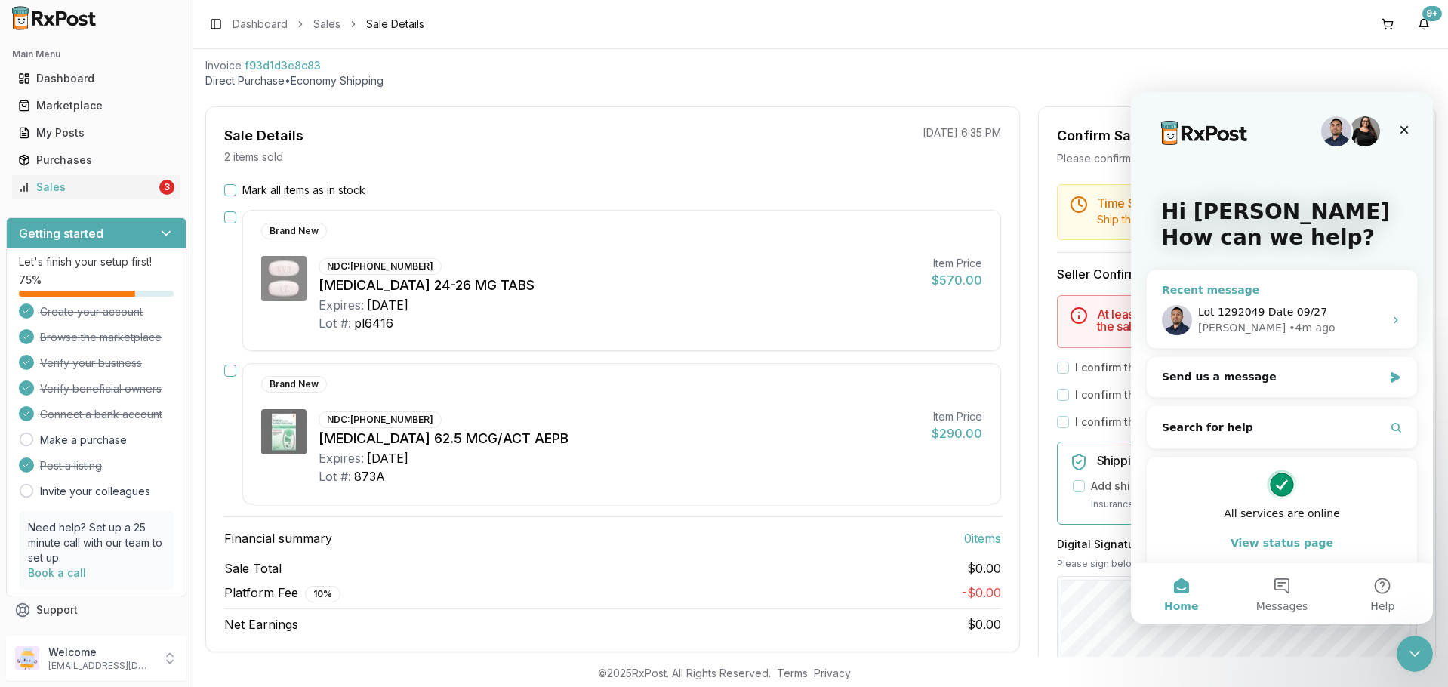
click at [1306, 324] on div "Manuel • 4m ago" at bounding box center [1291, 328] width 186 height 16
click at [1303, 318] on span "Lot 1292049 Date 09/27" at bounding box center [1262, 312] width 129 height 12
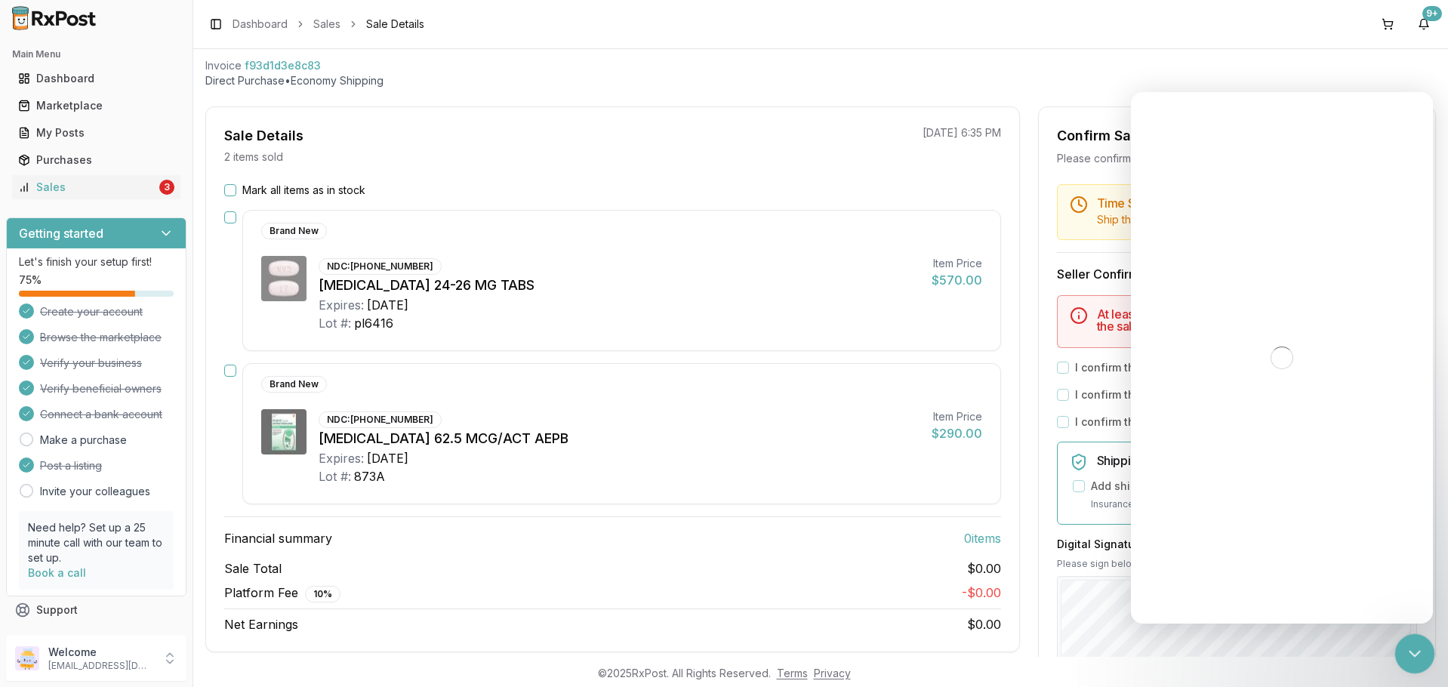
click at [1406, 652] on icon "Close Intercom Messenger" at bounding box center [1412, 651] width 18 height 18
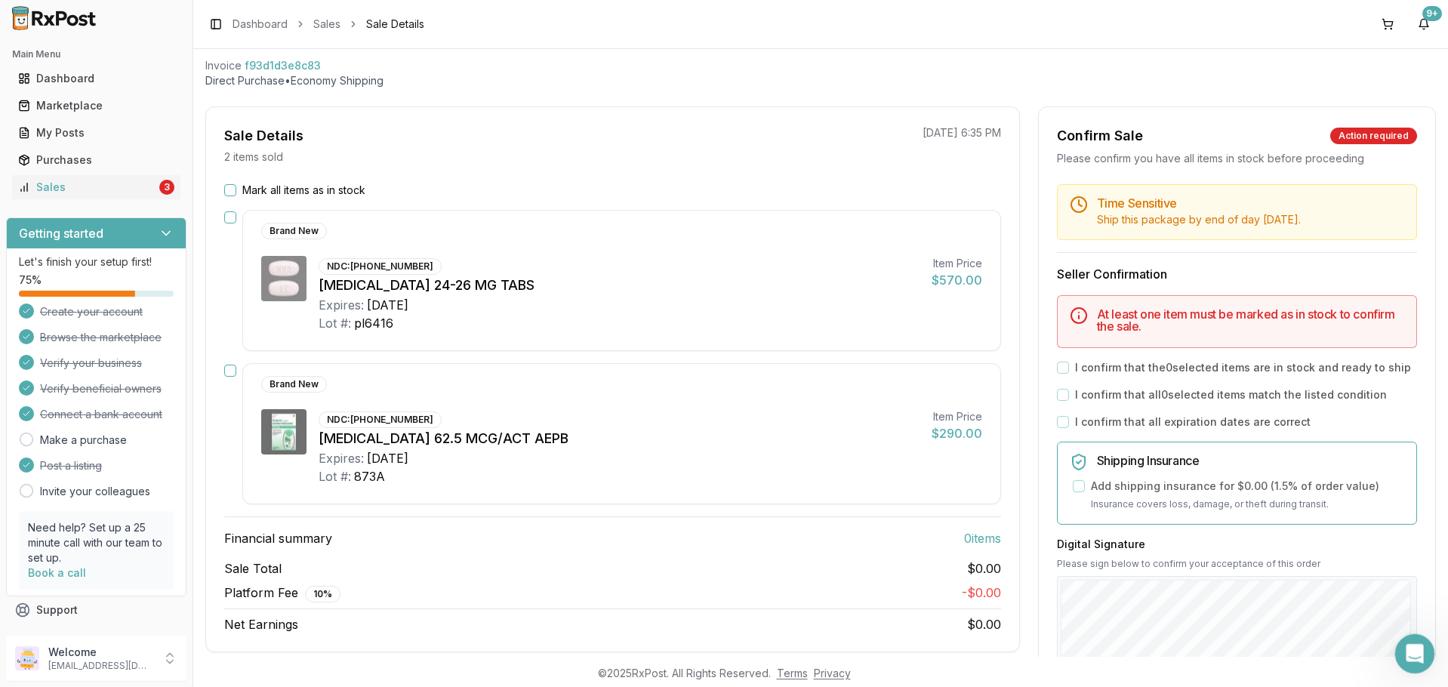
click at [1405, 652] on icon "Open Intercom Messenger" at bounding box center [1412, 651] width 25 height 25
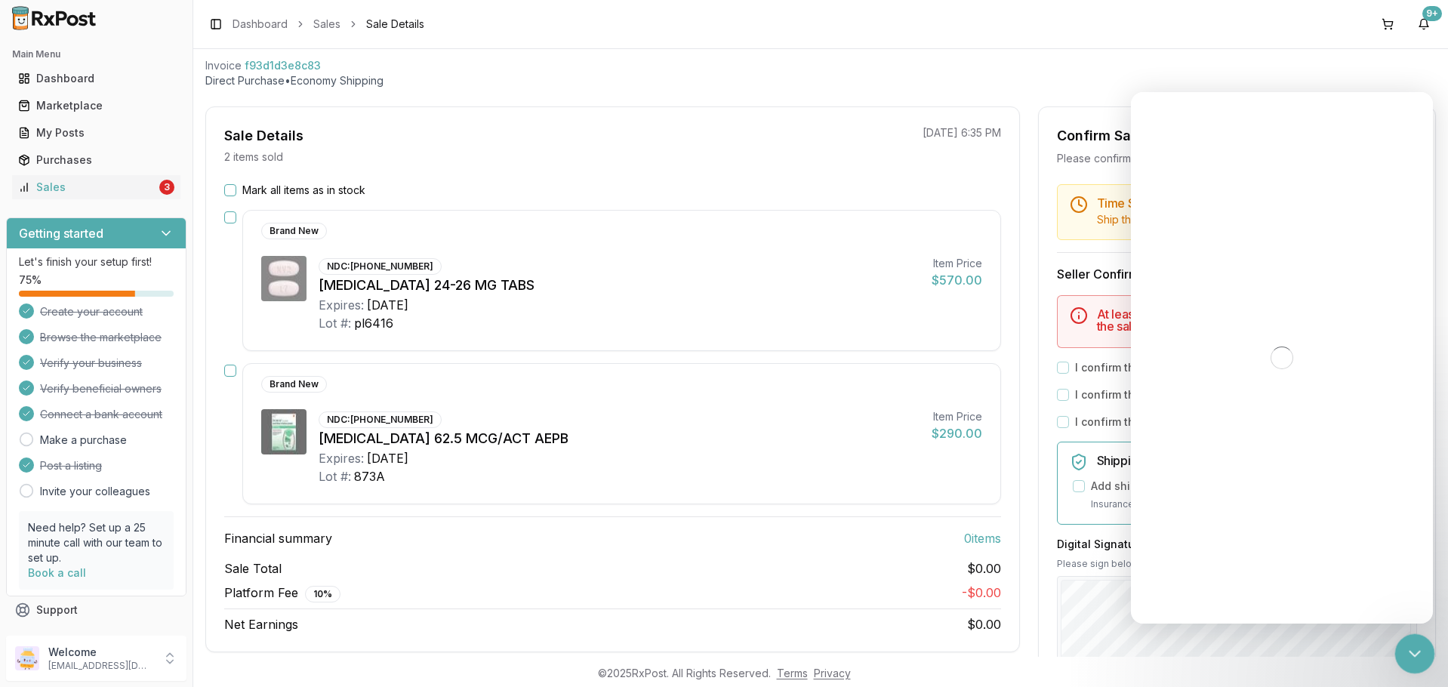
click at [1406, 654] on icon "Close Intercom Messenger" at bounding box center [1412, 651] width 18 height 18
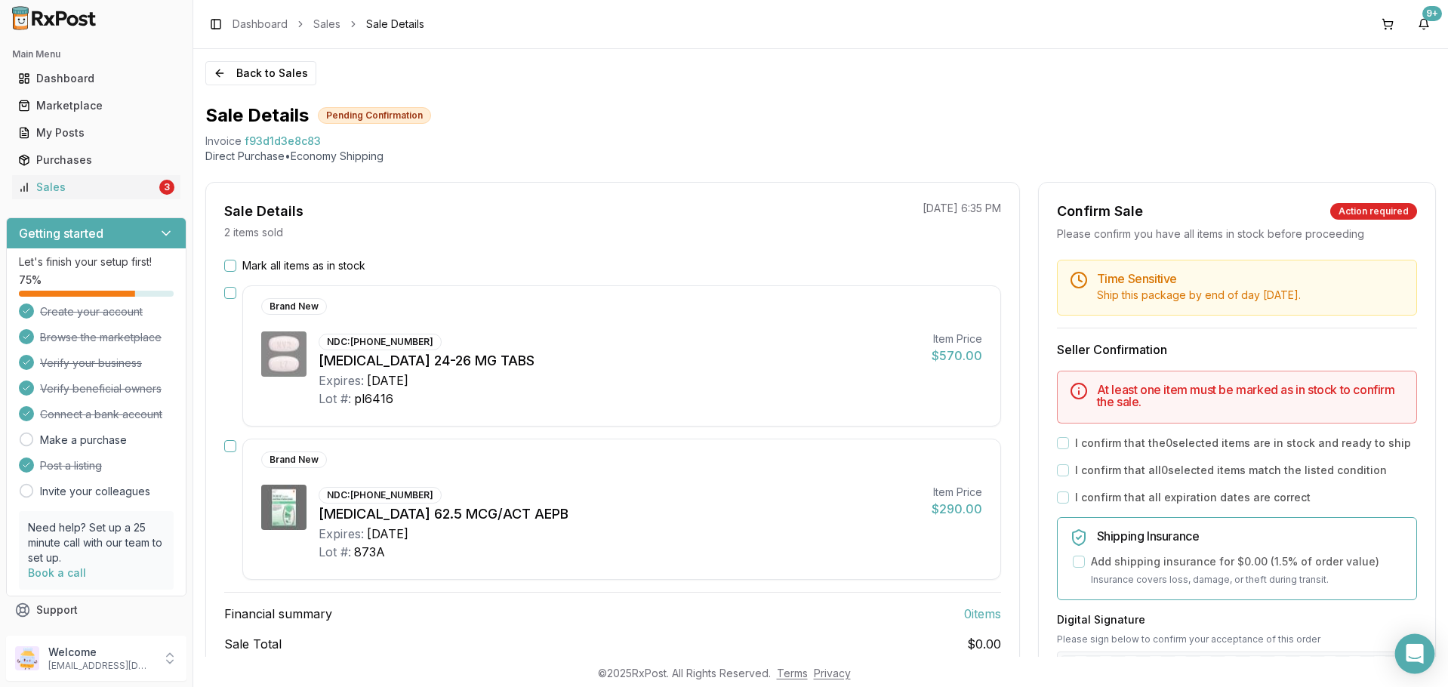
click at [1412, 645] on icon "Open Intercom Messenger" at bounding box center [1413, 654] width 17 height 20
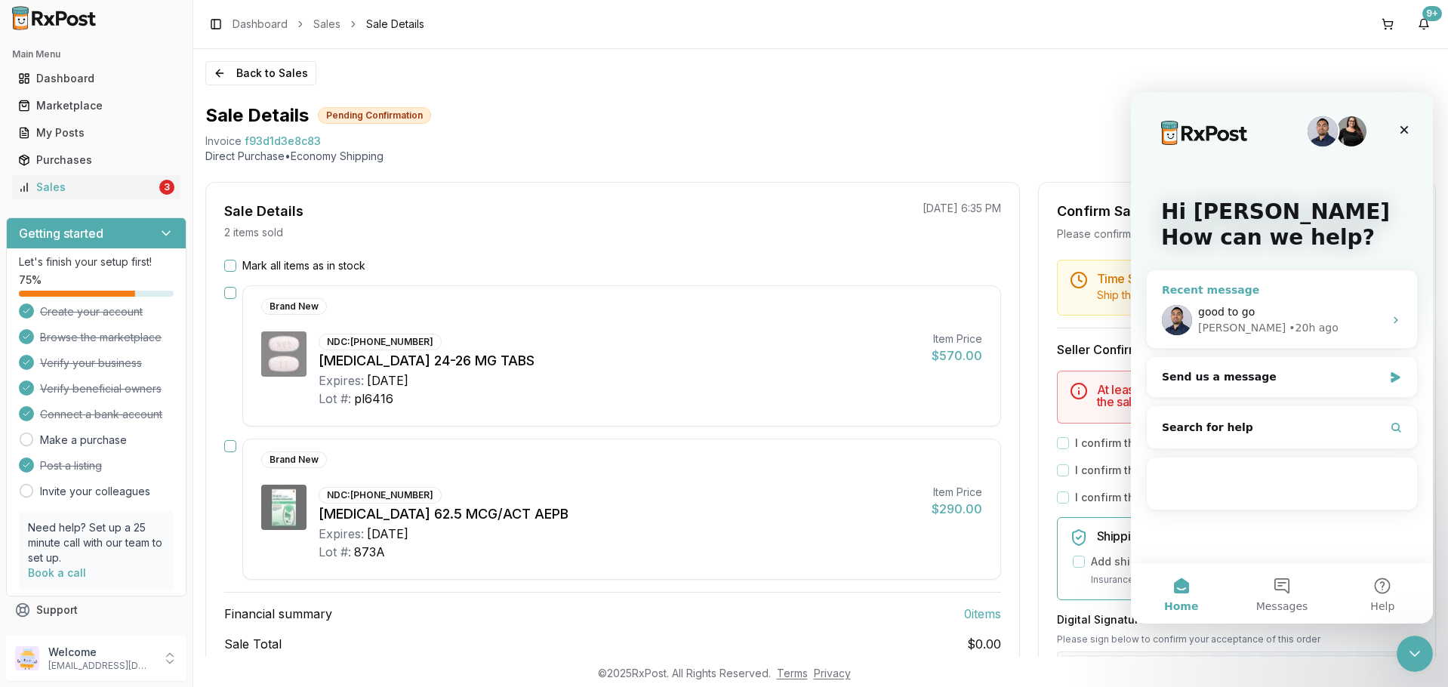
click at [1288, 323] on div "• 20h ago" at bounding box center [1312, 328] width 49 height 16
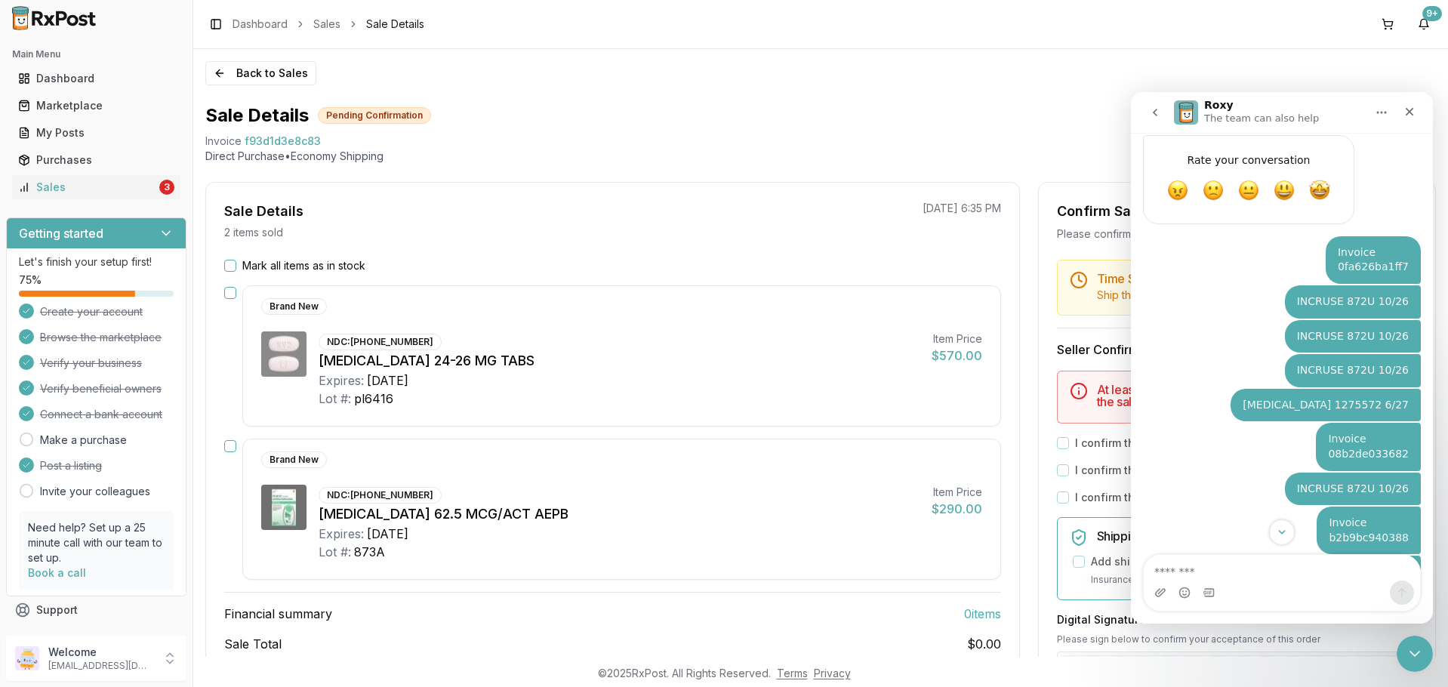
scroll to position [2023, 0]
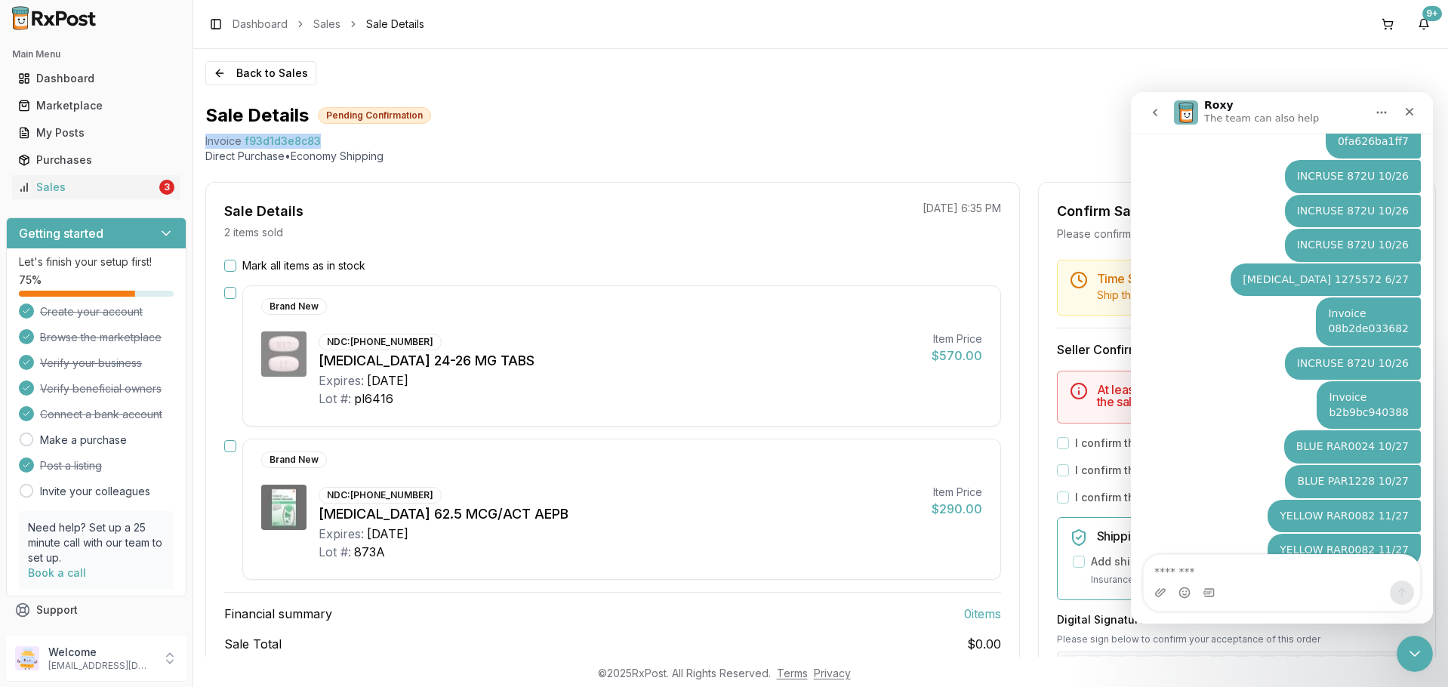
drag, startPoint x: 322, startPoint y: 137, endPoint x: 202, endPoint y: 140, distance: 120.0
click at [202, 140] on div "Back to Sales Sale Details Pending Confirmation Invoice f93d1d3e8c83 Direct Pur…" at bounding box center [820, 353] width 1254 height 608
copy div "Invoice f93d1d3e8c83"
click at [1329, 574] on textarea "Message…" at bounding box center [1281, 568] width 276 height 26
paste textarea "**********"
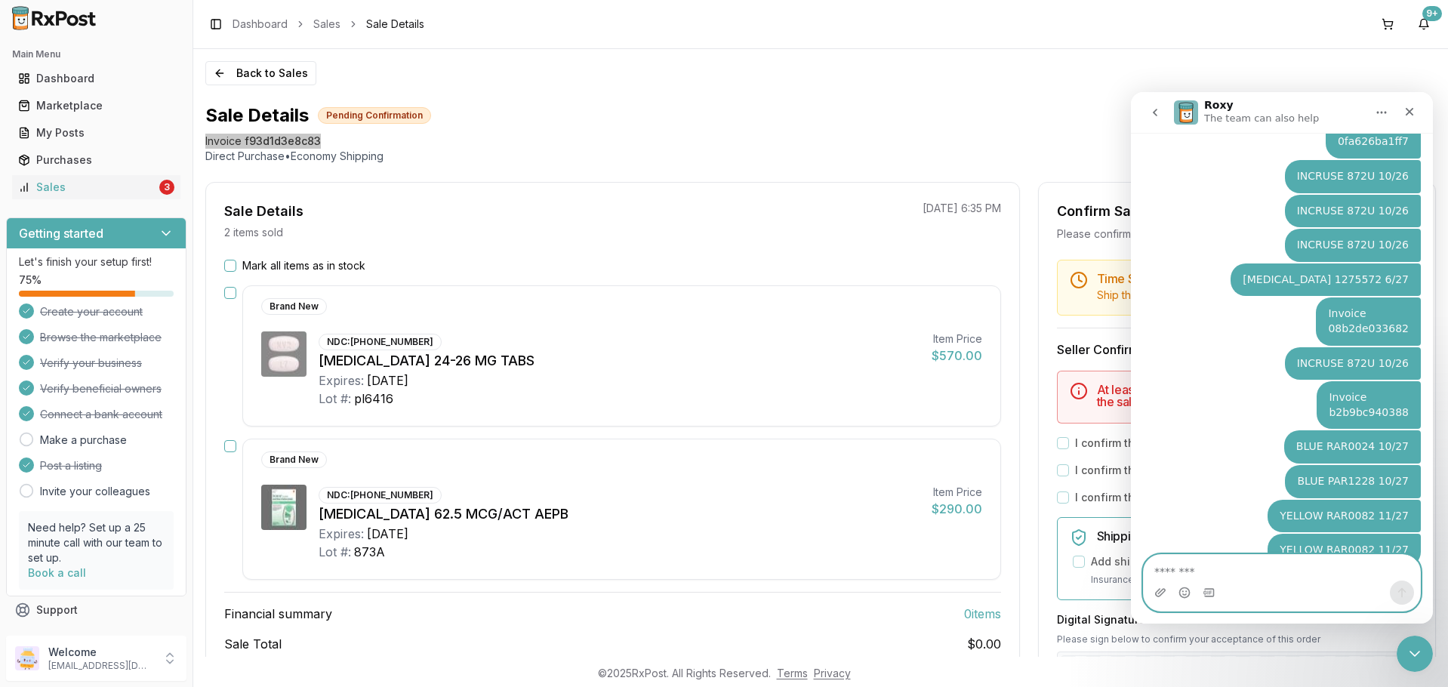
type textarea "**********"
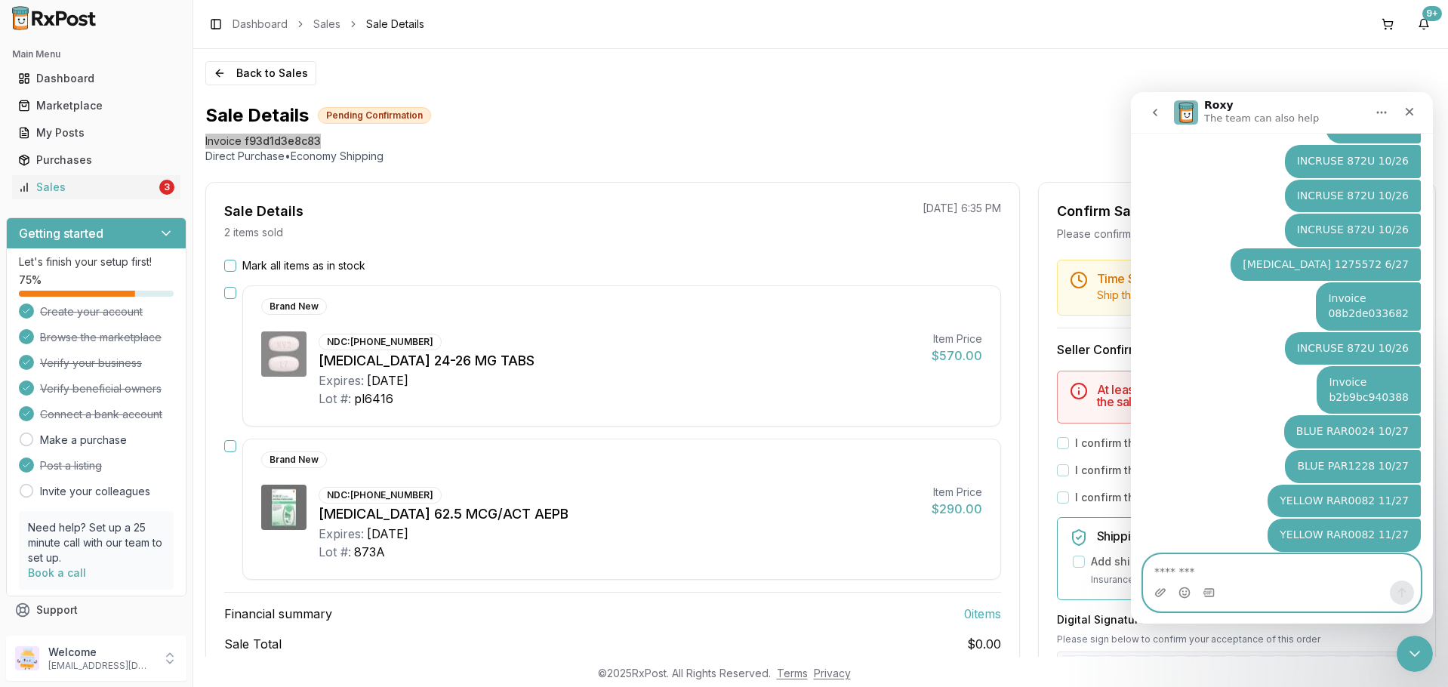
scroll to position [2103, 0]
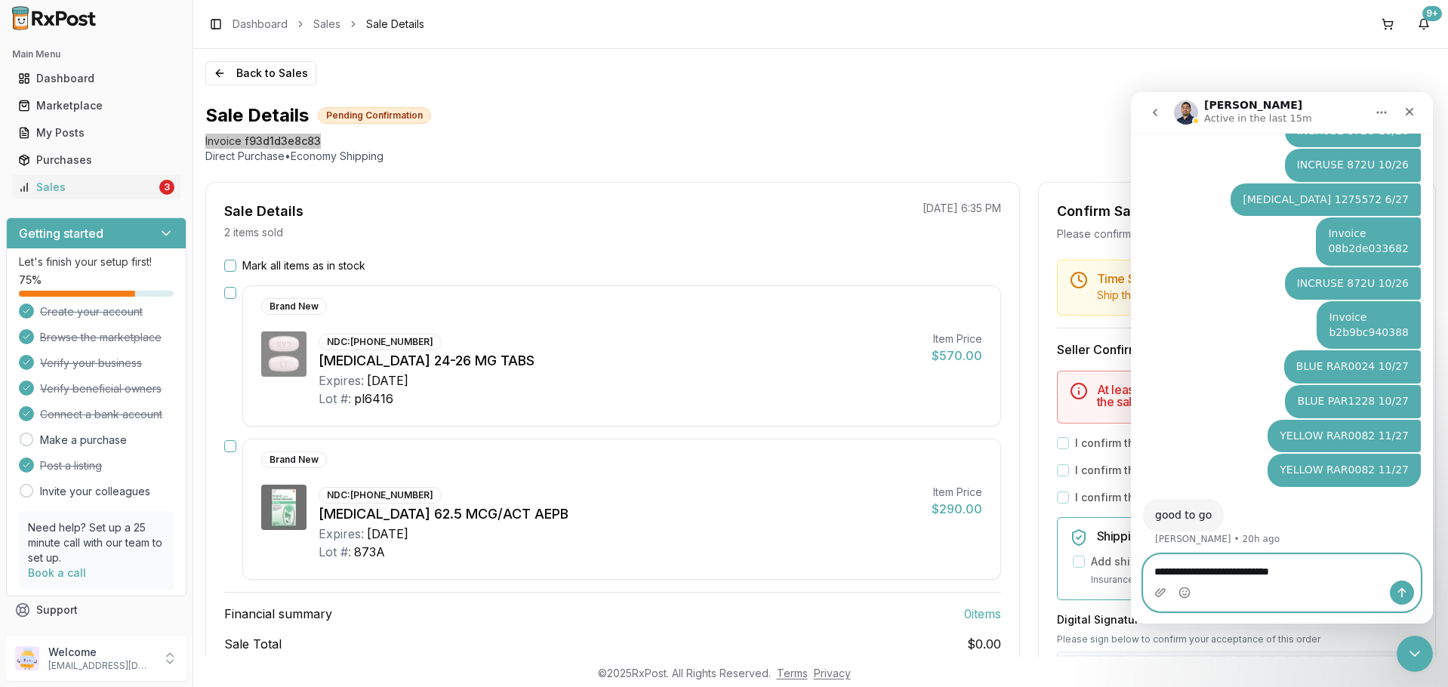
type textarea "**********"
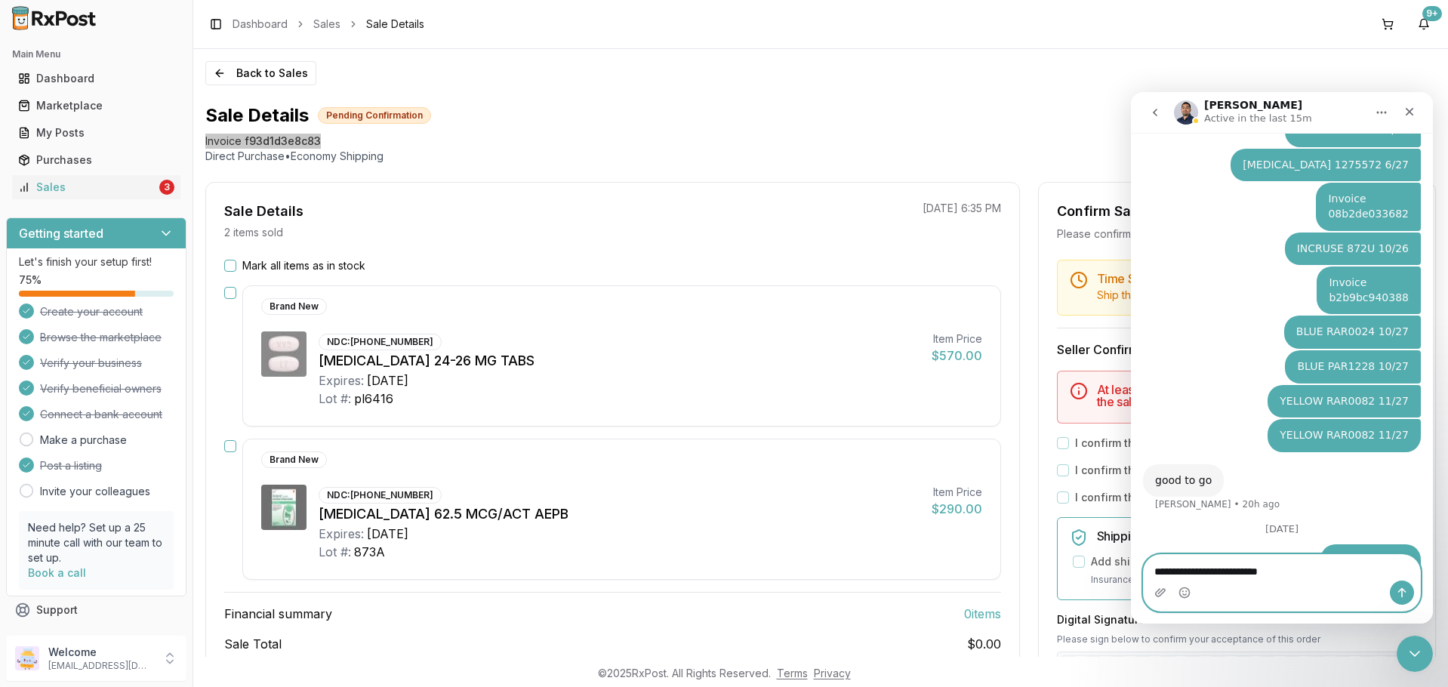
type textarea "**********"
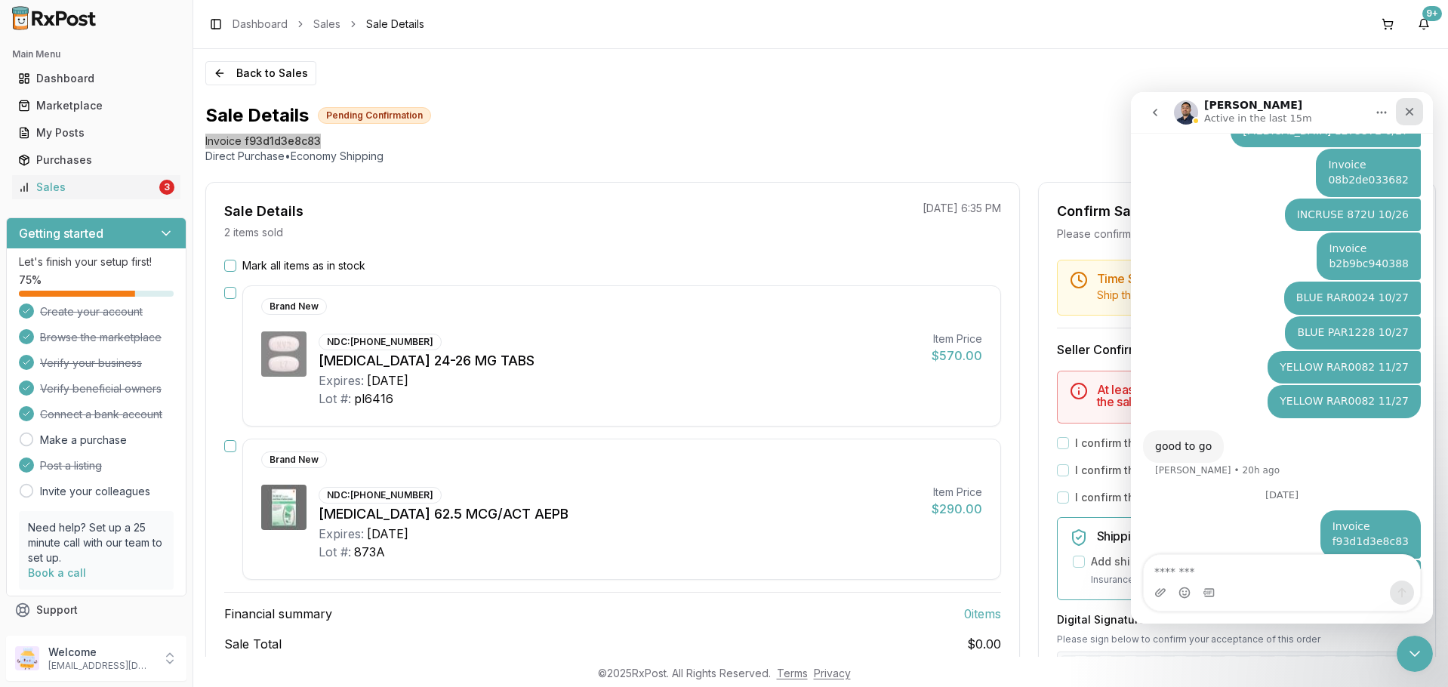
click at [1417, 117] on div "Close" at bounding box center [1408, 111] width 27 height 27
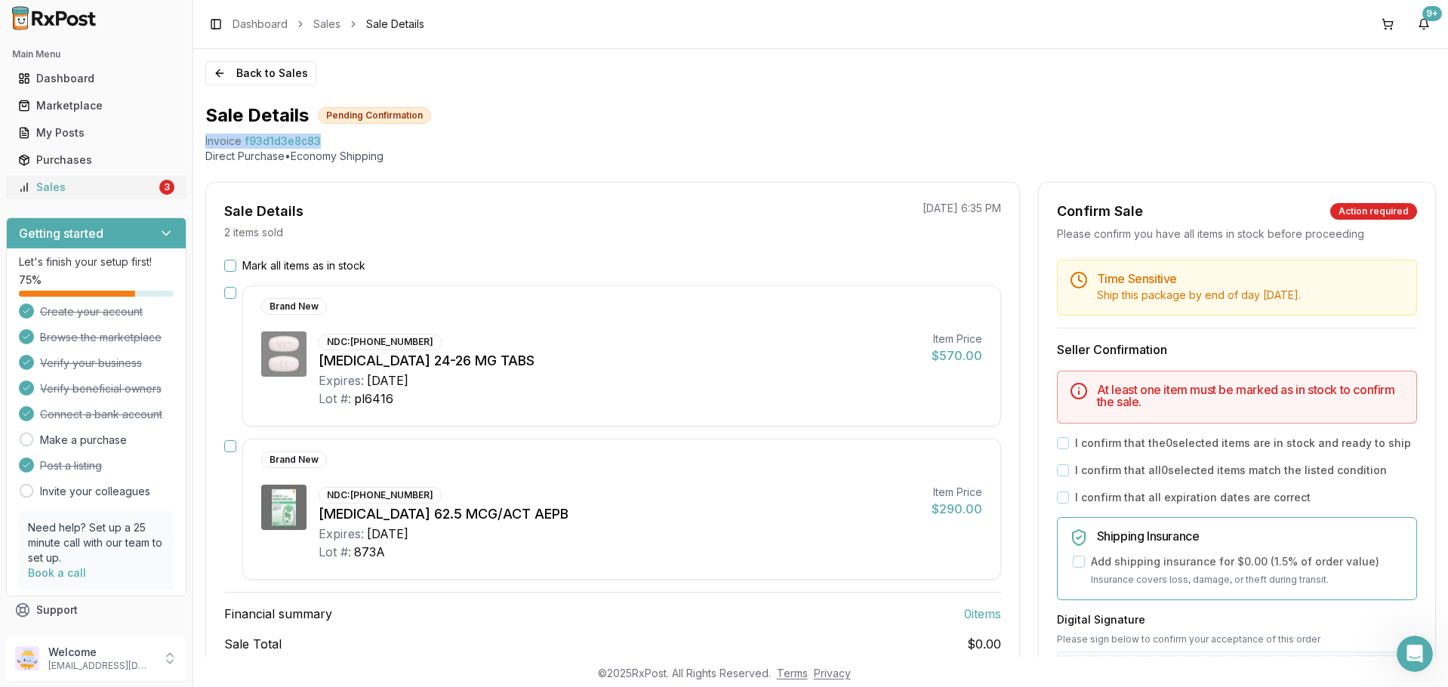
click at [53, 182] on div "Sales" at bounding box center [87, 187] width 138 height 15
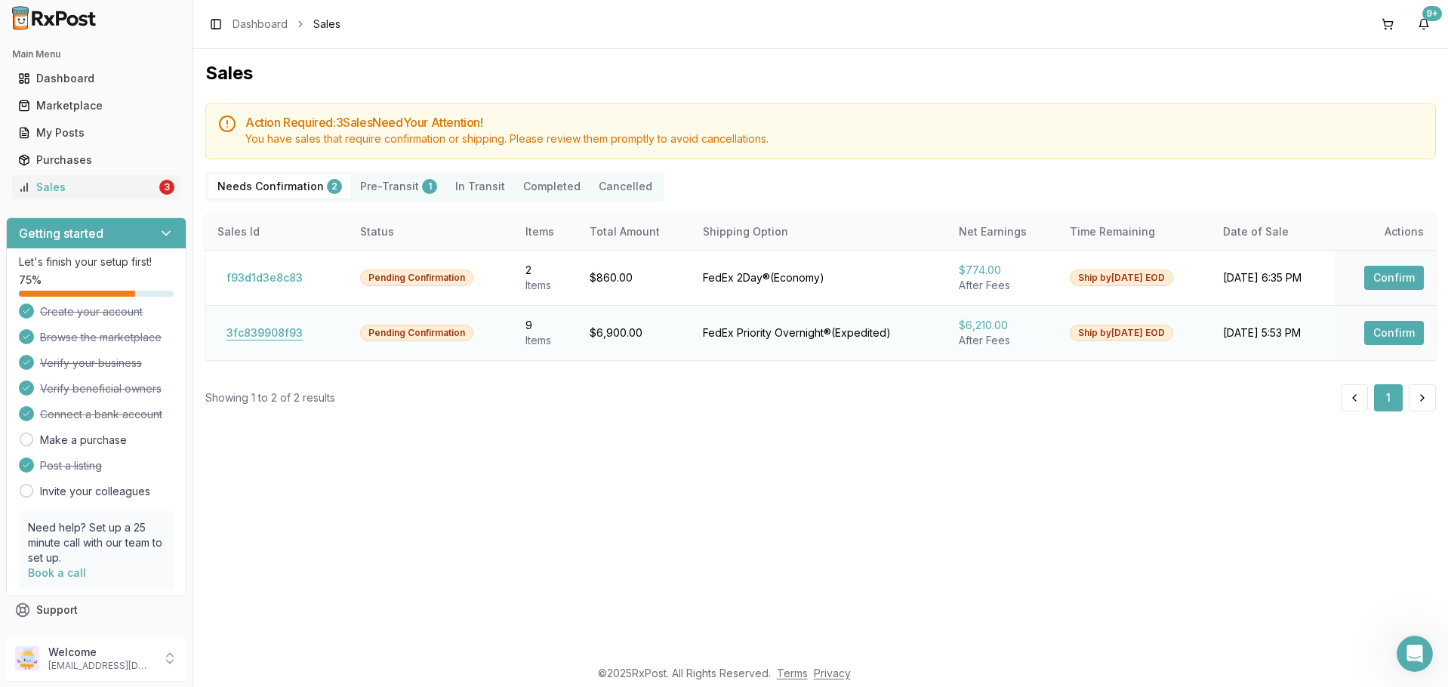
click at [278, 333] on button "3fc839908f93" at bounding box center [264, 333] width 94 height 24
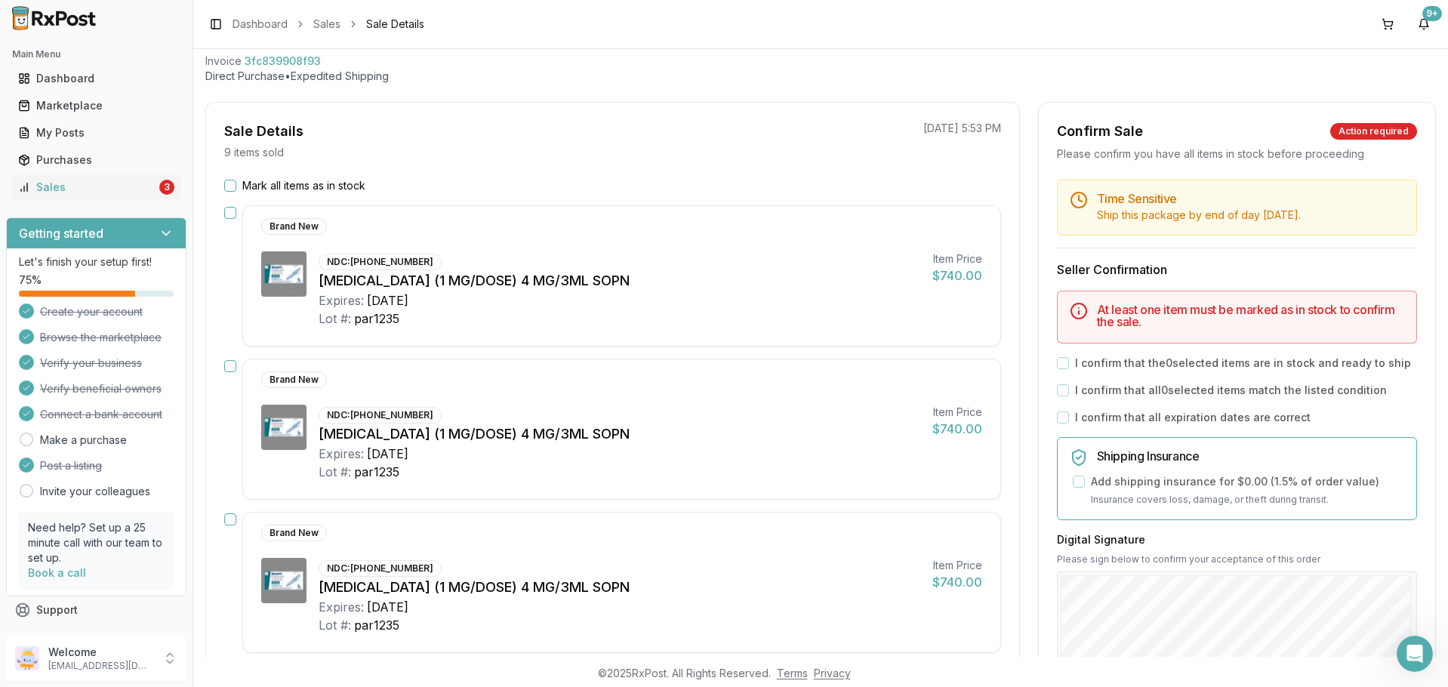
scroll to position [35, 0]
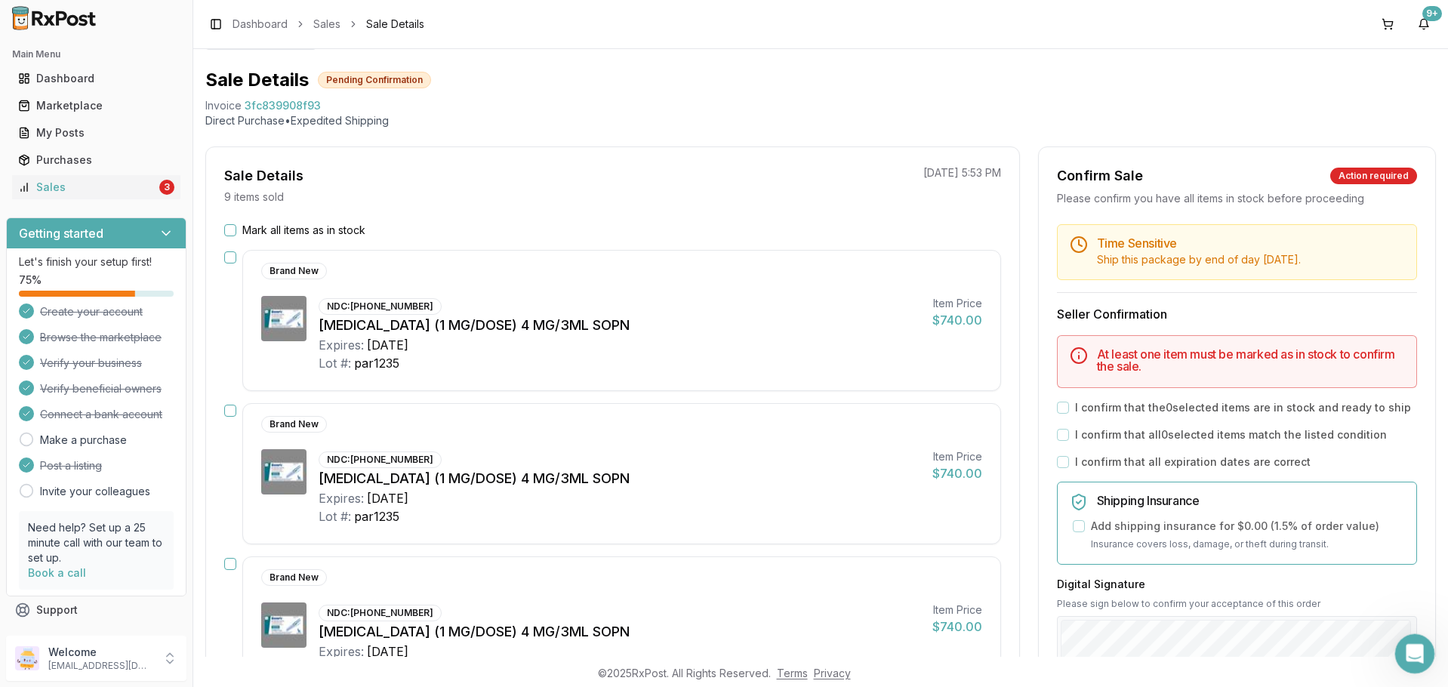
click at [1417, 644] on icon "Open Intercom Messenger" at bounding box center [1412, 651] width 25 height 25
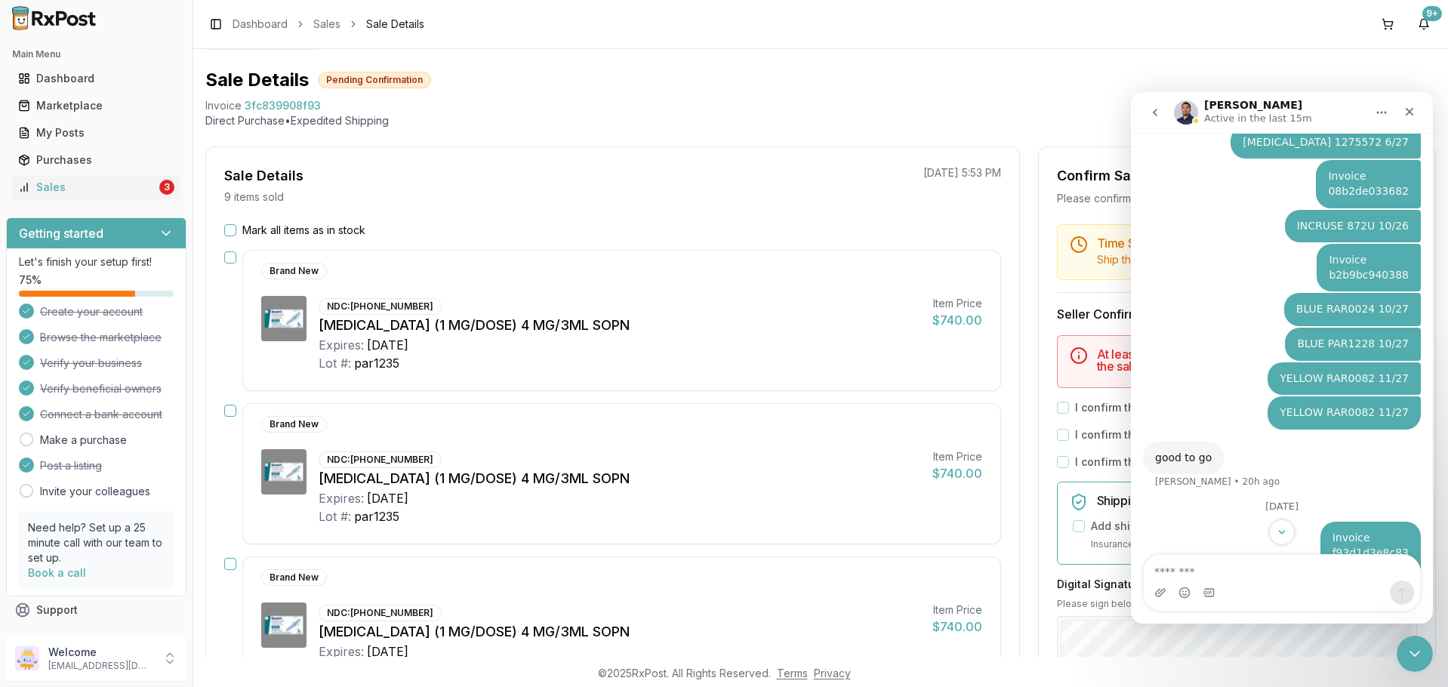
scroll to position [2172, 0]
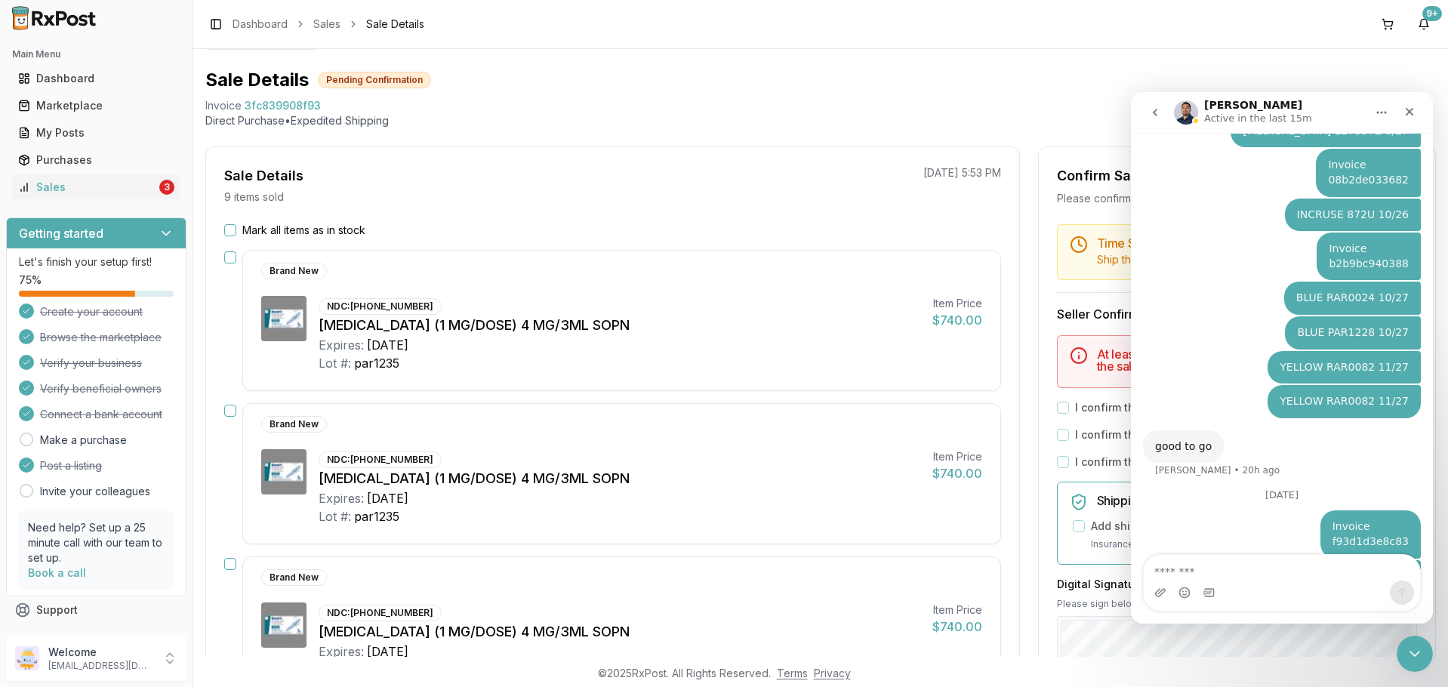
click at [1266, 561] on textarea "Message…" at bounding box center [1281, 568] width 276 height 26
drag, startPoint x: 315, startPoint y: 108, endPoint x: 204, endPoint y: 108, distance: 110.9
click at [204, 108] on div "Back to Sales Sale Details Pending Confirmation Invoice 3fc839908f93 Direct Pur…" at bounding box center [820, 353] width 1254 height 608
copy div "Invoice 3fc839908f93"
click at [1245, 575] on textarea "Message…" at bounding box center [1281, 568] width 276 height 26
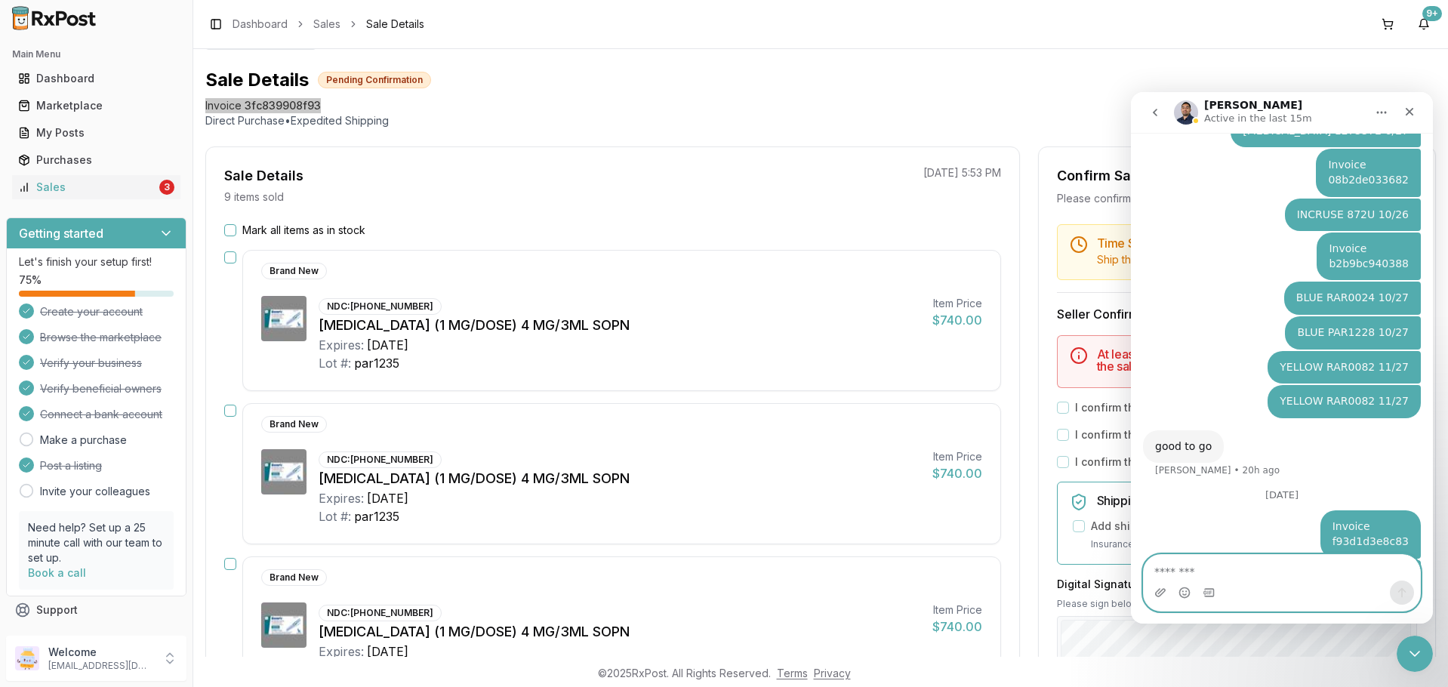
paste textarea "**********"
type textarea "**********"
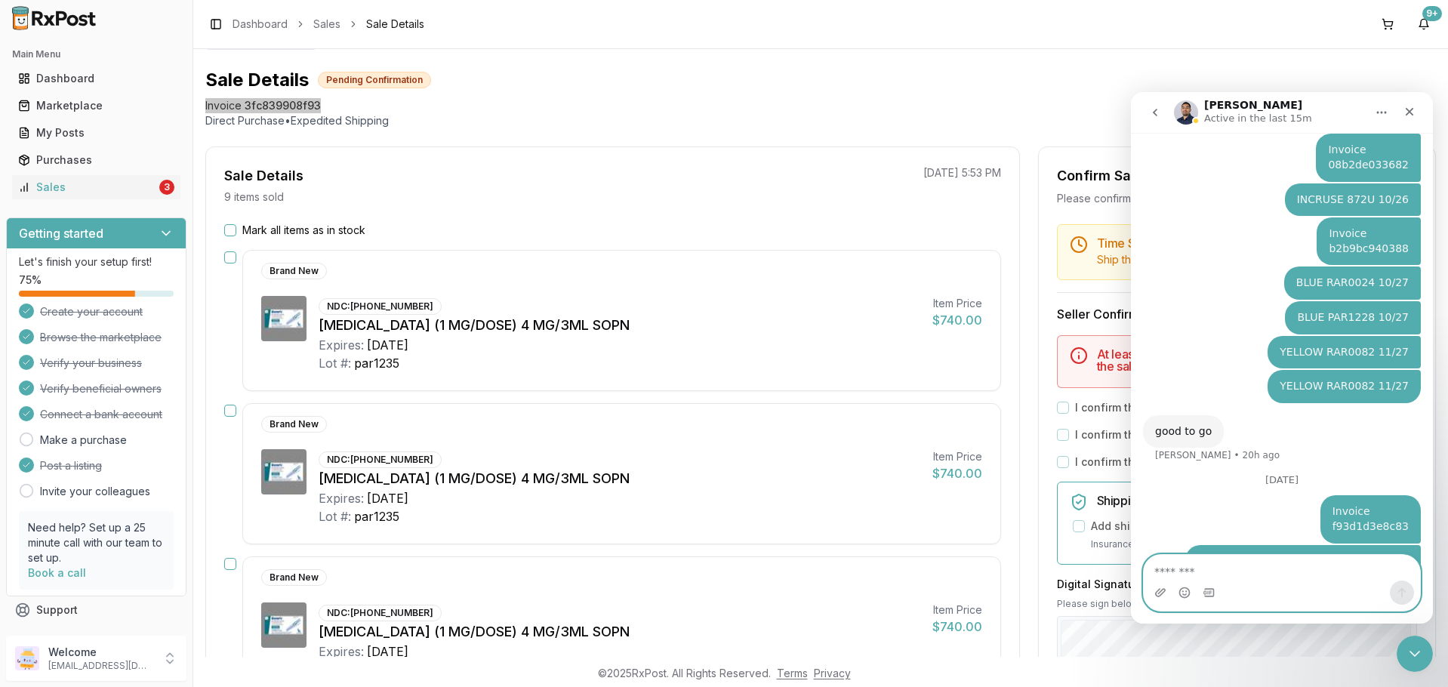
scroll to position [2221, 0]
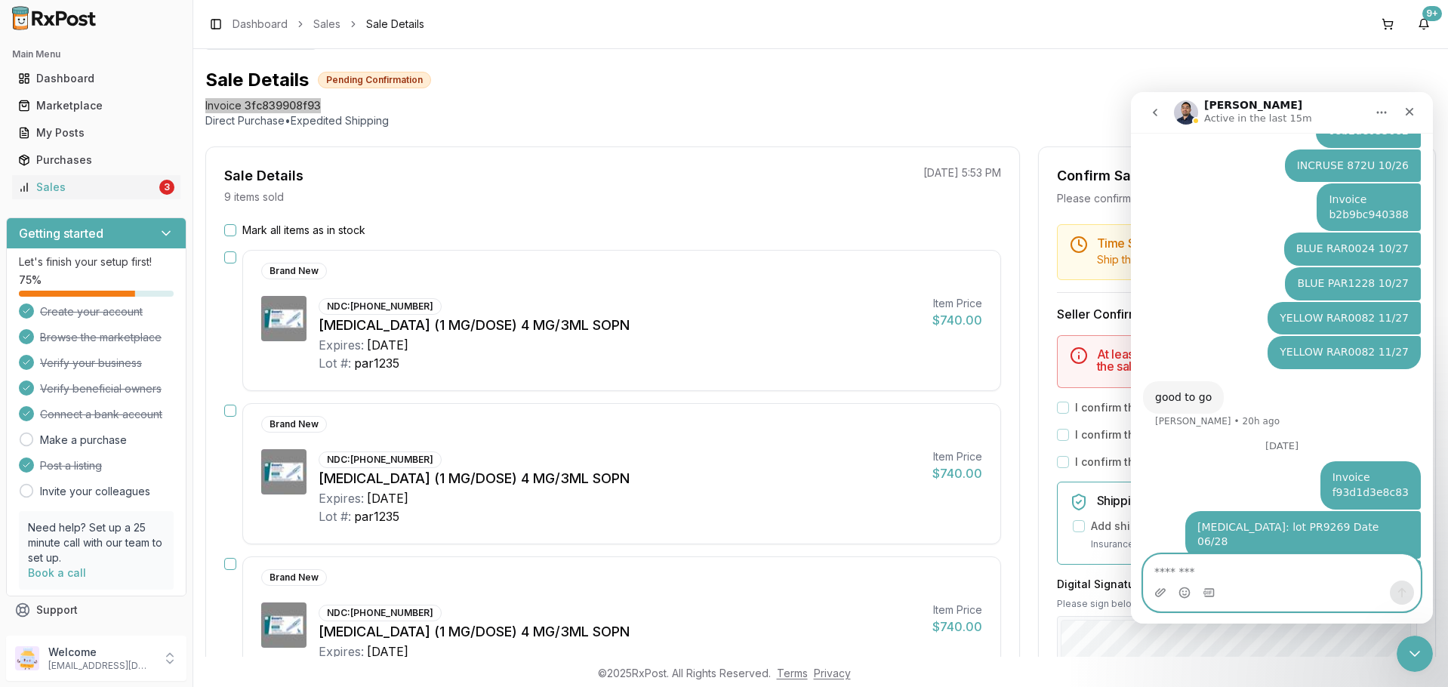
click at [1267, 571] on textarea "Message…" at bounding box center [1281, 568] width 276 height 26
type textarea "**********"
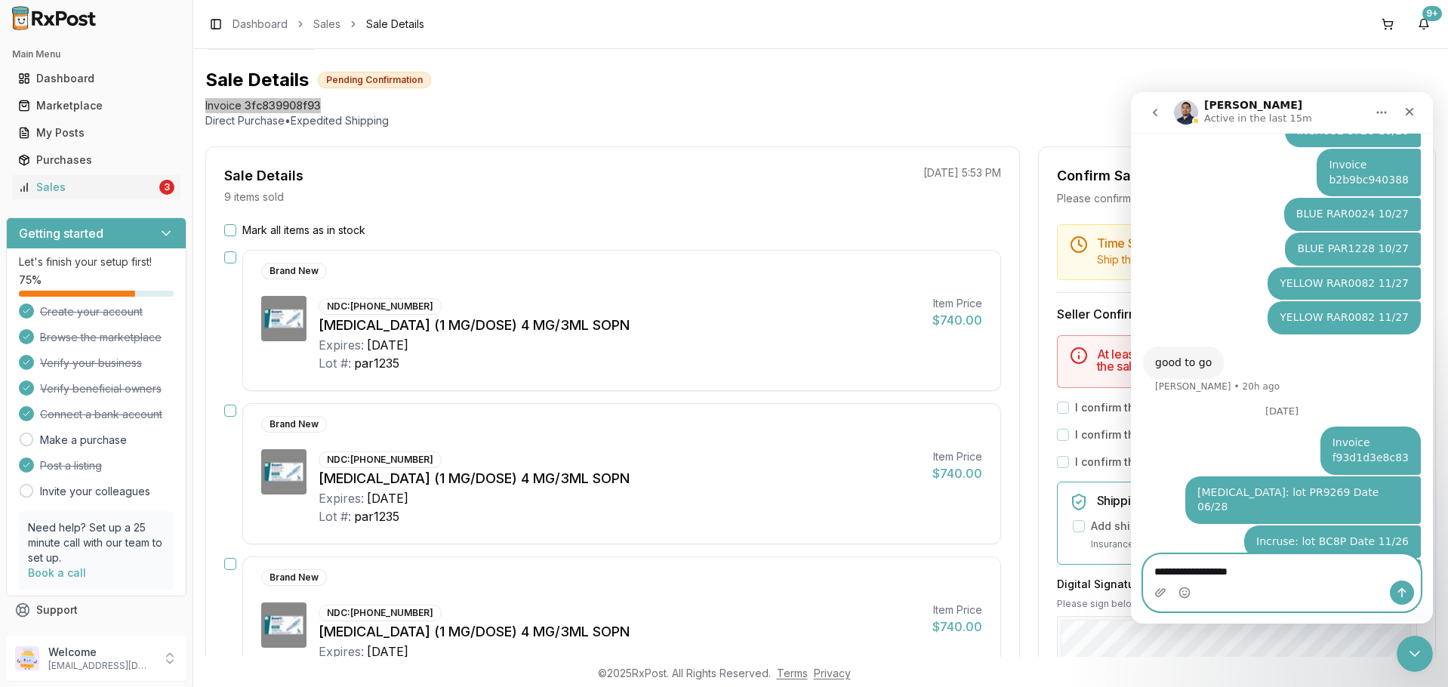
type textarea "**********"
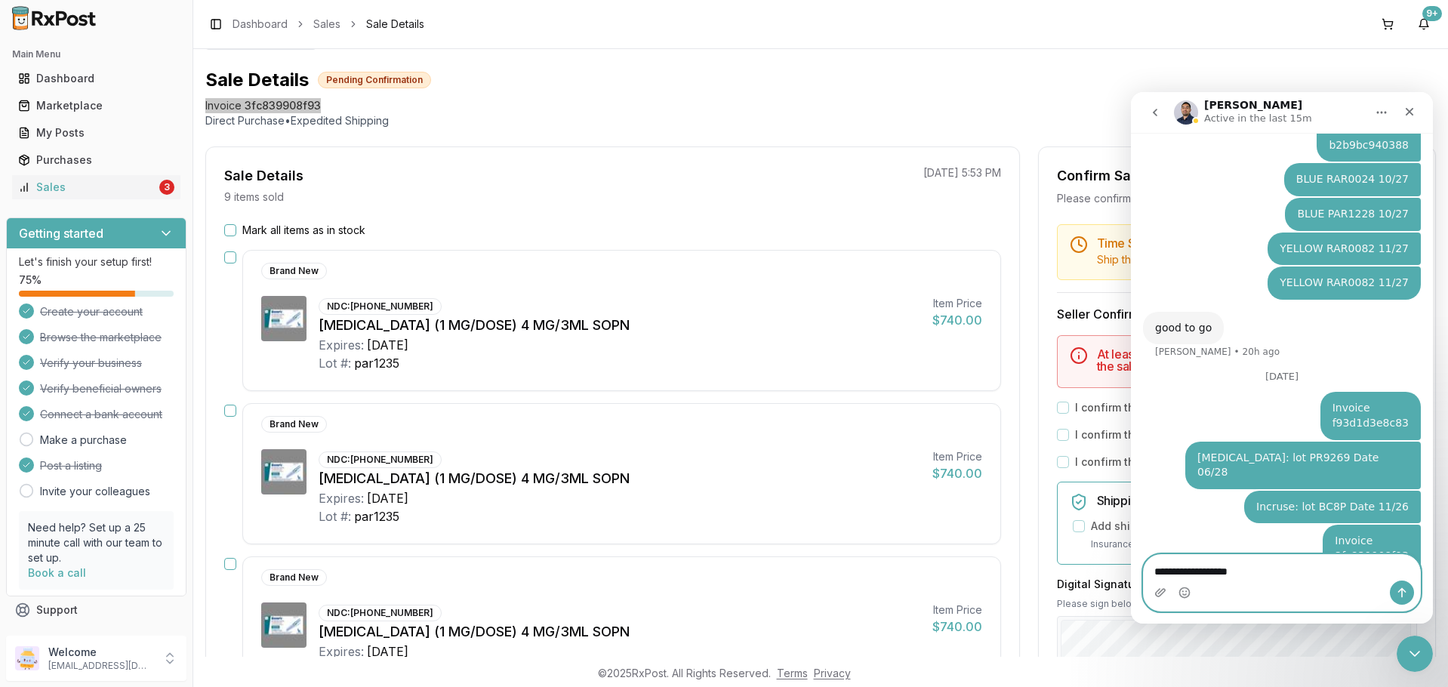
type textarea "**********"
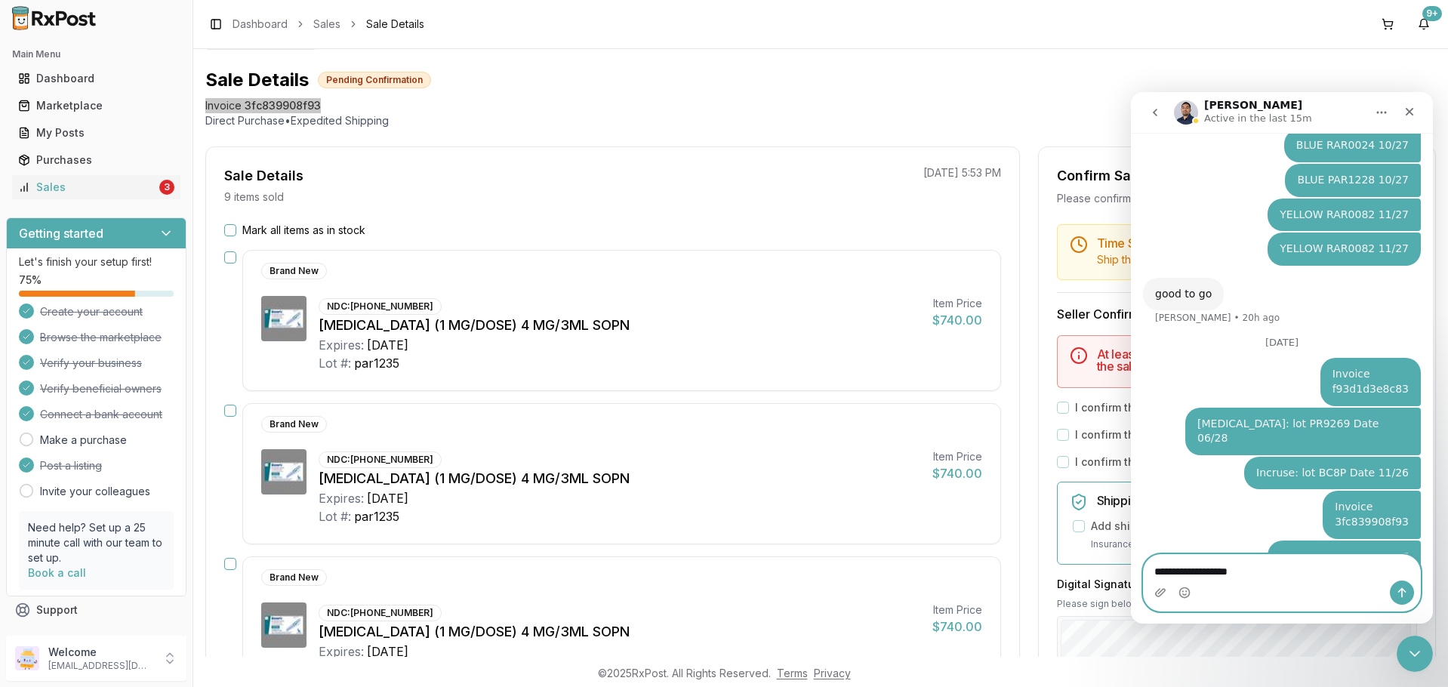
type textarea "**********"
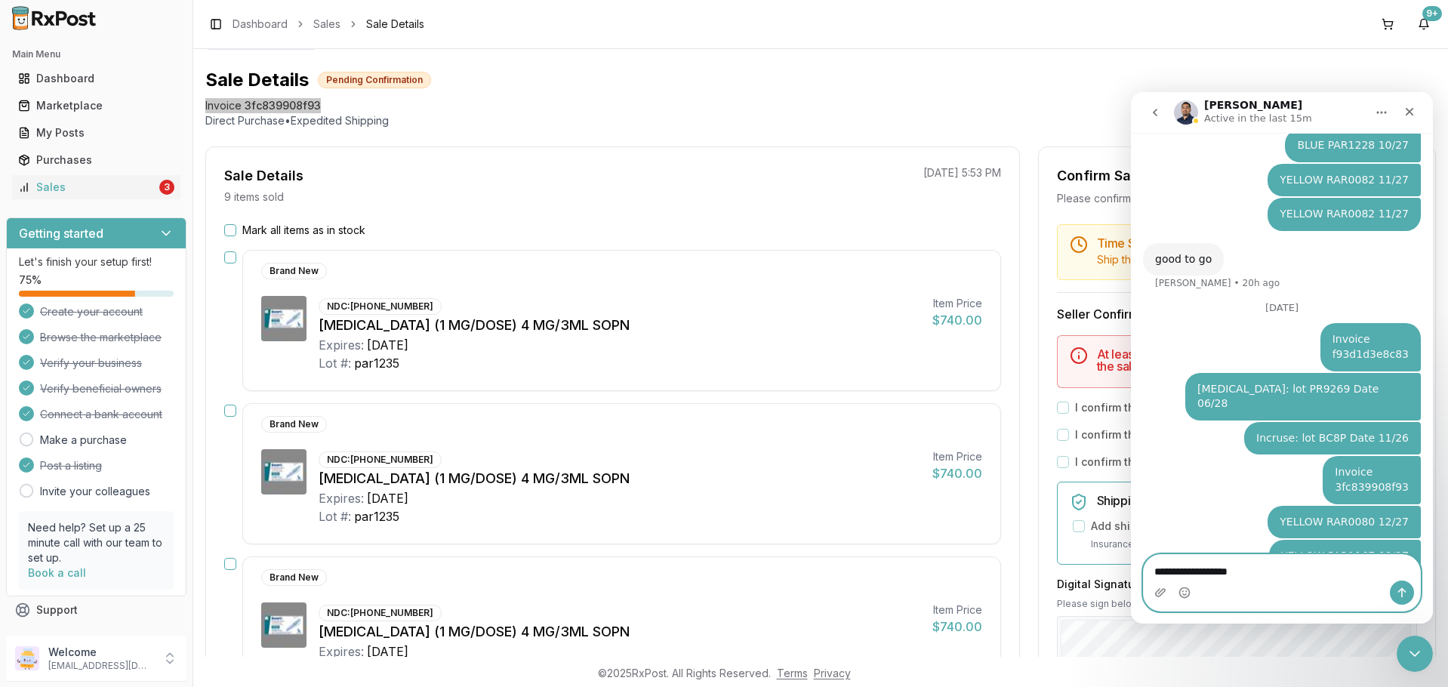
type textarea "**********"
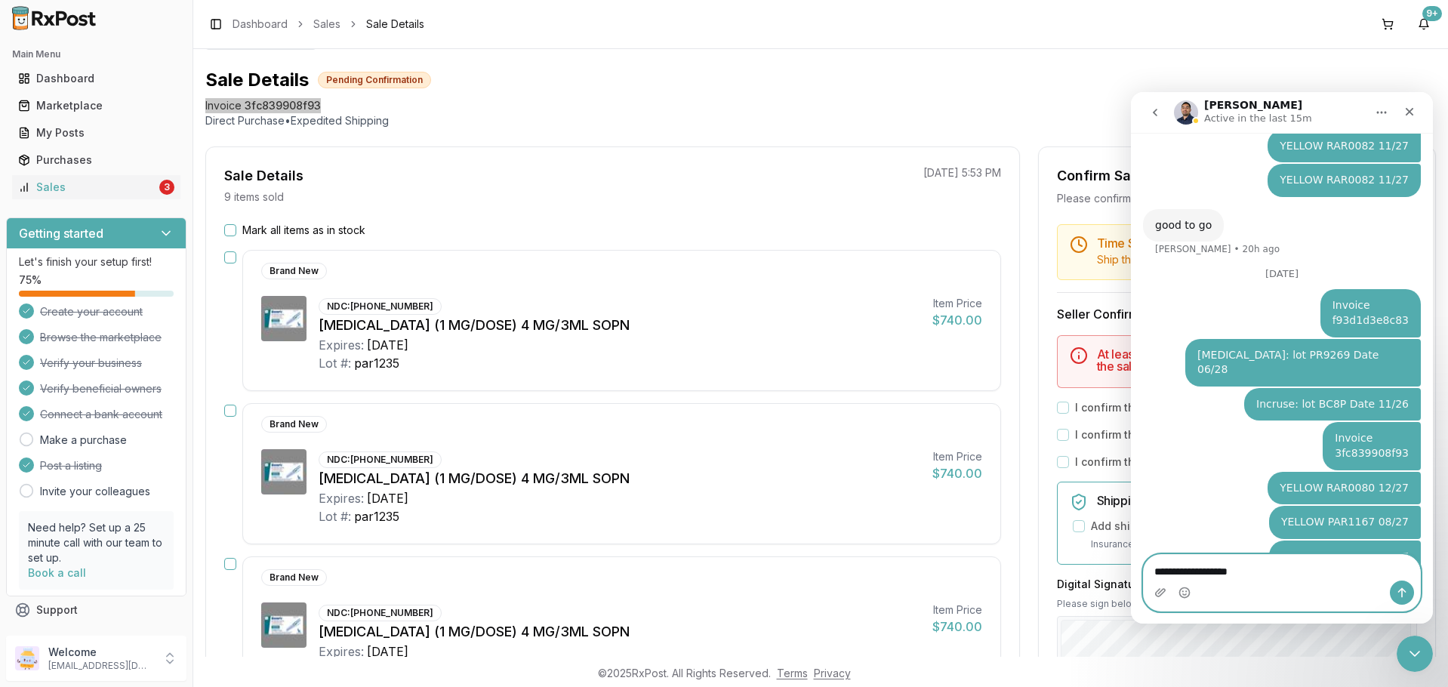
type textarea "**********"
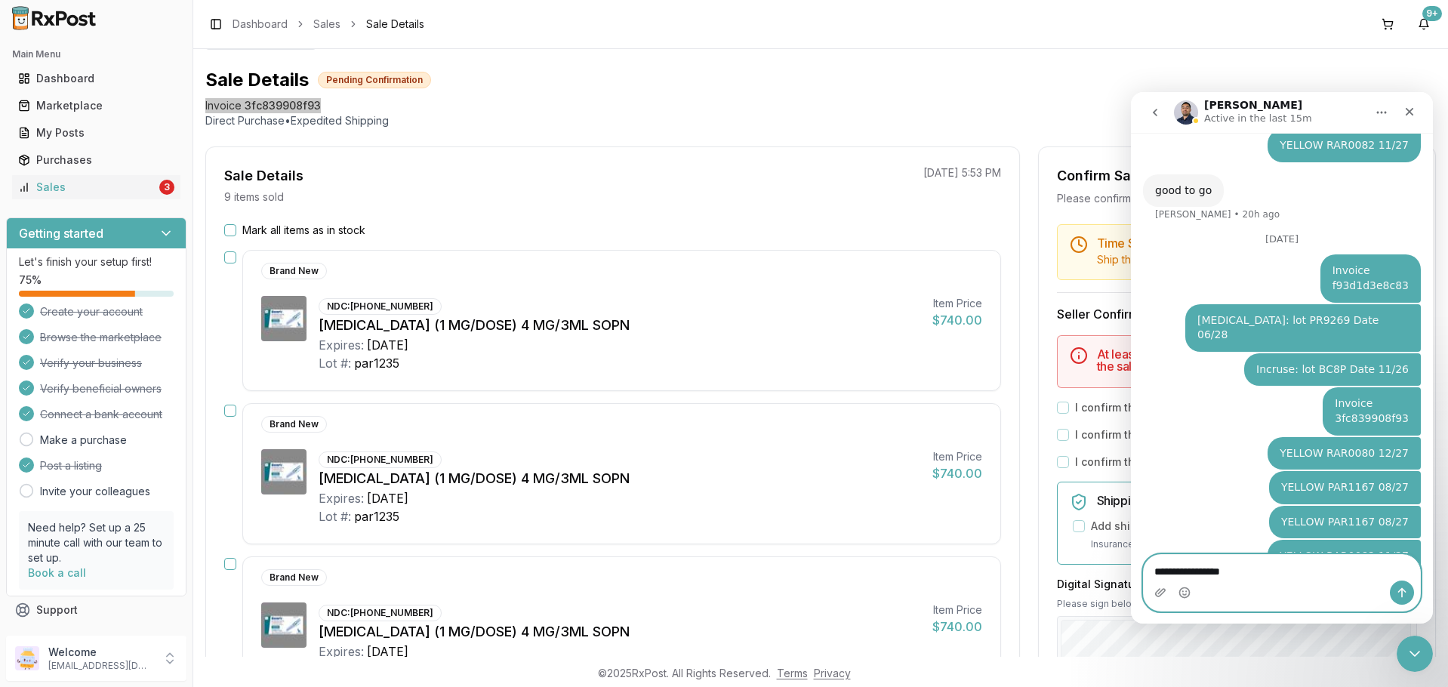
type textarea "**********"
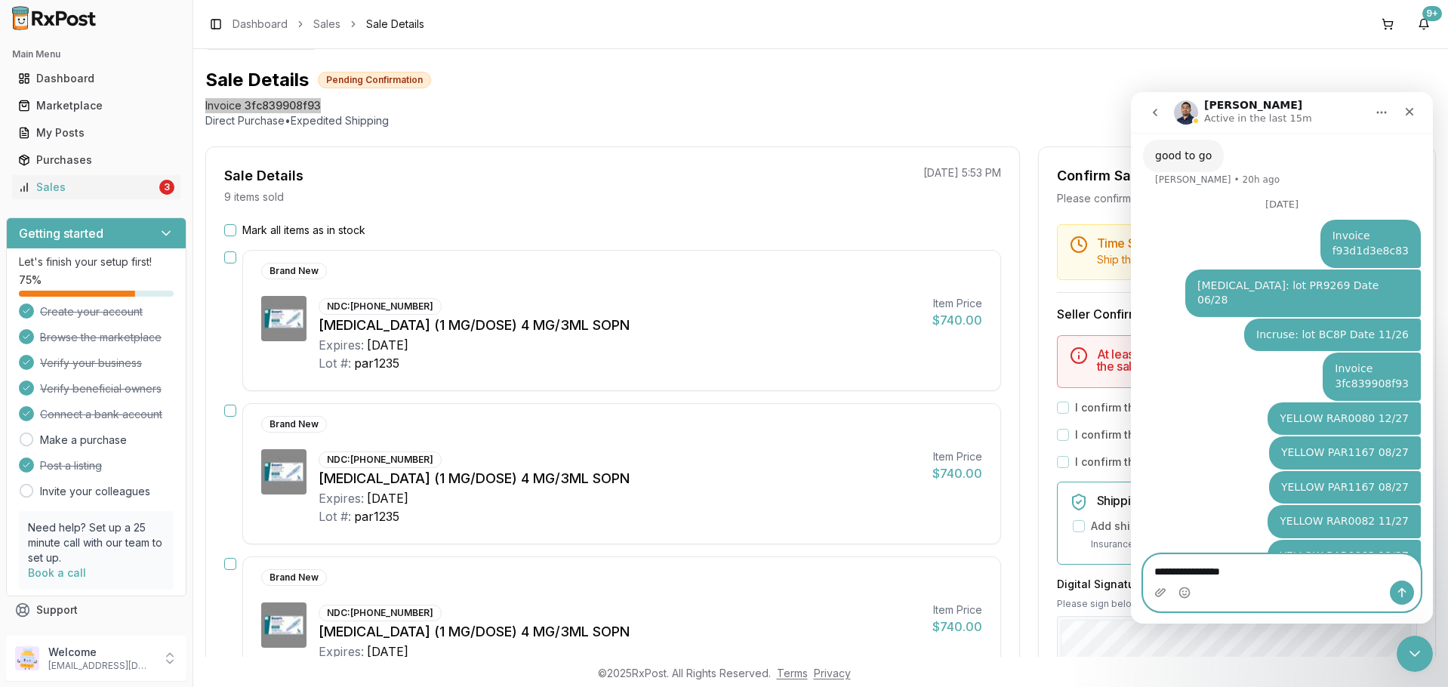
type textarea "**********"
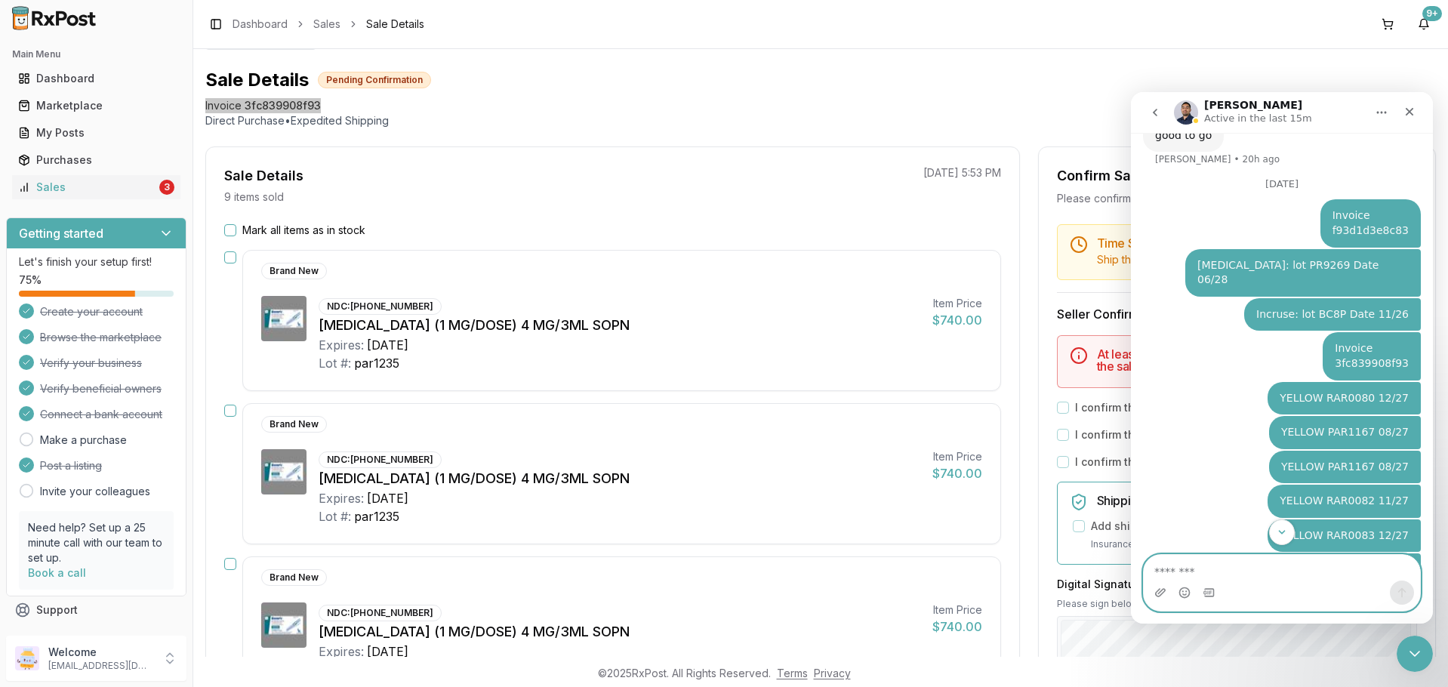
scroll to position [2497, 0]
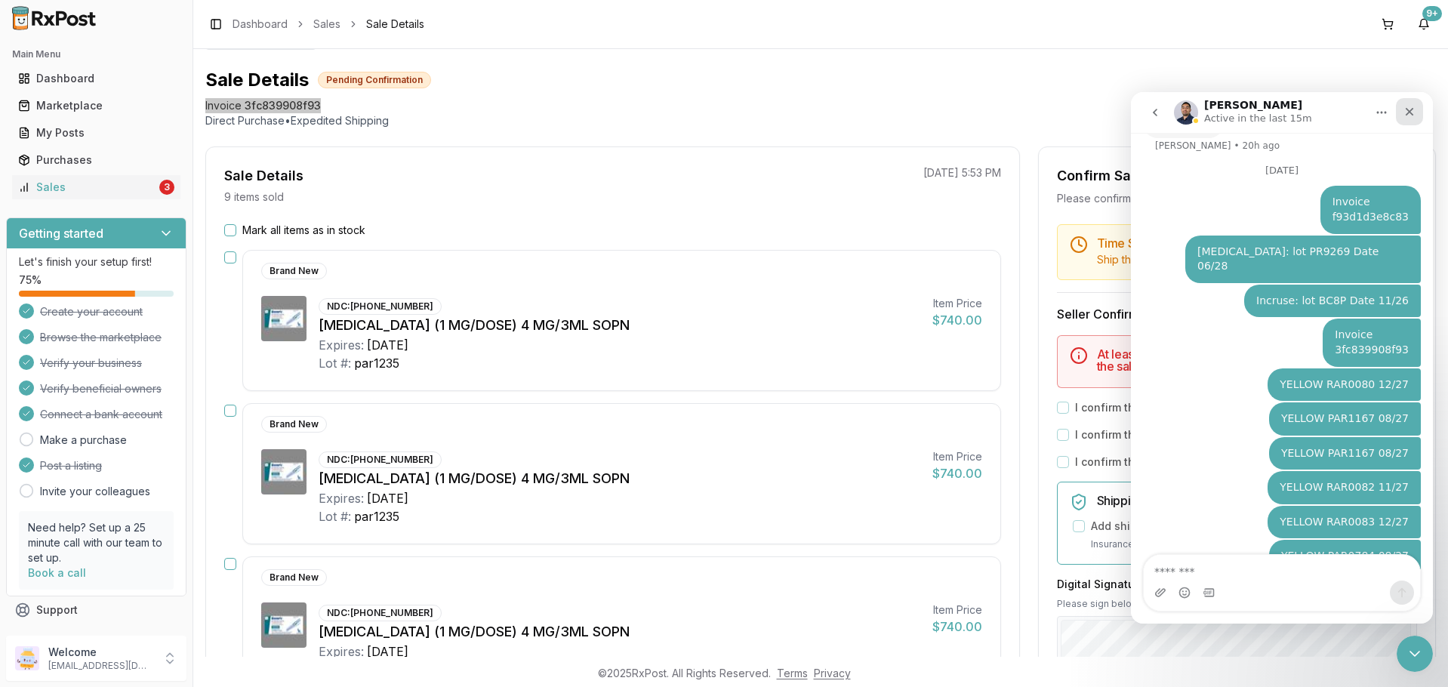
click at [1408, 109] on icon "Close" at bounding box center [1409, 112] width 12 height 12
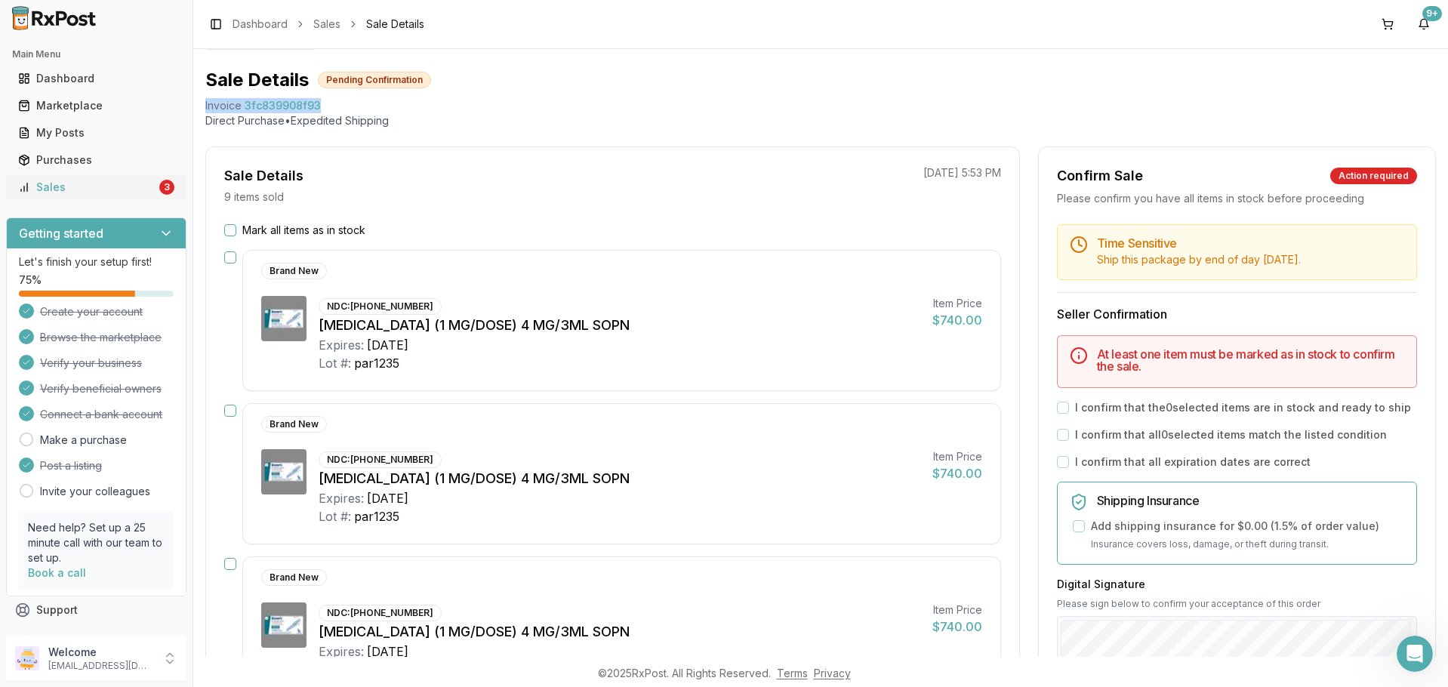
click at [115, 192] on div "Sales" at bounding box center [87, 187] width 138 height 15
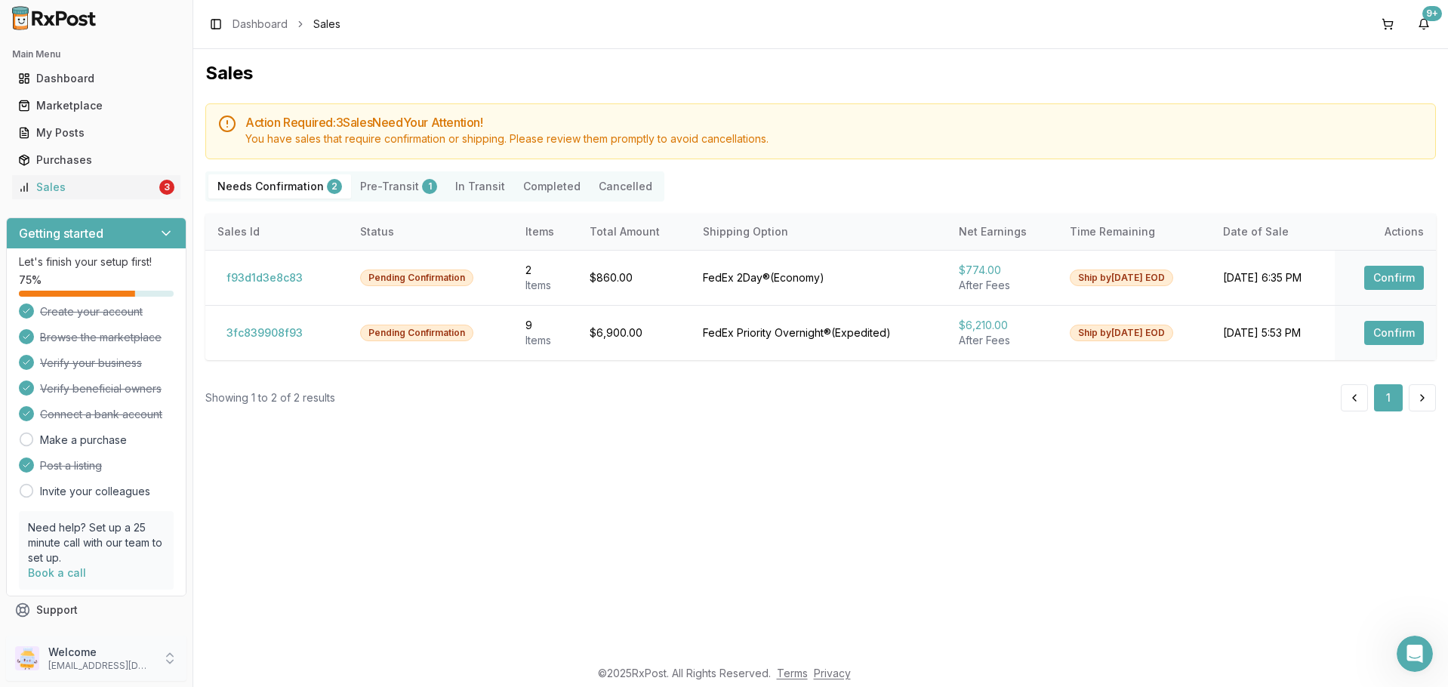
click at [125, 660] on p "nycdiscountpharma2@gmail.com" at bounding box center [100, 666] width 105 height 12
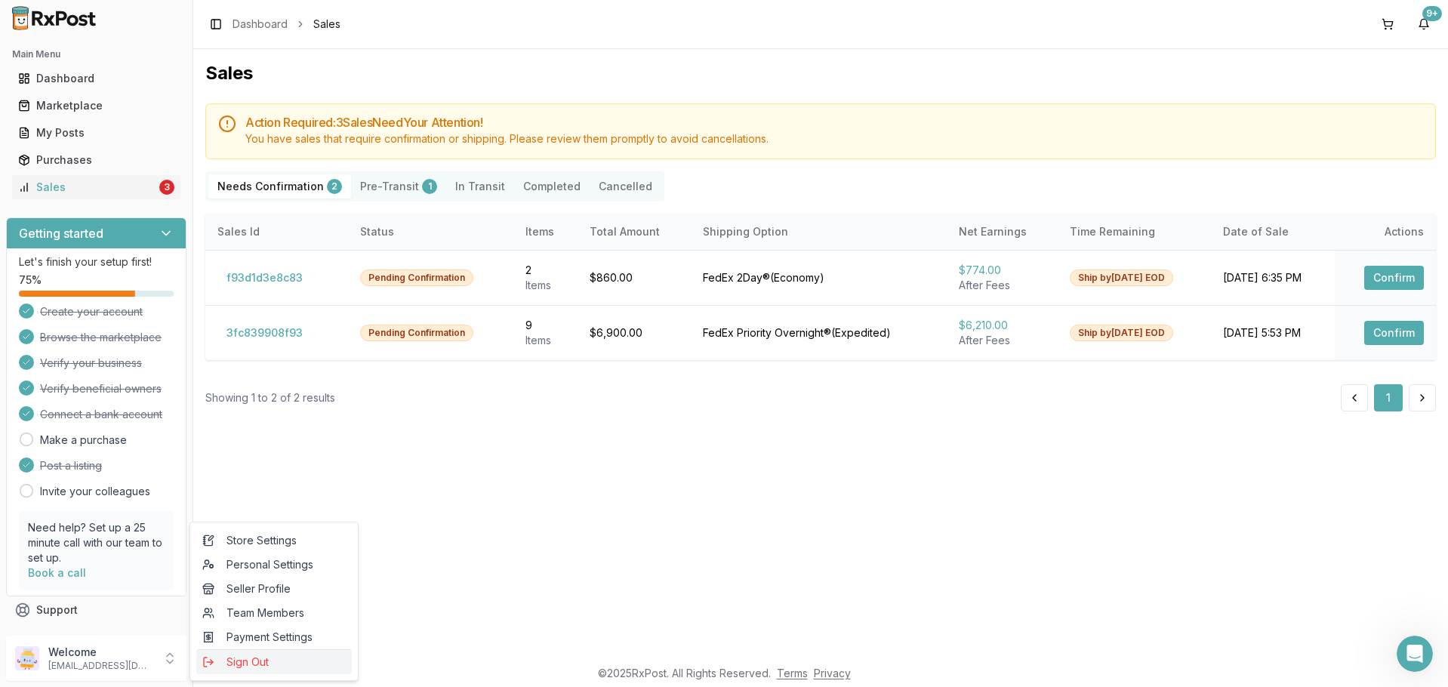
click at [214, 663] on icon "submit" at bounding box center [208, 662] width 12 height 12
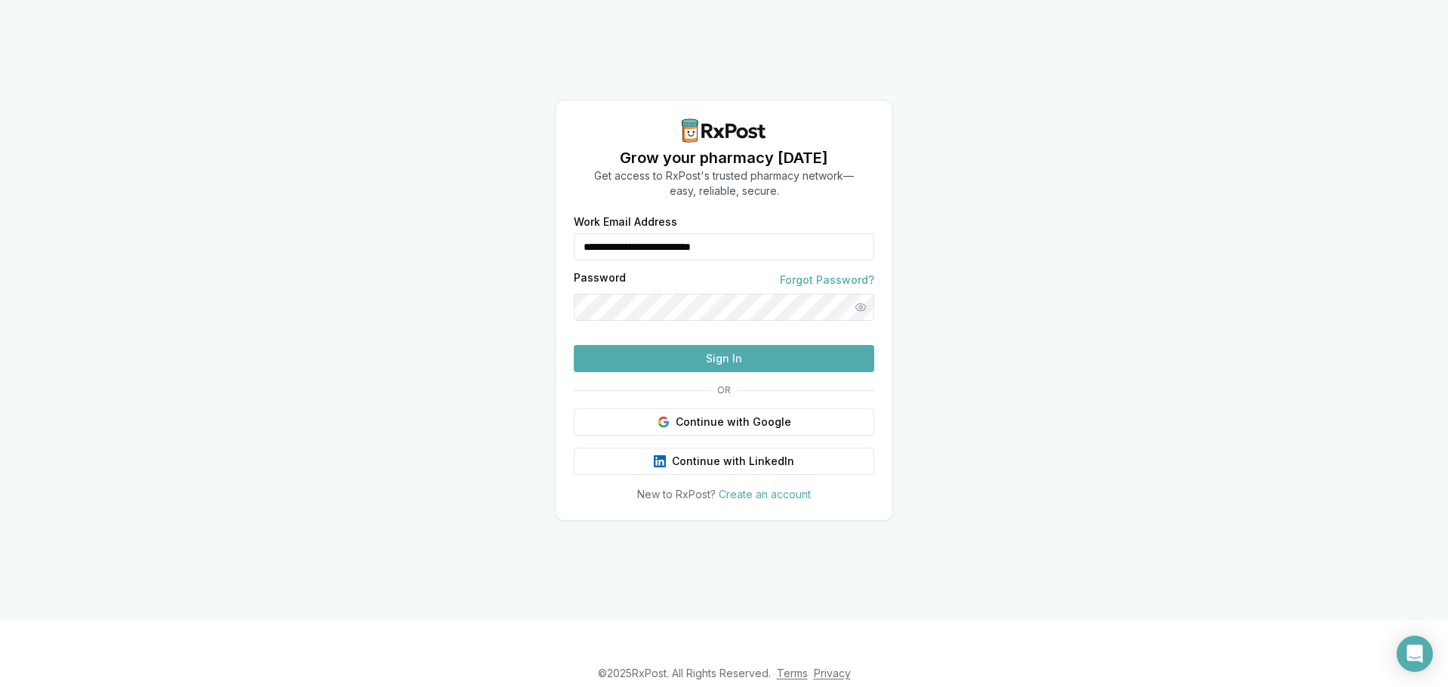
click at [642, 233] on input "**********" at bounding box center [724, 246] width 300 height 27
type input "**********"
click at [671, 371] on button "Sign In" at bounding box center [724, 358] width 300 height 27
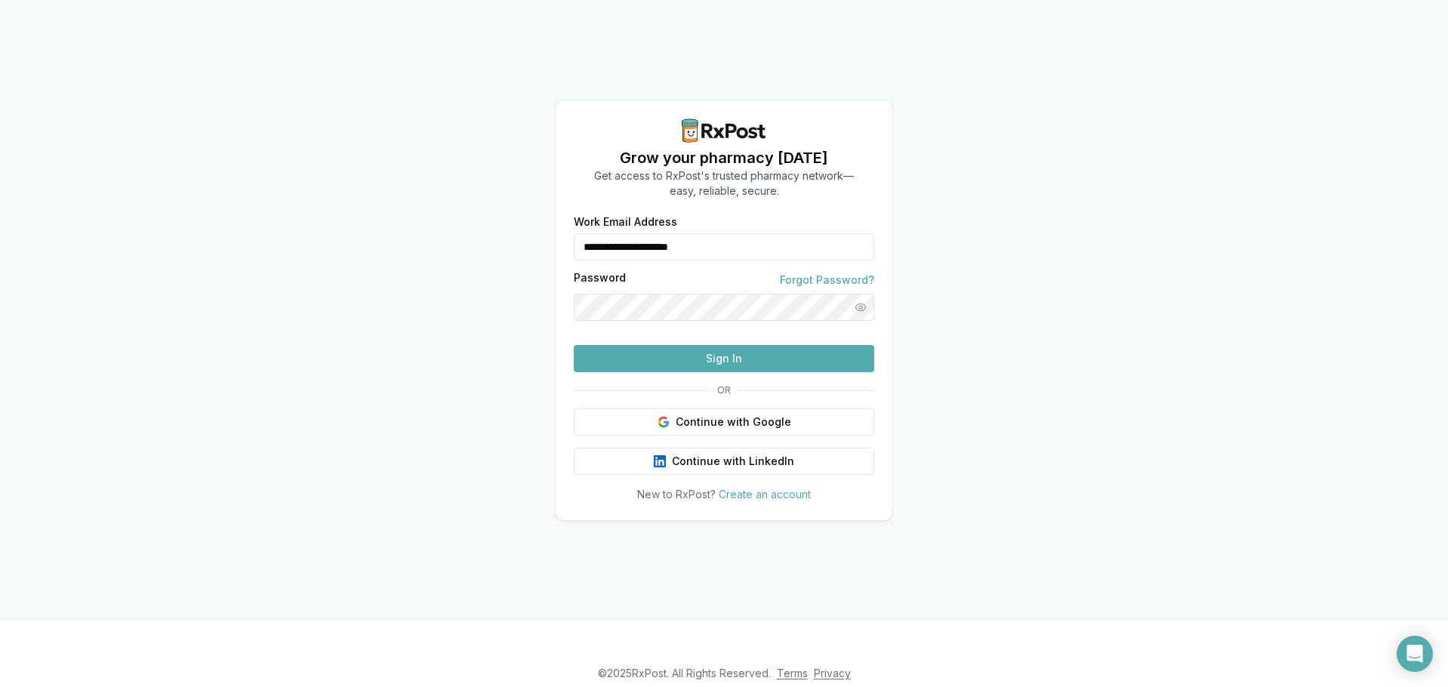
click at [707, 372] on button "Sign In" at bounding box center [724, 358] width 300 height 27
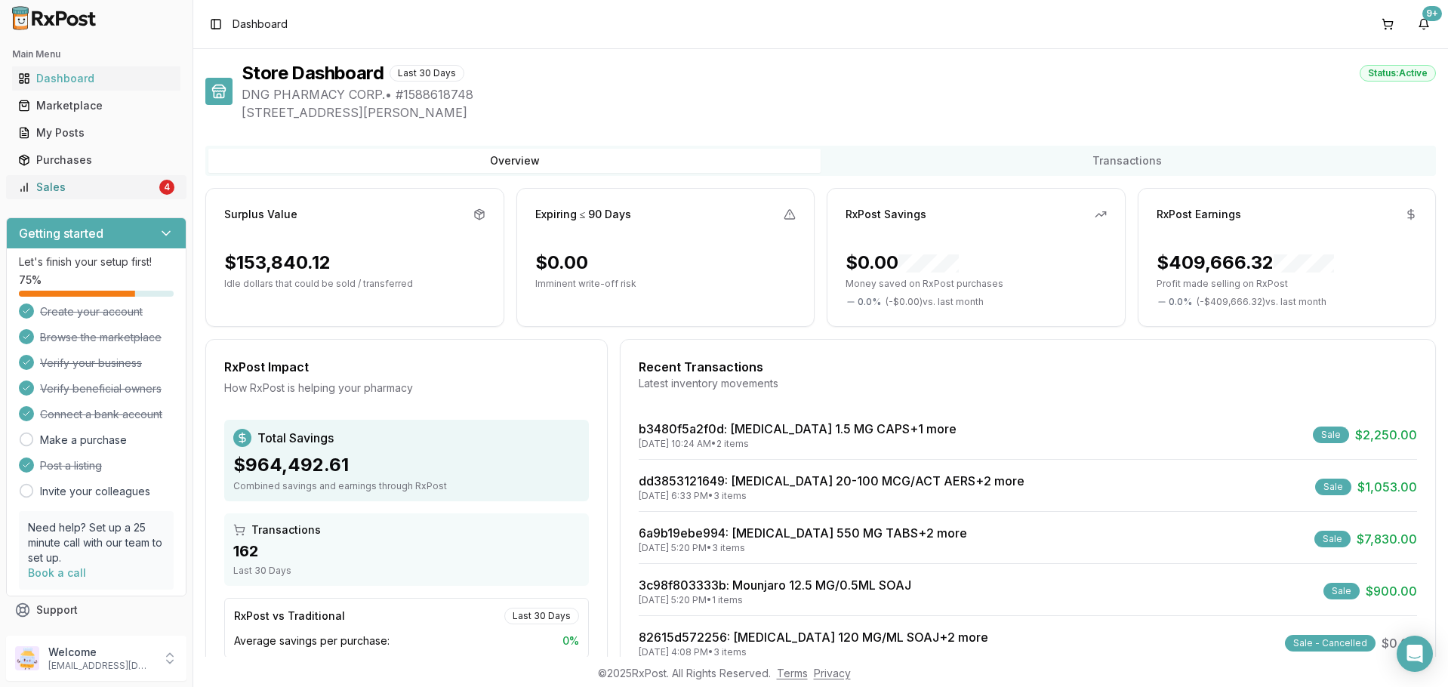
click at [124, 191] on div "Sales" at bounding box center [87, 187] width 138 height 15
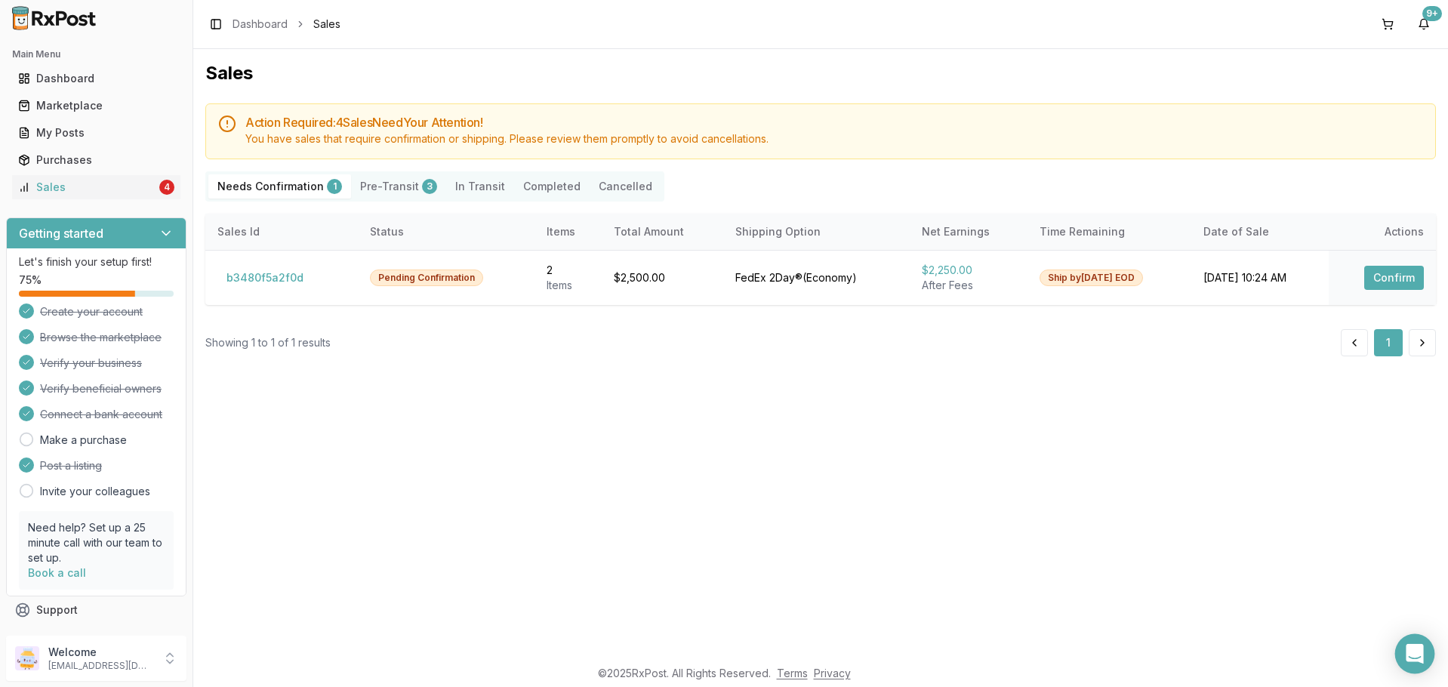
click at [1423, 643] on div "Open Intercom Messenger" at bounding box center [1415, 654] width 40 height 40
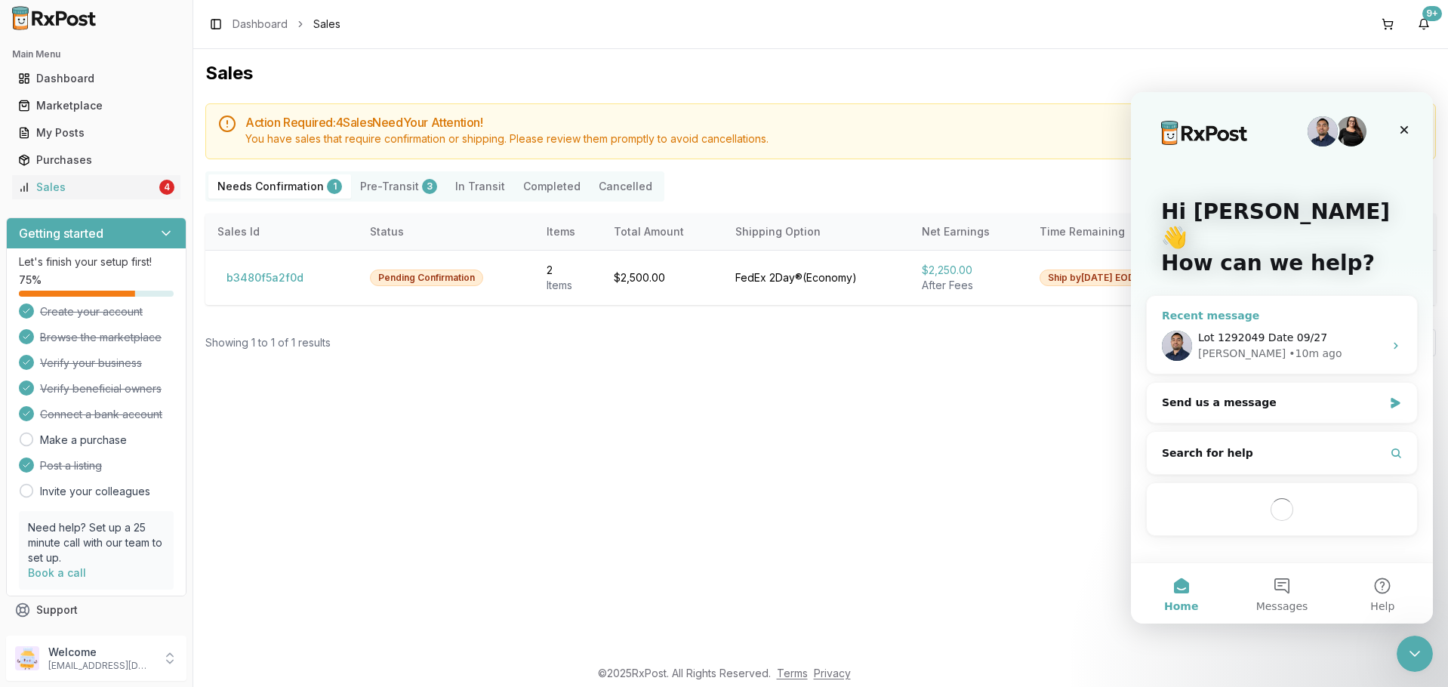
click at [1301, 346] on div "Manuel • 10m ago" at bounding box center [1291, 354] width 186 height 16
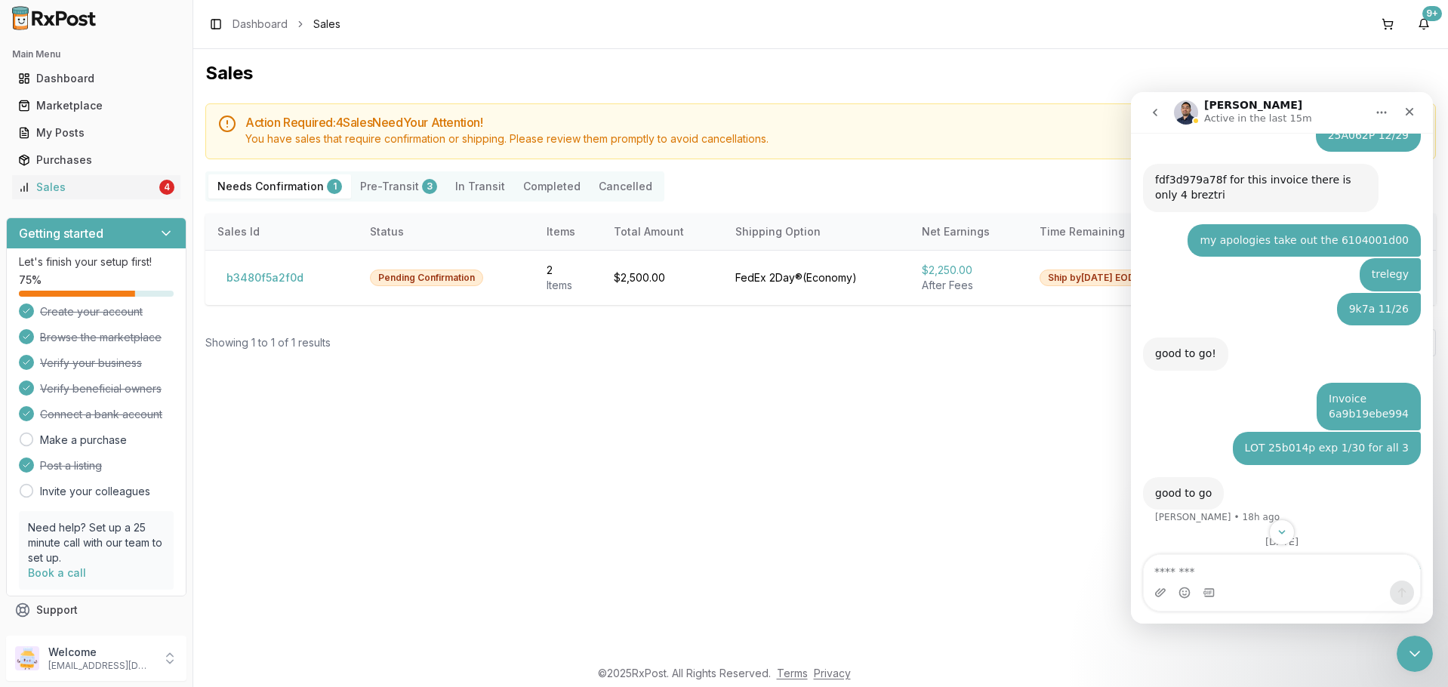
scroll to position [1417, 0]
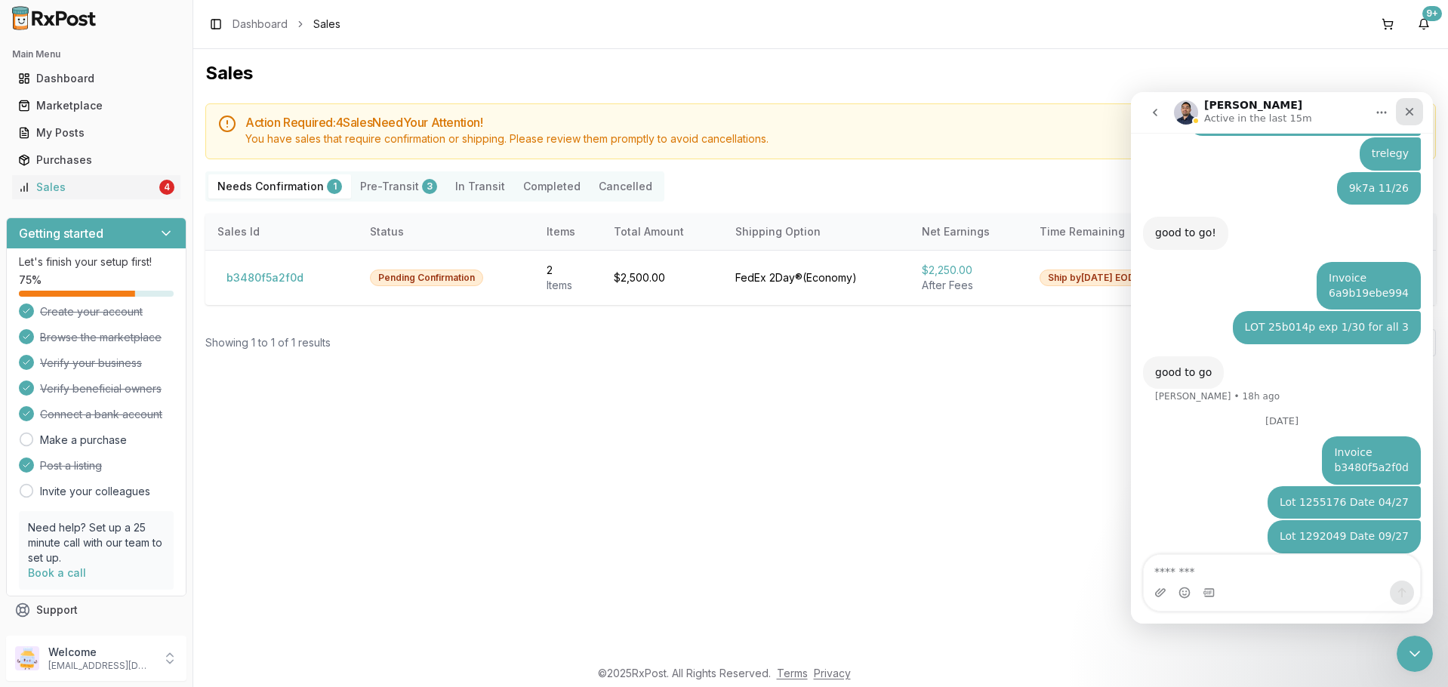
click at [1404, 114] on icon "Close" at bounding box center [1409, 112] width 12 height 12
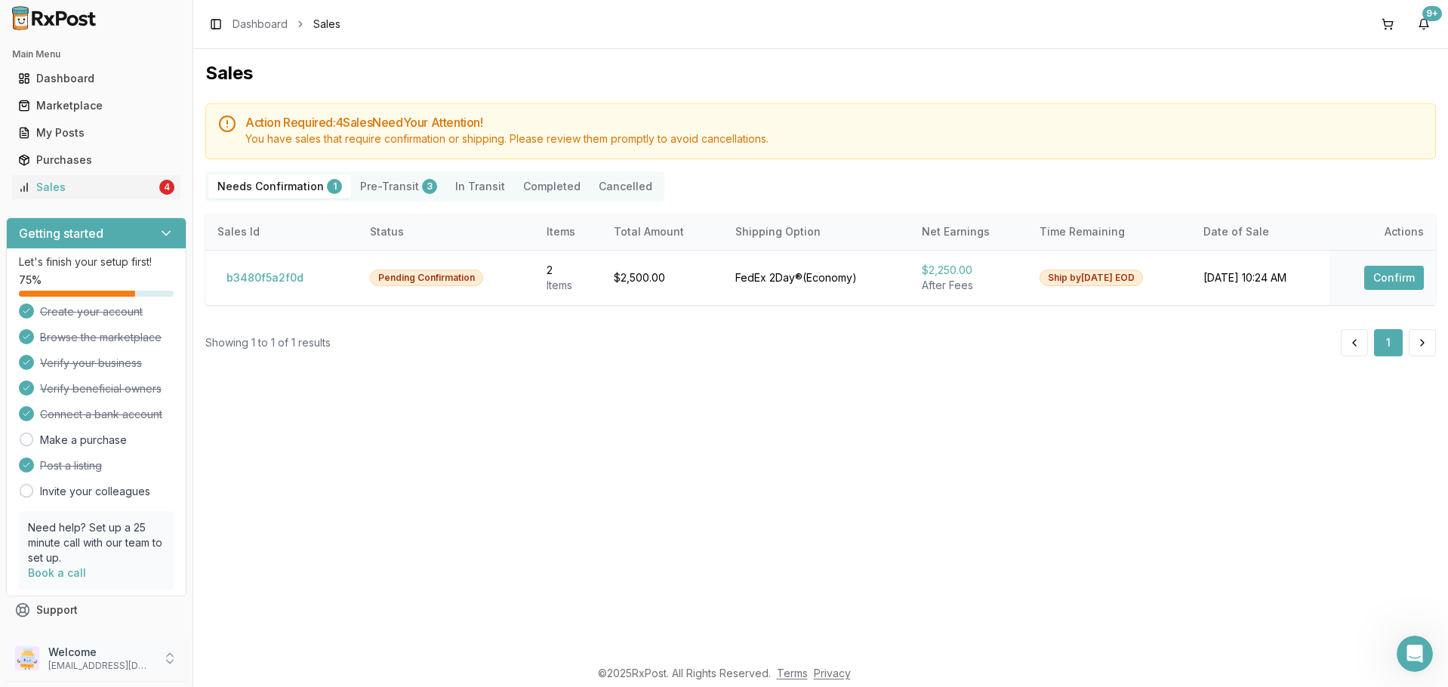
click at [123, 663] on p "dngpharmacy2@gmail.com" at bounding box center [100, 666] width 105 height 12
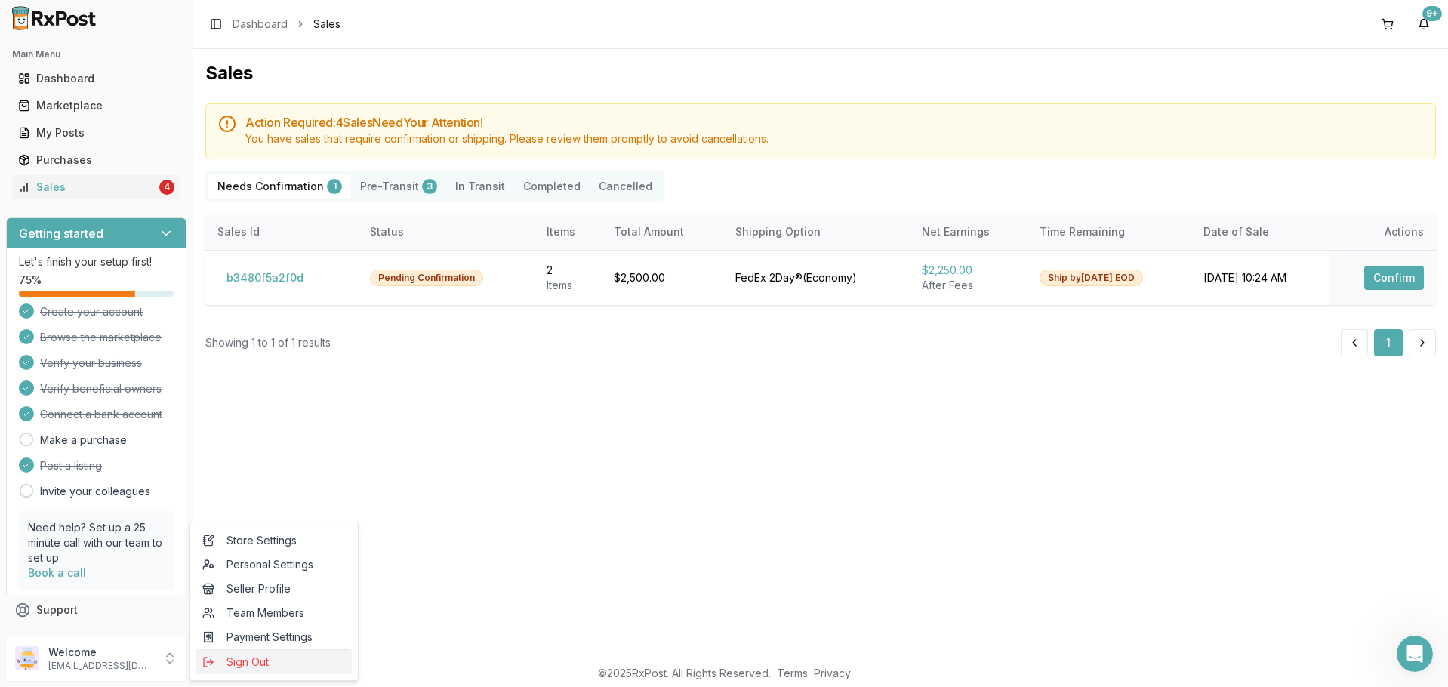
click at [243, 666] on span "Sign Out" at bounding box center [273, 661] width 143 height 15
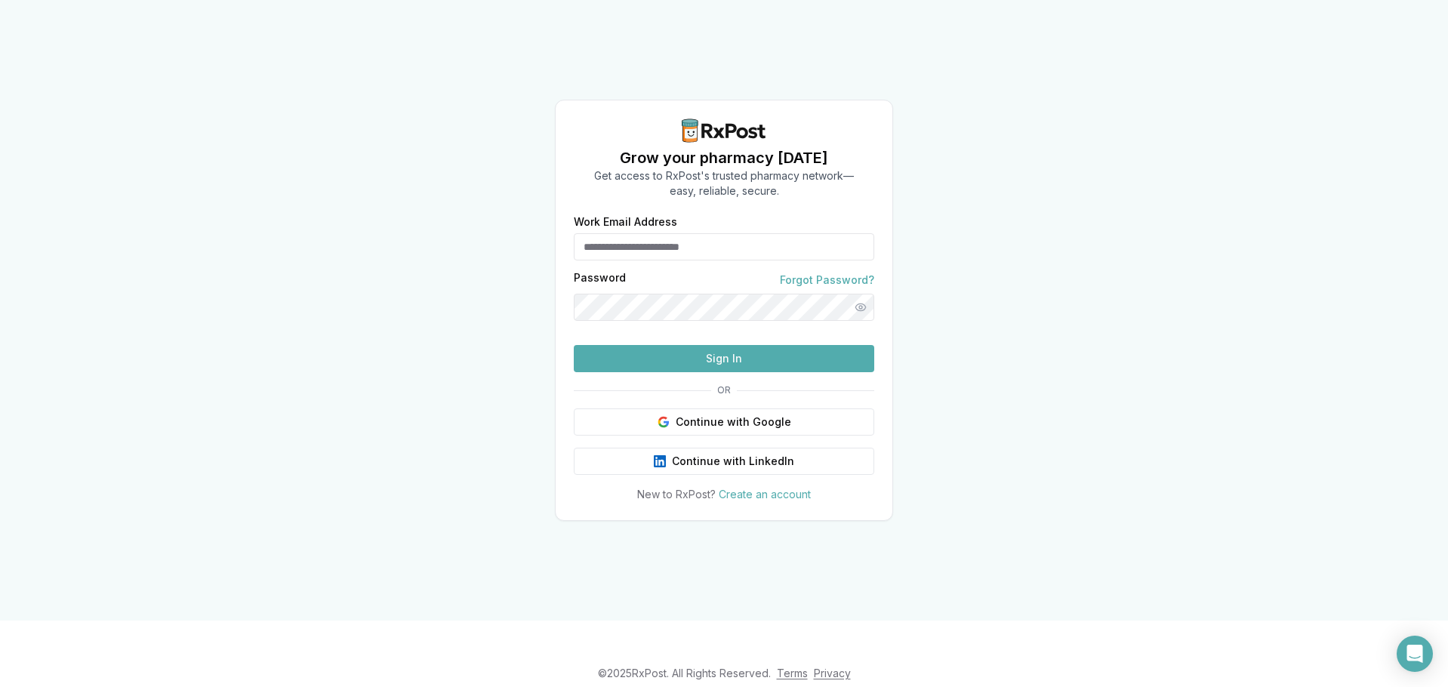
type input "**********"
click at [689, 372] on button "Sign In" at bounding box center [724, 358] width 300 height 27
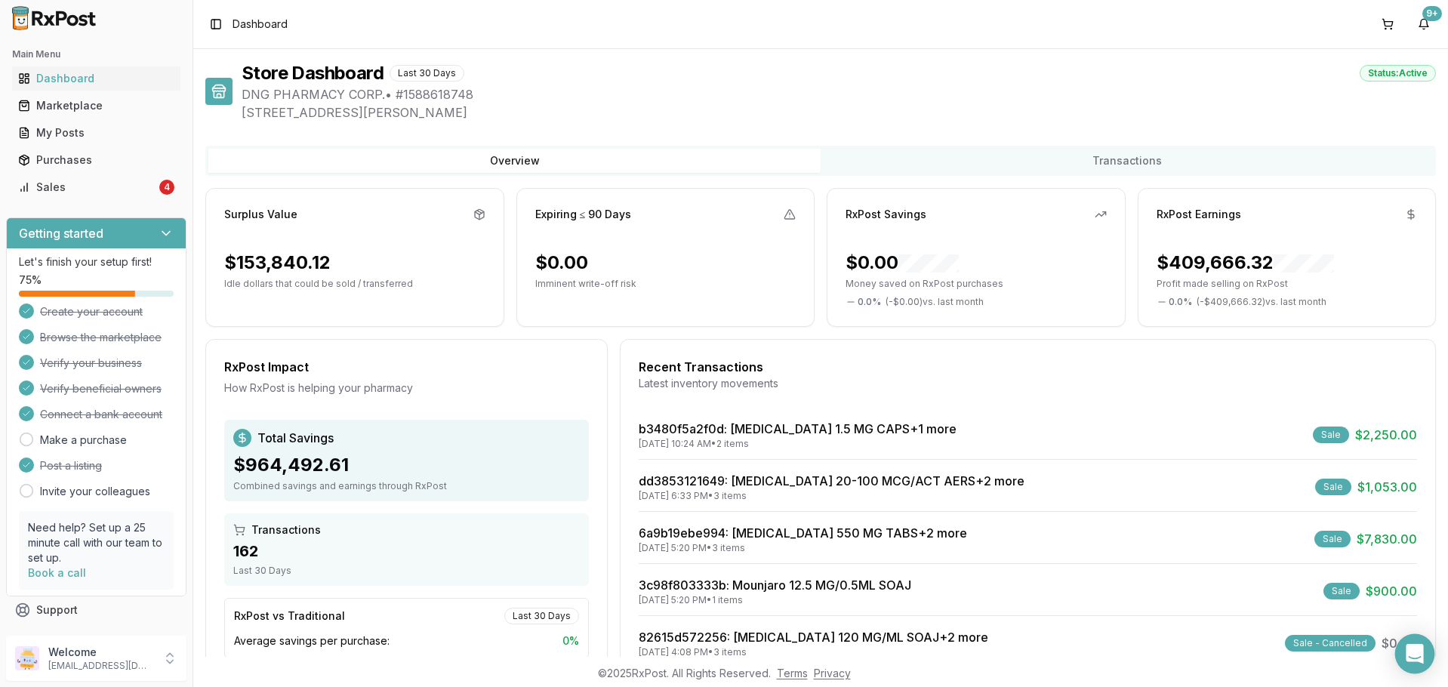
click at [1418, 655] on icon "Open Intercom Messenger" at bounding box center [1413, 654] width 17 height 20
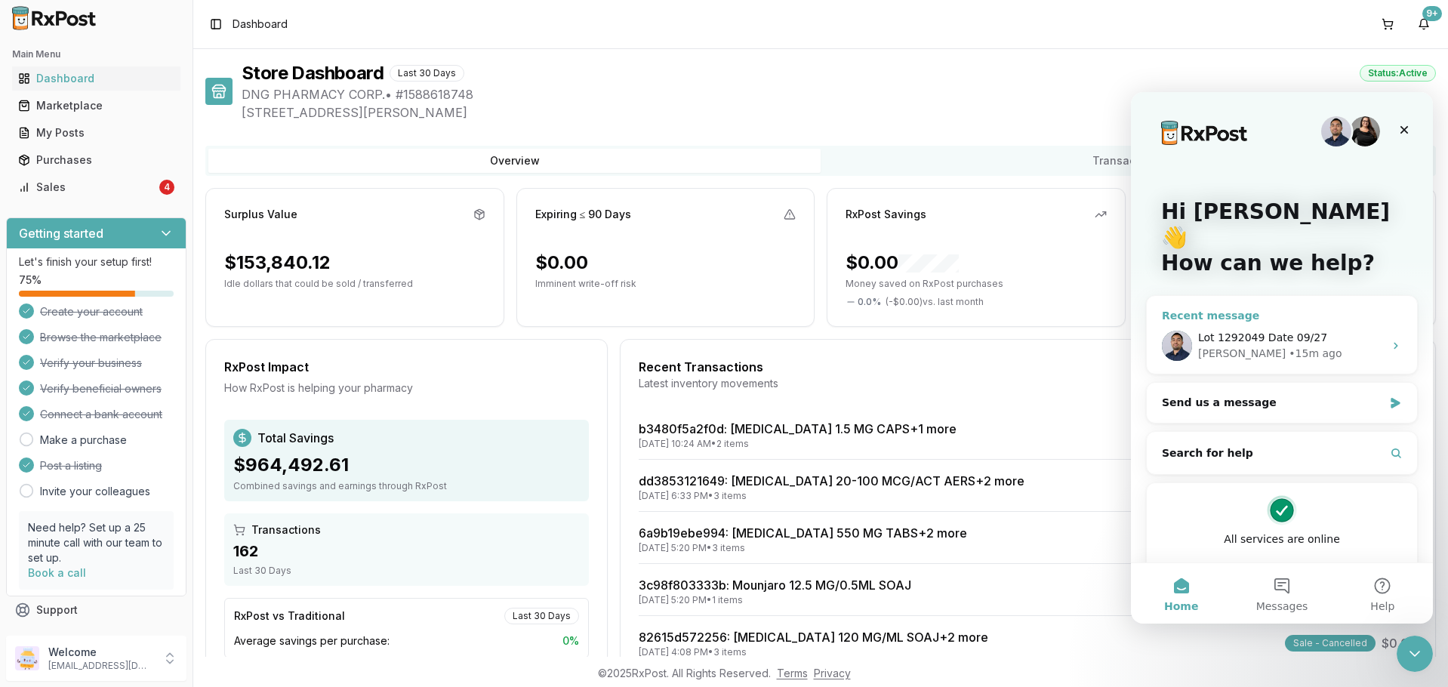
click at [1305, 331] on span "Lot 1292049 Date 09/27" at bounding box center [1262, 337] width 129 height 12
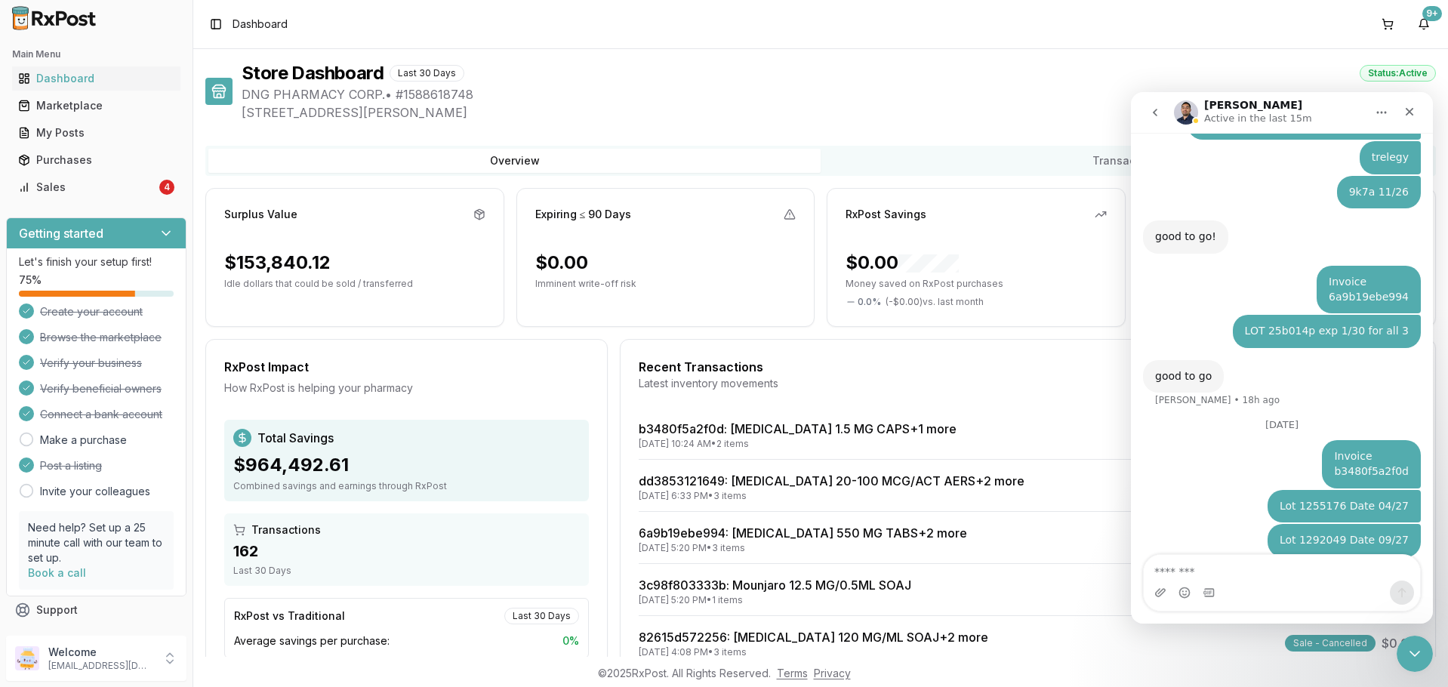
scroll to position [1417, 0]
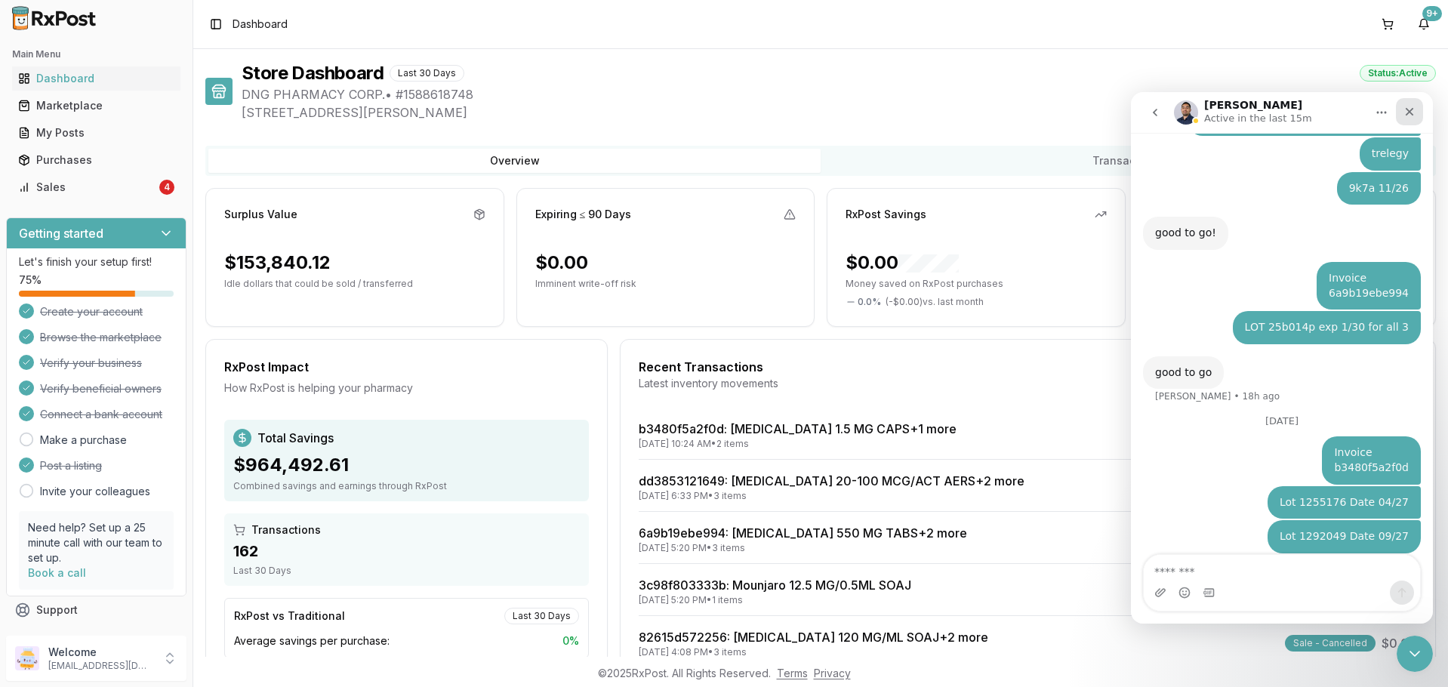
click at [1402, 115] on div "Close" at bounding box center [1408, 111] width 27 height 27
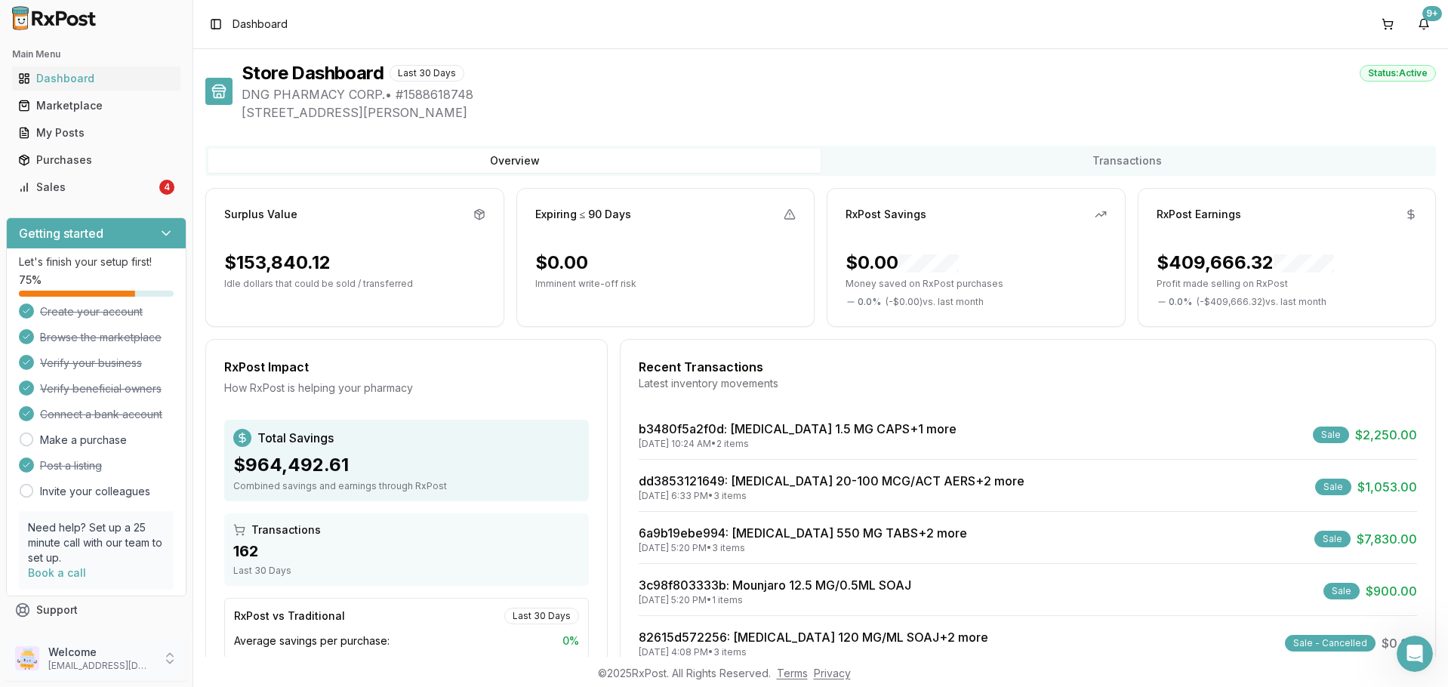
click at [150, 652] on p "Welcome" at bounding box center [100, 652] width 105 height 15
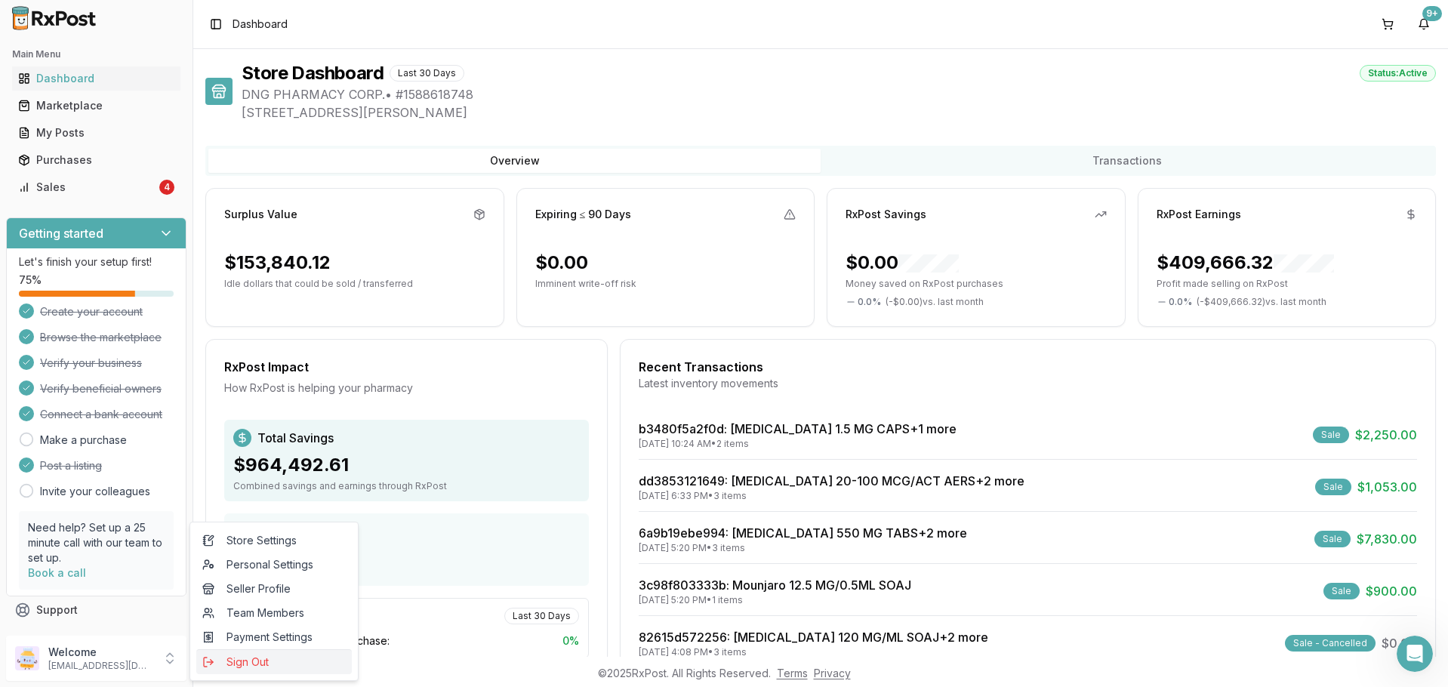
click at [217, 661] on span "Sign Out" at bounding box center [273, 661] width 143 height 15
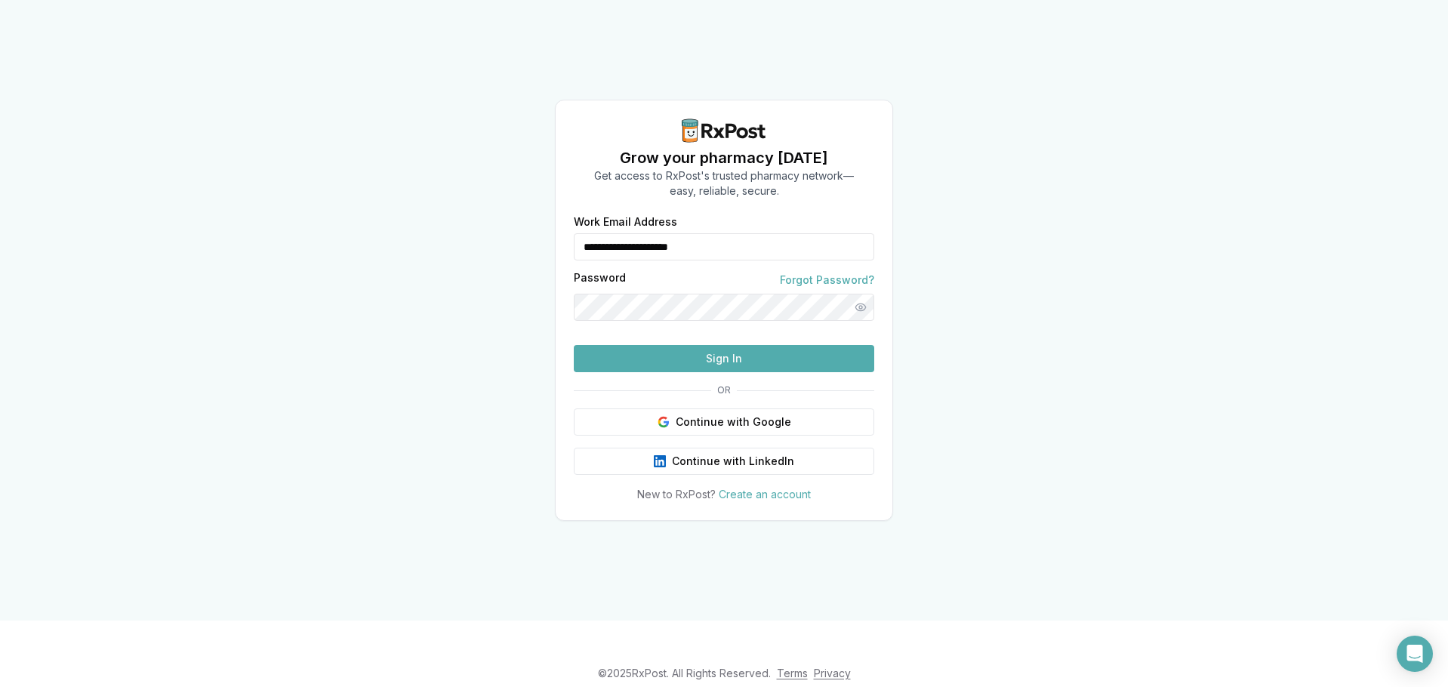
click at [711, 233] on input "**********" at bounding box center [724, 246] width 300 height 27
type input "**********"
click at [699, 372] on button "Sign In" at bounding box center [724, 358] width 300 height 27
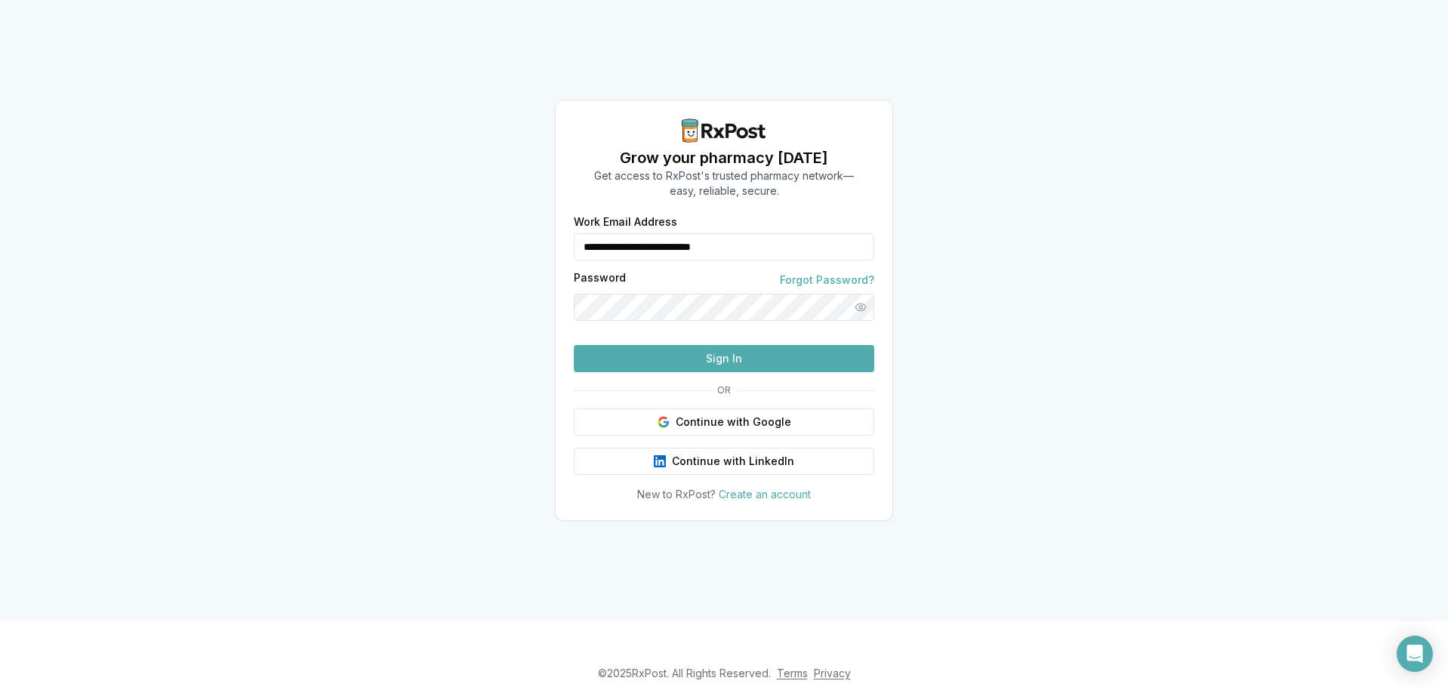
click at [704, 372] on button "Sign In" at bounding box center [724, 358] width 300 height 27
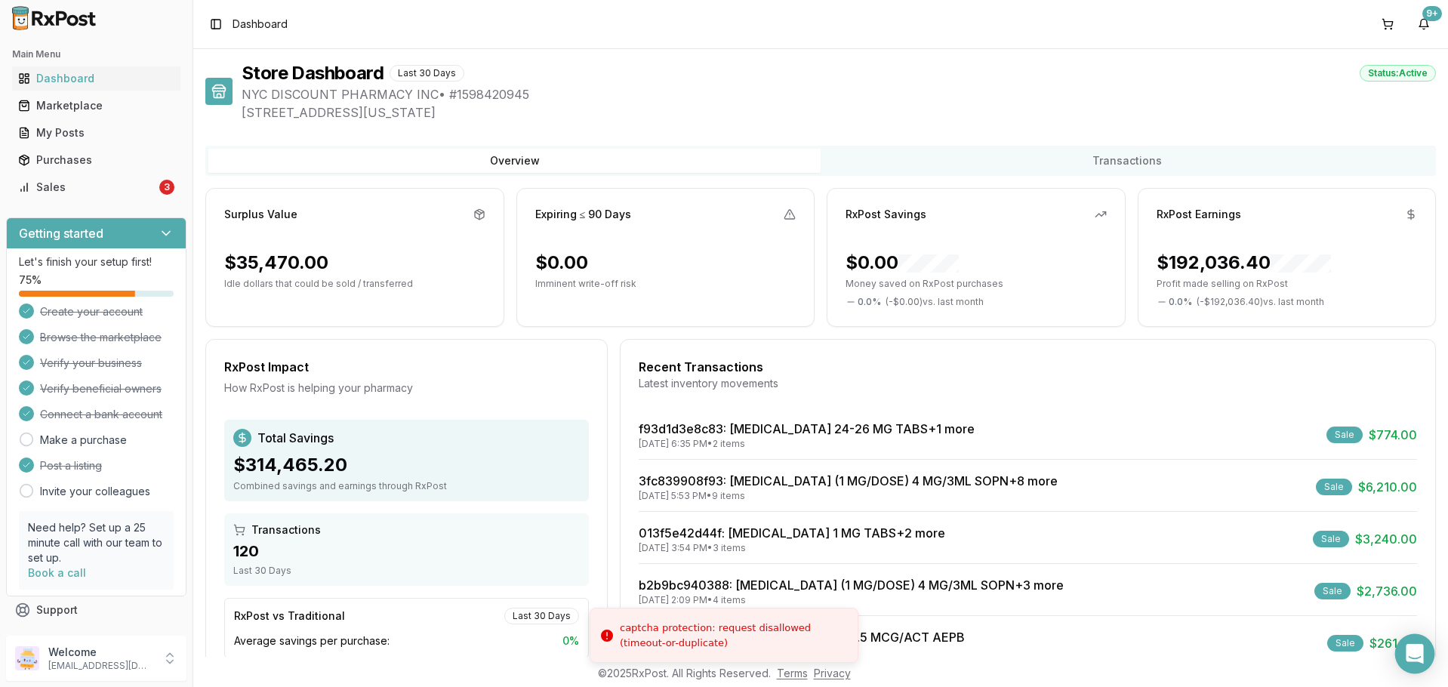
click at [1415, 657] on icon "Open Intercom Messenger" at bounding box center [1413, 654] width 17 height 20
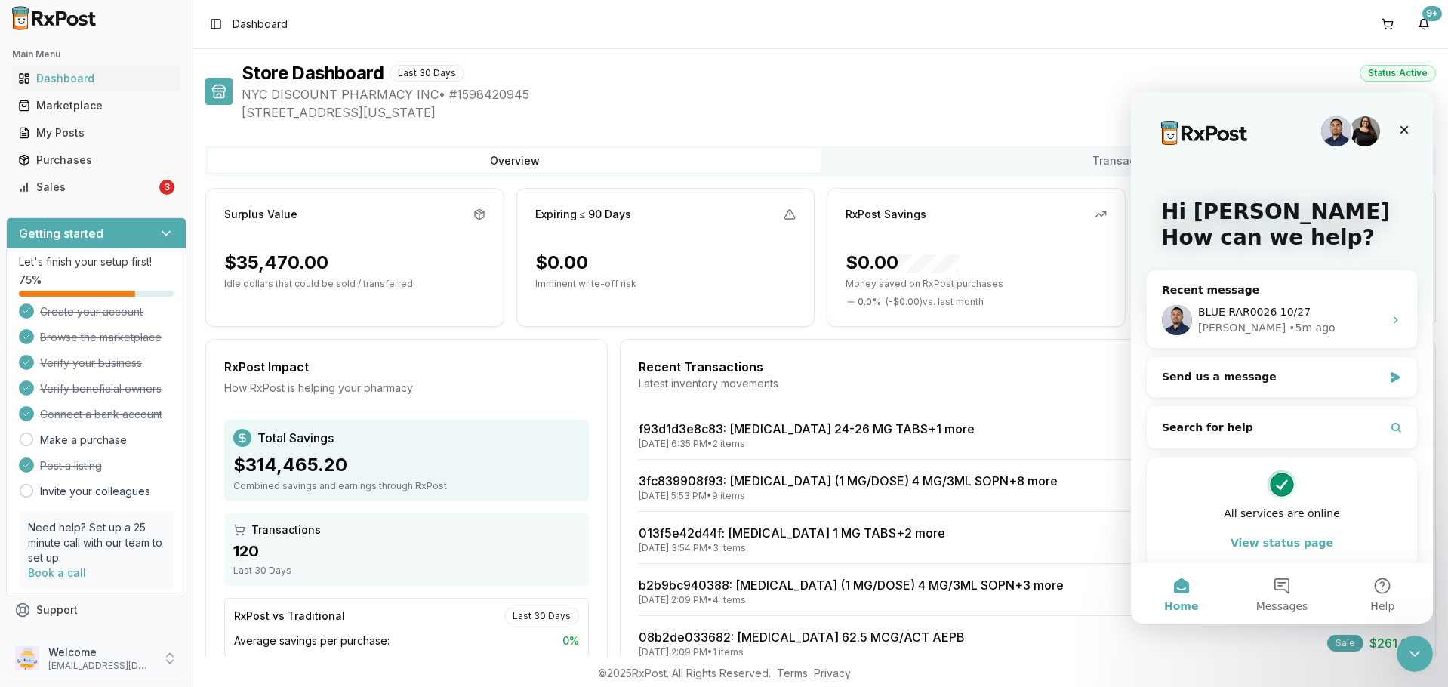
click at [85, 662] on p "nycdiscountpharma2@gmail.com" at bounding box center [100, 666] width 105 height 12
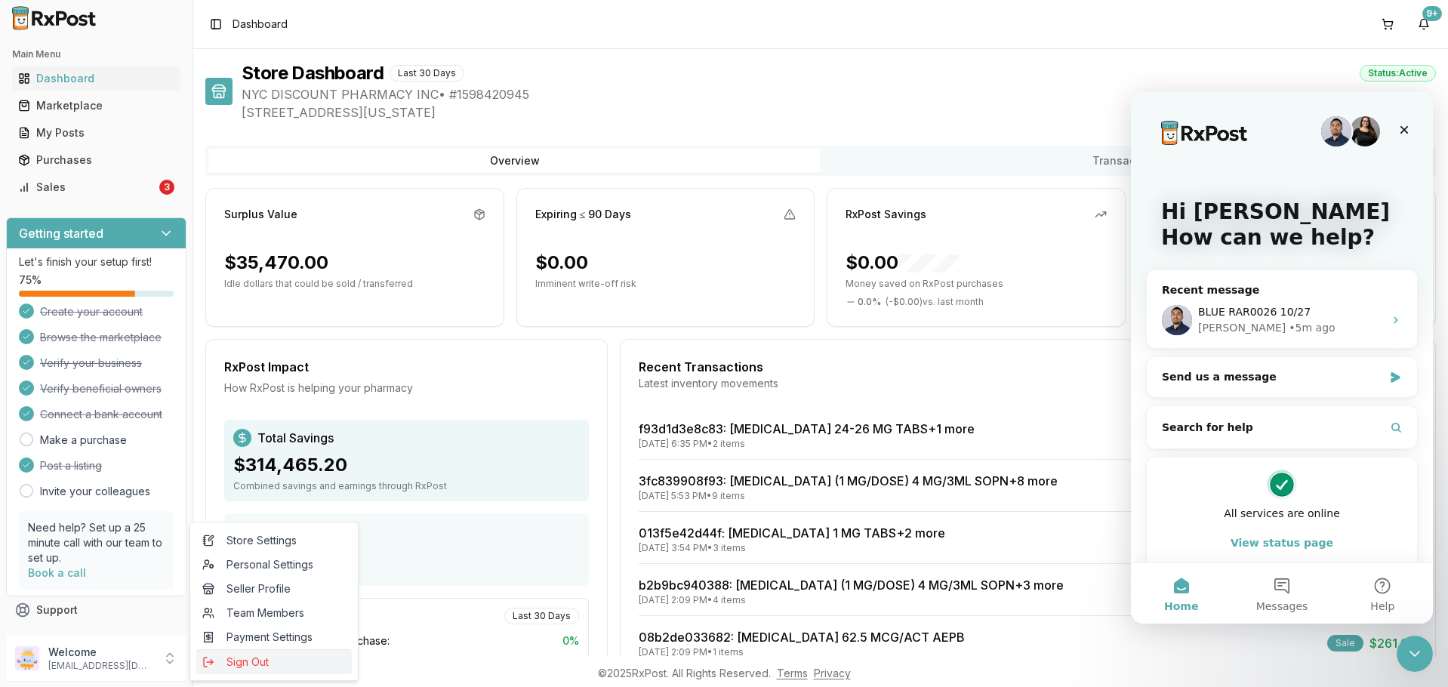
click at [278, 652] on button "Sign Out" at bounding box center [273, 661] width 155 height 25
